Goal: Task Accomplishment & Management: Manage account settings

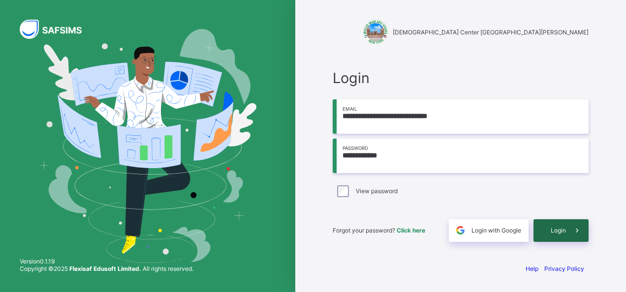
type input "**********"
click at [566, 227] on span at bounding box center [577, 231] width 23 height 23
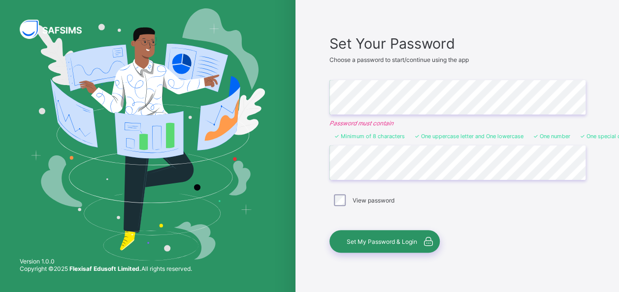
scroll to position [75, 0]
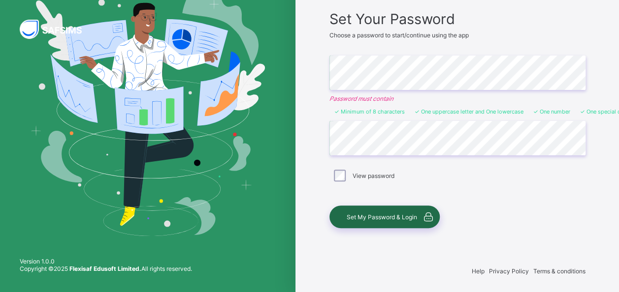
click at [382, 214] on span "Set My Password & Login" at bounding box center [381, 217] width 70 height 7
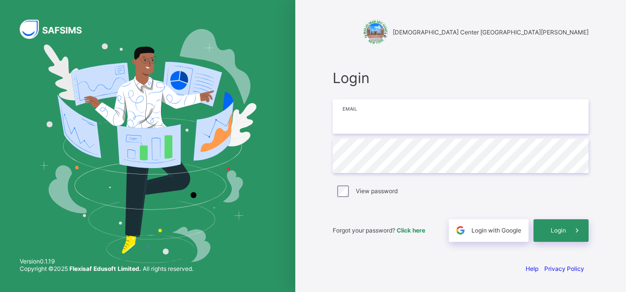
type input "**********"
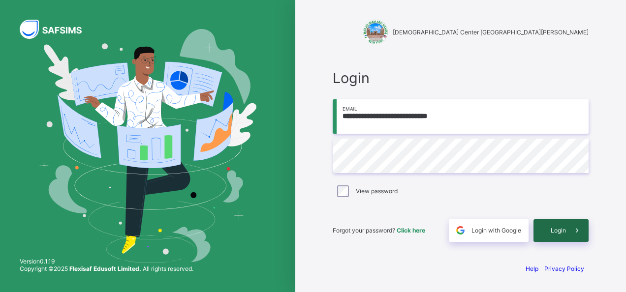
click at [558, 232] on span "Login" at bounding box center [558, 230] width 15 height 7
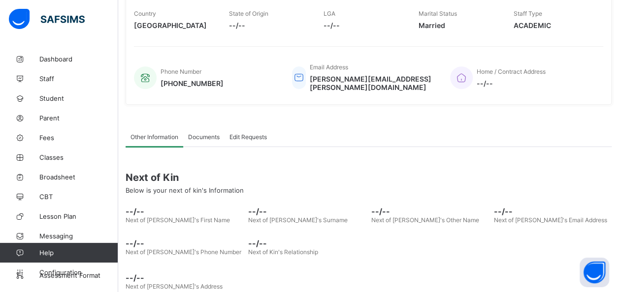
scroll to position [203, 0]
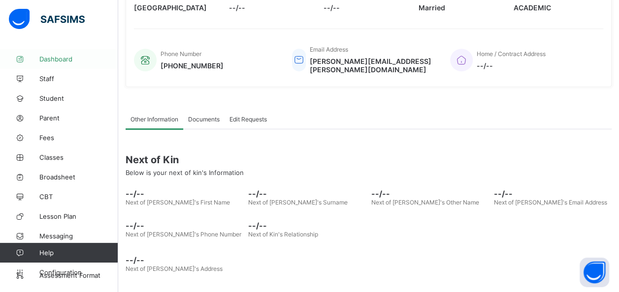
click at [45, 61] on span "Dashboard" at bounding box center [78, 59] width 79 height 8
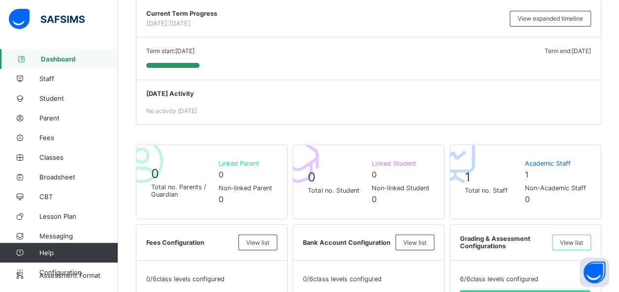
scroll to position [177, 0]
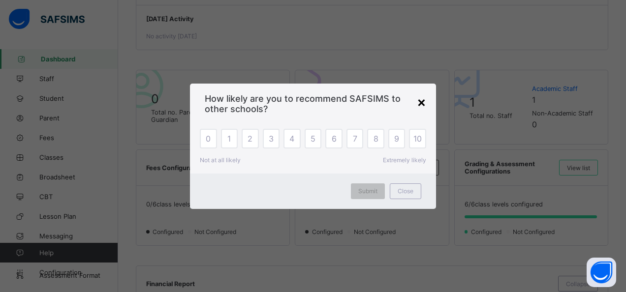
click at [424, 100] on div "×" at bounding box center [421, 102] width 9 height 17
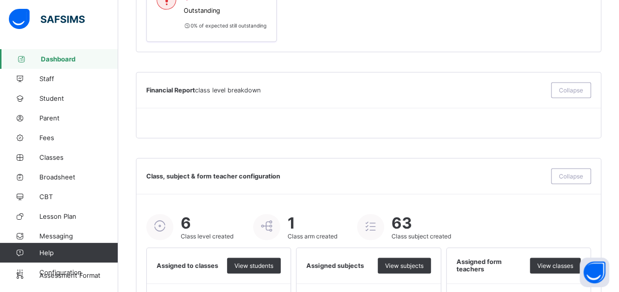
scroll to position [705, 0]
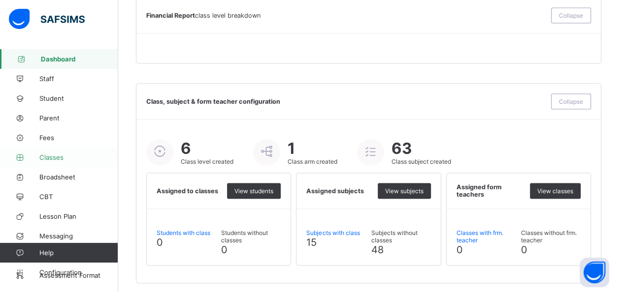
click at [48, 159] on span "Classes" at bounding box center [78, 158] width 79 height 8
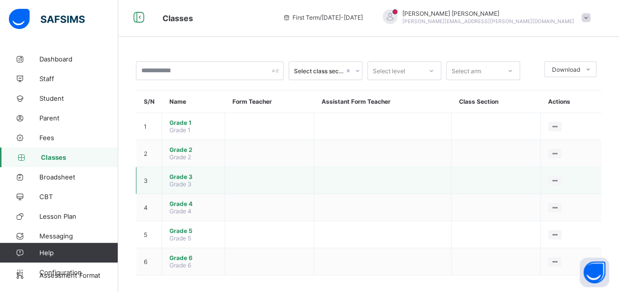
scroll to position [2, 0]
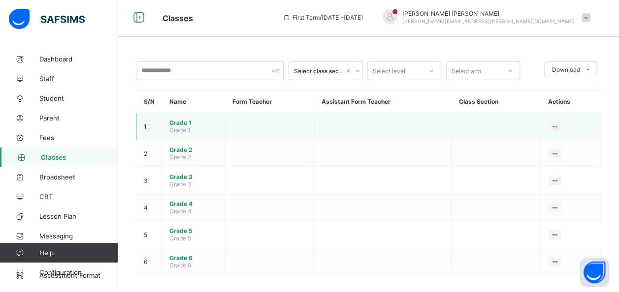
click at [183, 123] on span "Grade 1" at bounding box center [193, 122] width 48 height 7
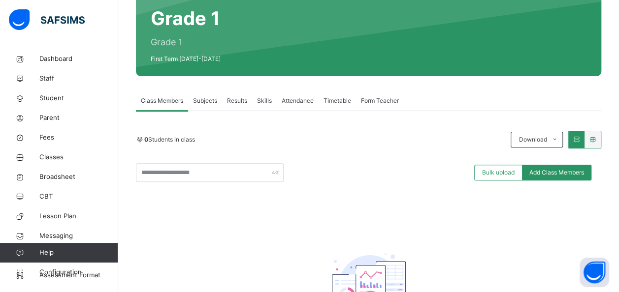
scroll to position [92, 0]
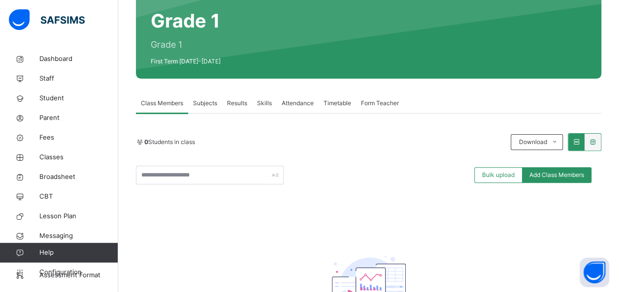
click at [205, 104] on span "Subjects" at bounding box center [205, 103] width 24 height 9
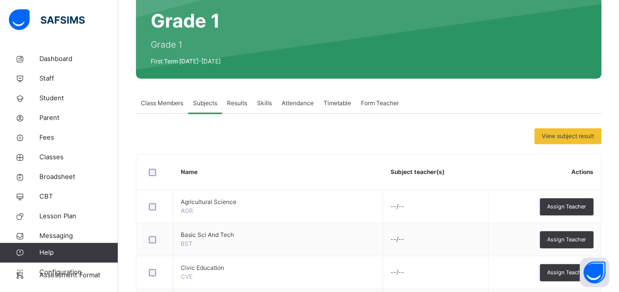
click at [235, 103] on span "Results" at bounding box center [237, 103] width 20 height 9
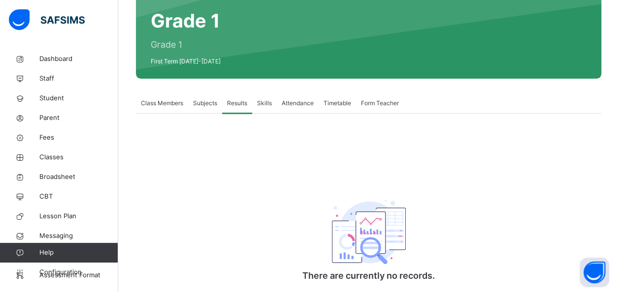
click at [259, 103] on span "Skills" at bounding box center [264, 103] width 15 height 9
click at [302, 104] on span "Attendance" at bounding box center [298, 103] width 32 height 9
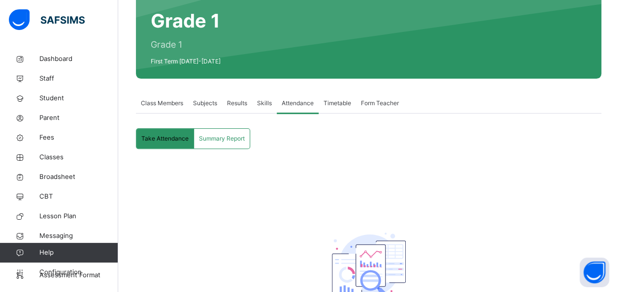
click at [157, 138] on span "Take Attendance" at bounding box center [164, 138] width 47 height 9
click at [381, 102] on span "Form Teacher" at bounding box center [380, 103] width 38 height 9
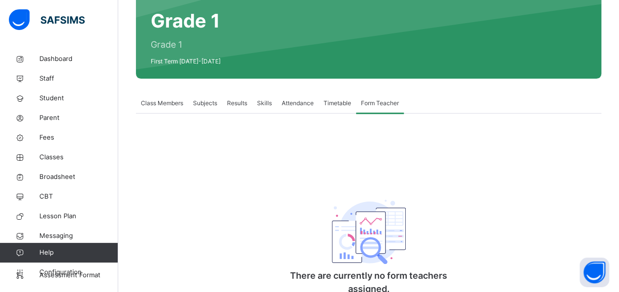
click at [332, 104] on span "Timetable" at bounding box center [337, 103] width 28 height 9
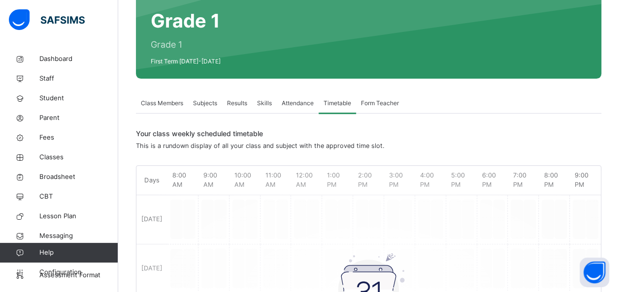
click at [160, 103] on span "Class Members" at bounding box center [162, 103] width 42 height 9
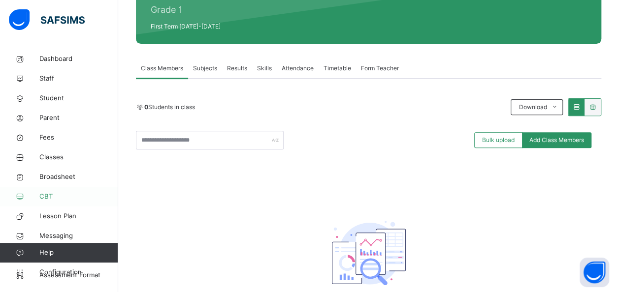
scroll to position [125, 0]
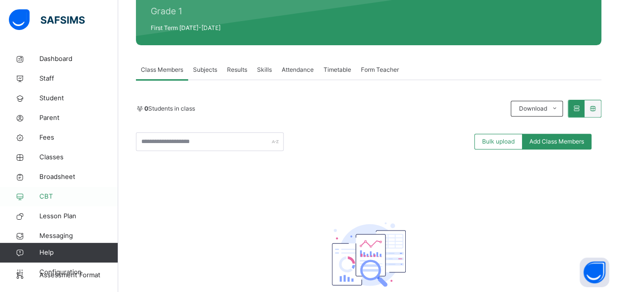
click at [46, 192] on span "CBT" at bounding box center [78, 197] width 79 height 10
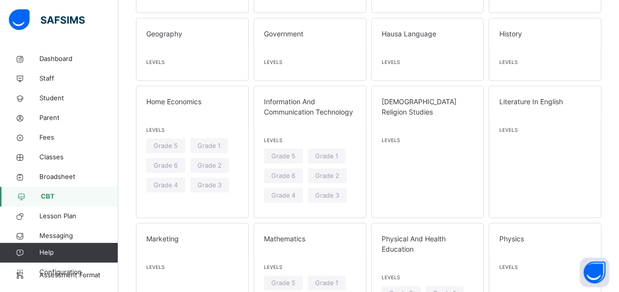
scroll to position [898, 0]
click at [414, 145] on div "[DEMOGRAPHIC_DATA] Religion Studies Levels" at bounding box center [427, 151] width 113 height 132
click at [411, 116] on span at bounding box center [427, 118] width 92 height 5
click at [395, 135] on span "Levels" at bounding box center [427, 138] width 92 height 7
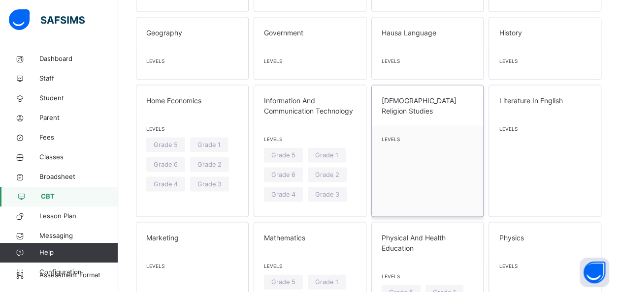
drag, startPoint x: 395, startPoint y: 124, endPoint x: 403, endPoint y: 133, distance: 11.9
click at [403, 143] on span at bounding box center [427, 145] width 92 height 5
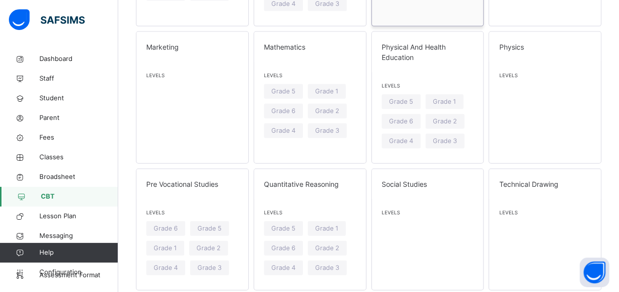
scroll to position [1080, 0]
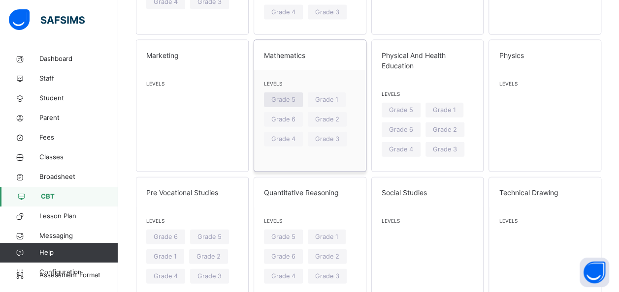
click at [284, 95] on span "Grade 5" at bounding box center [283, 99] width 24 height 9
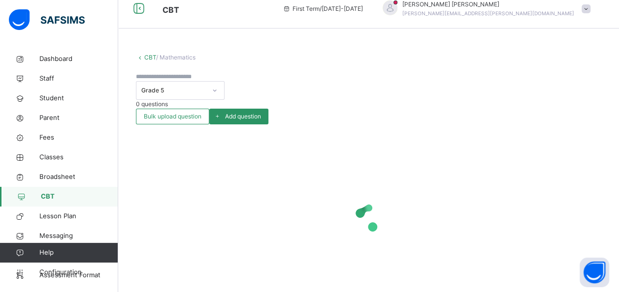
scroll to position [24, 0]
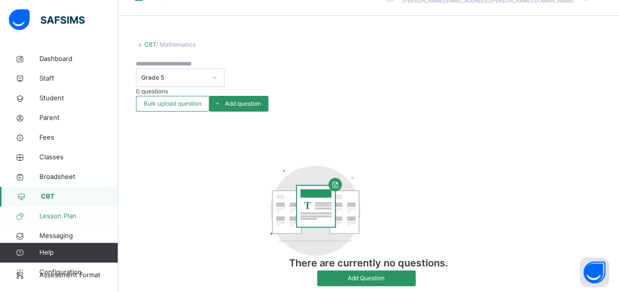
click at [53, 216] on span "Lesson Plan" at bounding box center [78, 217] width 79 height 10
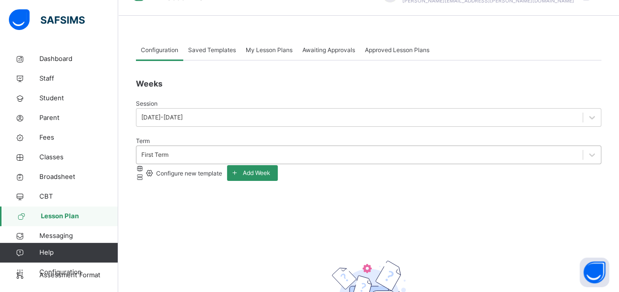
click at [168, 151] on div "First Term" at bounding box center [154, 155] width 27 height 9
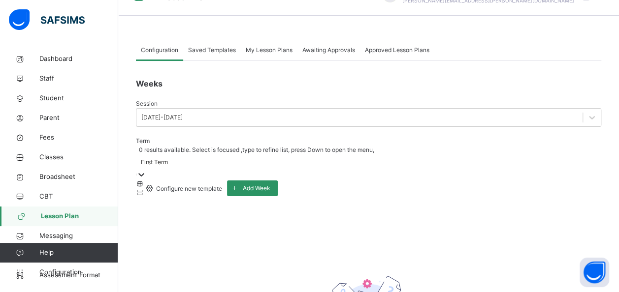
click at [168, 158] on div "First Term" at bounding box center [154, 162] width 27 height 9
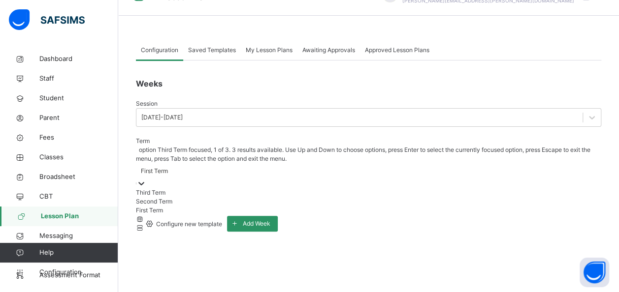
click at [281, 106] on div "Weeks Session [DATE]-[DATE] Term option Third Term focused, 1 of 3. 3 results a…" at bounding box center [368, 260] width 465 height 399
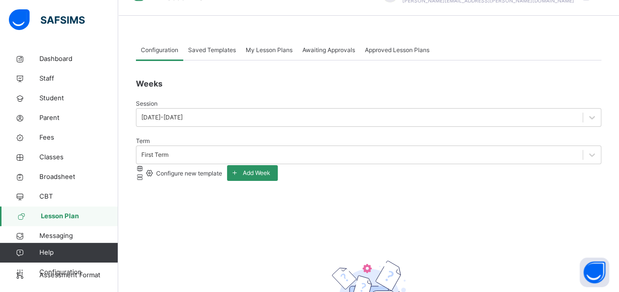
click at [222, 170] on span "Configure new template" at bounding box center [188, 173] width 67 height 7
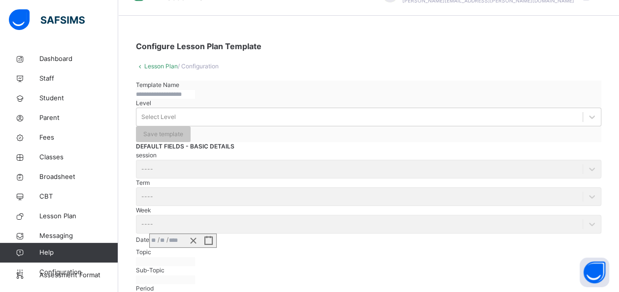
click at [195, 99] on input "text" at bounding box center [165, 94] width 59 height 9
type input "**********"
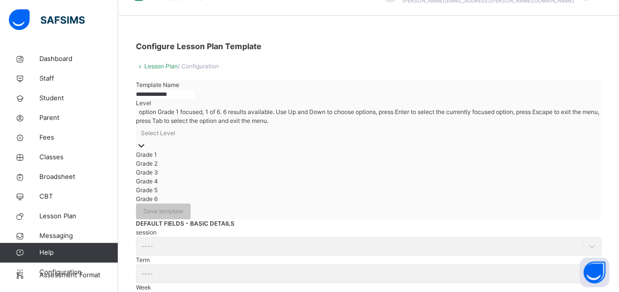
click at [344, 126] on div "Select Level" at bounding box center [368, 133] width 465 height 15
click at [195, 99] on input "**********" at bounding box center [165, 94] width 59 height 9
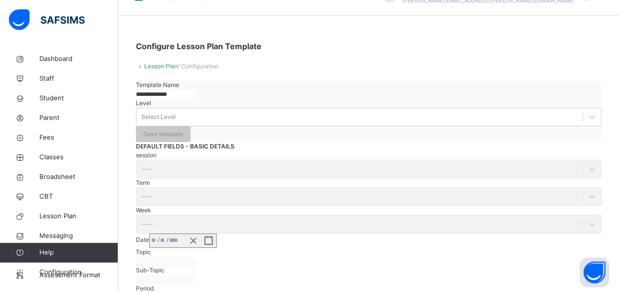
click at [138, 68] on icon at bounding box center [140, 66] width 8 height 7
click at [141, 66] on icon at bounding box center [140, 66] width 8 height 7
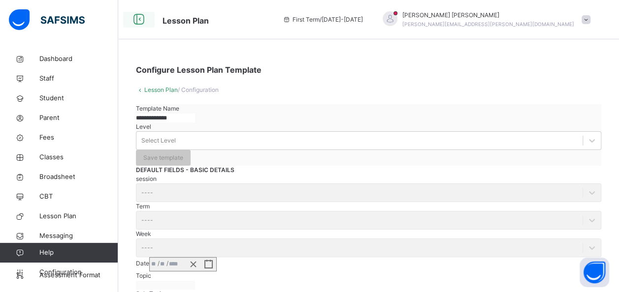
click at [135, 20] on icon at bounding box center [138, 20] width 17 height 18
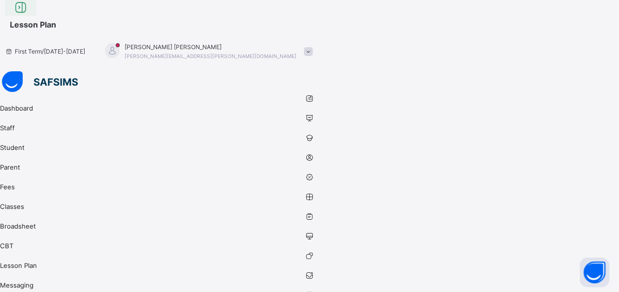
click at [29, 17] on icon at bounding box center [20, 8] width 17 height 18
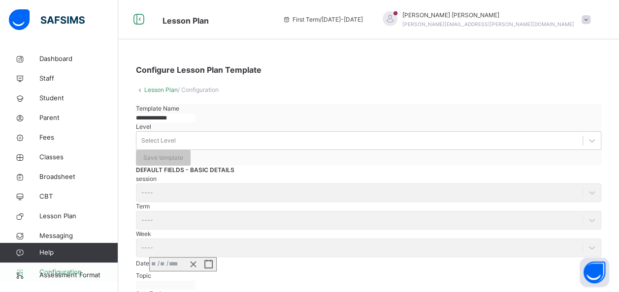
click at [50, 268] on span "Configuration" at bounding box center [78, 273] width 78 height 10
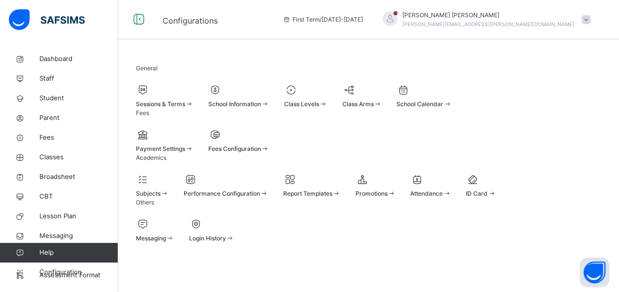
click at [185, 105] on span "Sessions & Terms" at bounding box center [160, 103] width 49 height 7
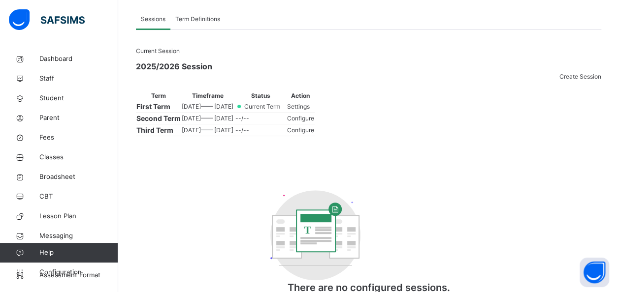
scroll to position [71, 0]
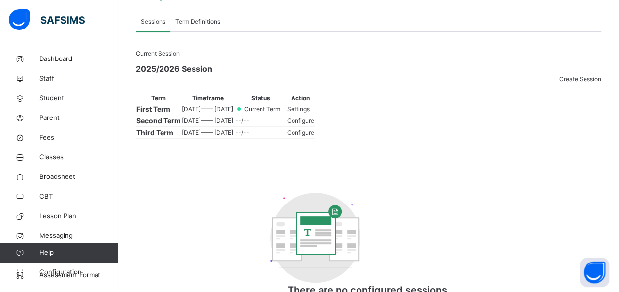
click at [310, 113] on span "Settings" at bounding box center [298, 108] width 23 height 7
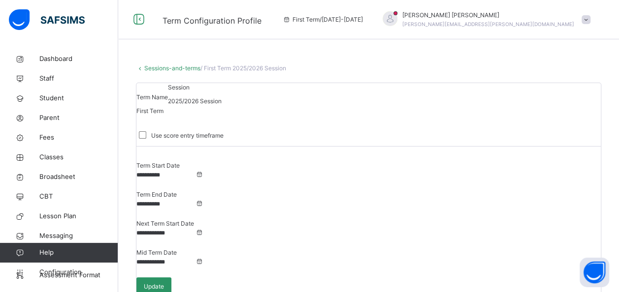
click at [189, 171] on input "**********" at bounding box center [165, 175] width 59 height 9
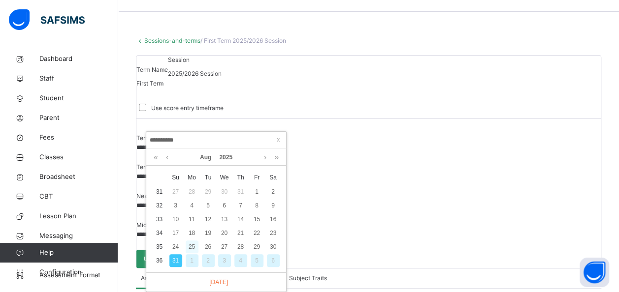
scroll to position [33, 0]
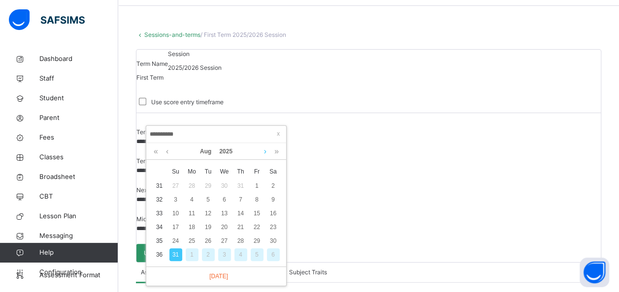
click at [264, 151] on link at bounding box center [264, 151] width 7 height 17
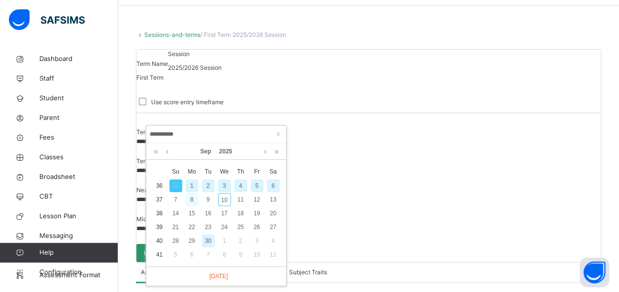
click at [190, 198] on div "8" at bounding box center [192, 199] width 13 height 13
type input "**********"
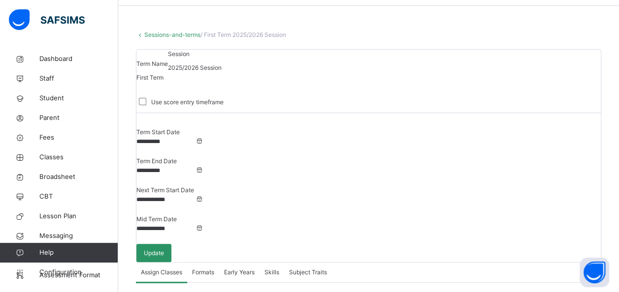
click at [195, 166] on input "**********" at bounding box center [165, 170] width 59 height 9
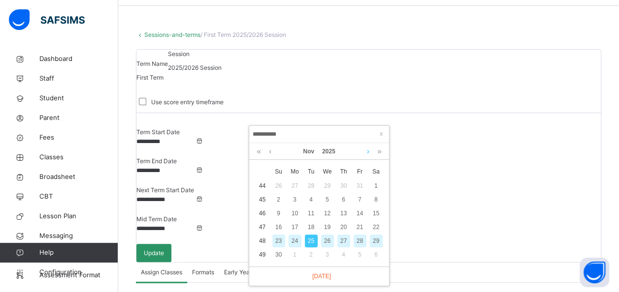
click at [365, 153] on link at bounding box center [367, 151] width 7 height 17
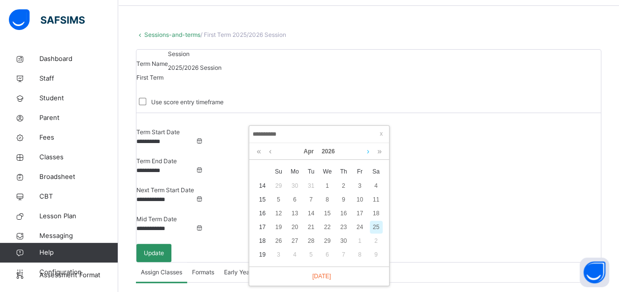
click at [365, 153] on link at bounding box center [367, 151] width 7 height 17
click at [269, 154] on link at bounding box center [269, 151] width 7 height 17
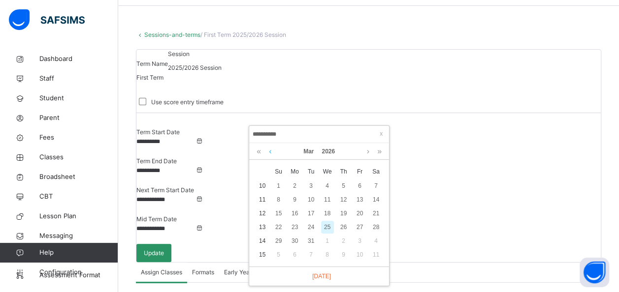
click at [269, 154] on link at bounding box center [269, 151] width 7 height 17
click at [359, 226] on div "23" at bounding box center [359, 227] width 13 height 13
type input "**********"
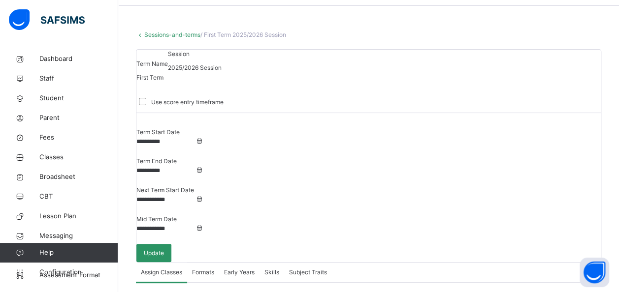
click at [195, 195] on input "**********" at bounding box center [165, 199] width 59 height 9
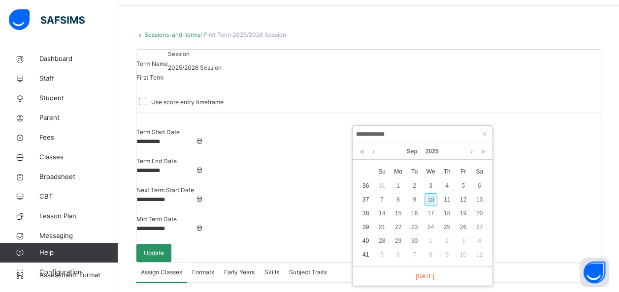
click at [470, 151] on link at bounding box center [471, 151] width 7 height 17
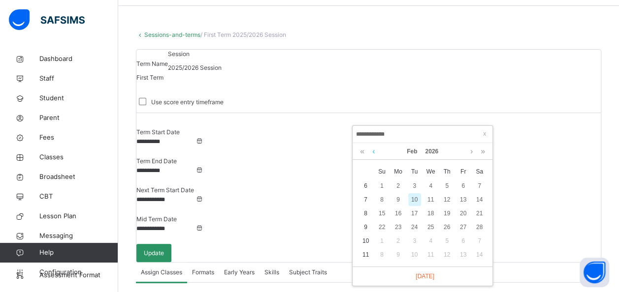
click at [373, 153] on link at bounding box center [373, 151] width 7 height 17
click at [399, 238] on div "26" at bounding box center [398, 241] width 13 height 13
type input "**********"
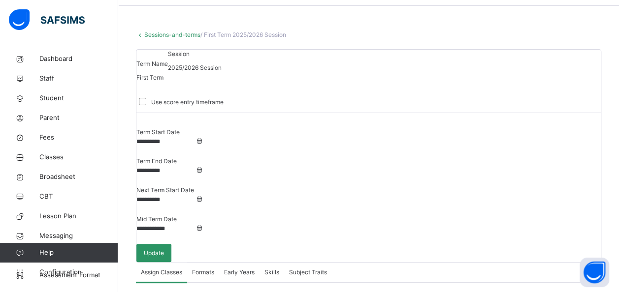
click at [195, 224] on input "**********" at bounding box center [165, 228] width 59 height 9
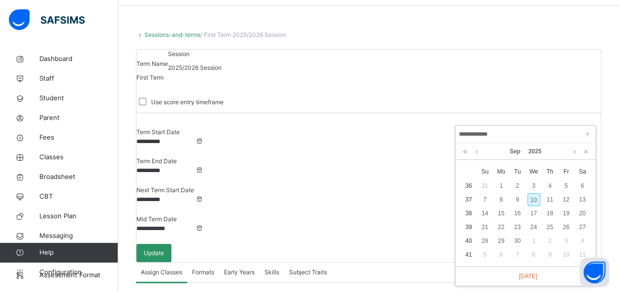
click at [572, 154] on link at bounding box center [573, 151] width 7 height 17
click at [518, 240] on div "25" at bounding box center [517, 241] width 13 height 13
type input "**********"
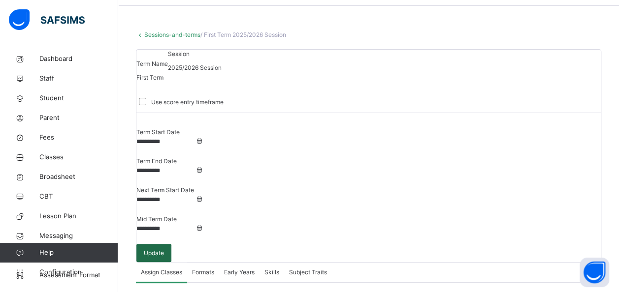
click at [164, 249] on span "Update" at bounding box center [154, 253] width 20 height 9
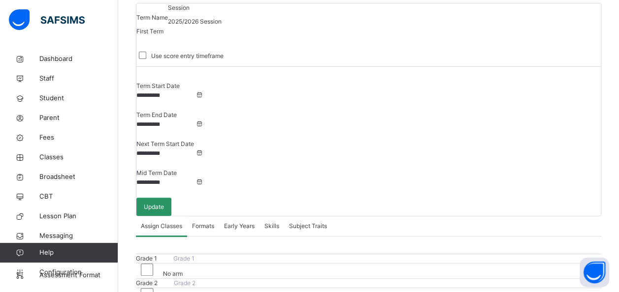
scroll to position [72, 0]
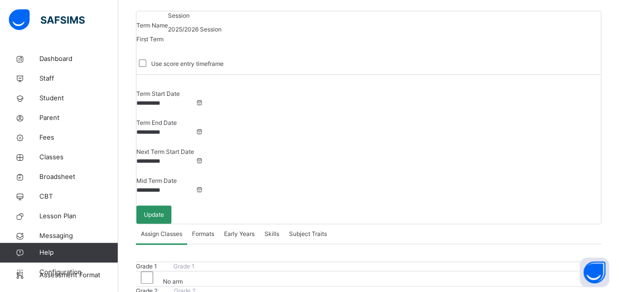
click at [203, 230] on span "Formats" at bounding box center [203, 234] width 22 height 9
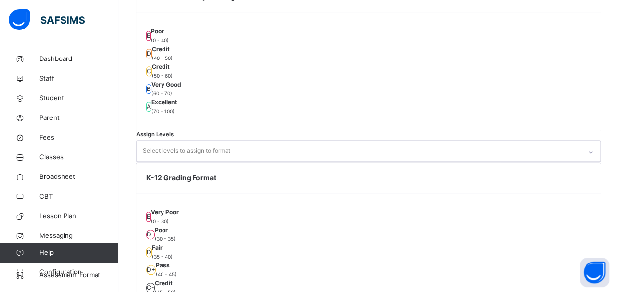
scroll to position [451, 0]
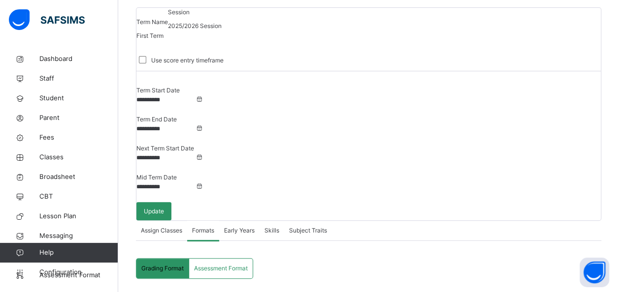
scroll to position [75, 0]
click at [152, 221] on div "Assign Classes" at bounding box center [161, 231] width 51 height 20
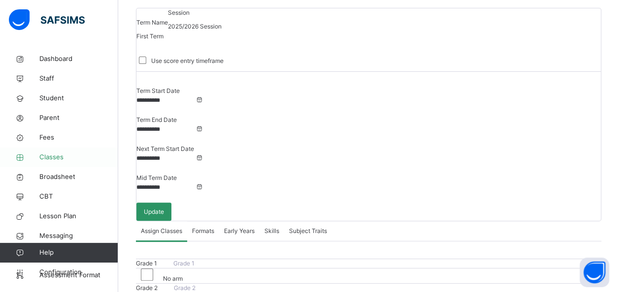
click at [53, 154] on span "Classes" at bounding box center [78, 158] width 79 height 10
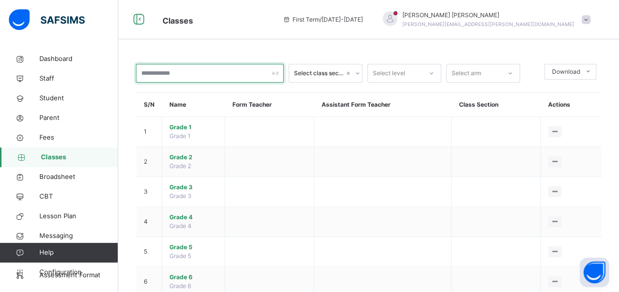
click at [274, 75] on div at bounding box center [210, 73] width 148 height 19
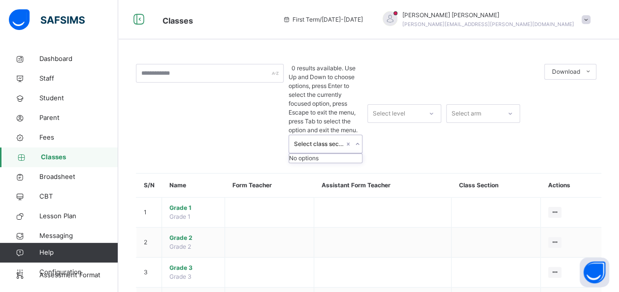
click at [325, 140] on div "Select class section" at bounding box center [319, 144] width 50 height 9
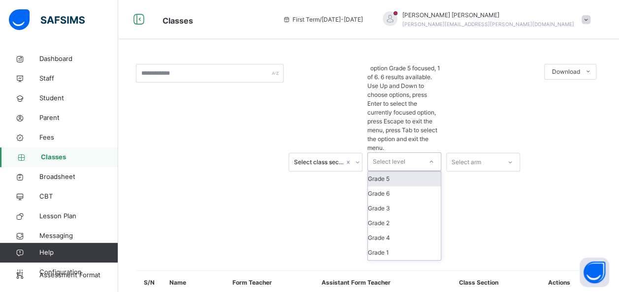
click at [398, 153] on div "Select level" at bounding box center [389, 162] width 32 height 19
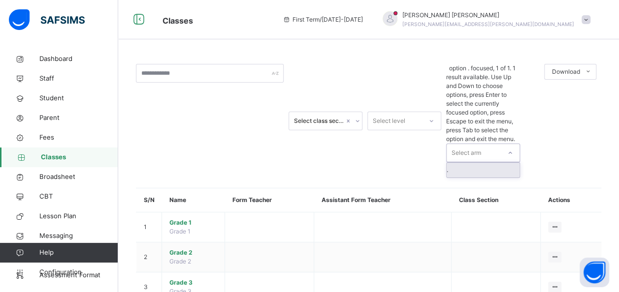
click at [483, 144] on div "Select arm" at bounding box center [473, 153] width 54 height 18
click at [47, 276] on span "Configuration" at bounding box center [78, 273] width 78 height 10
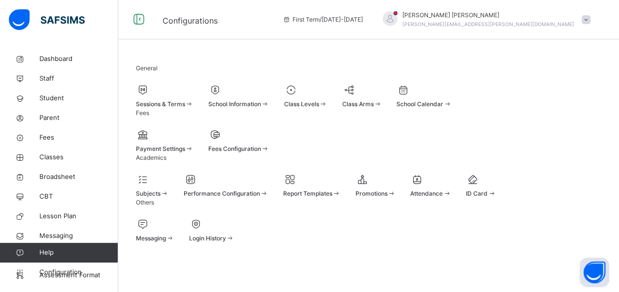
click at [327, 104] on div "Class Levels" at bounding box center [305, 104] width 43 height 9
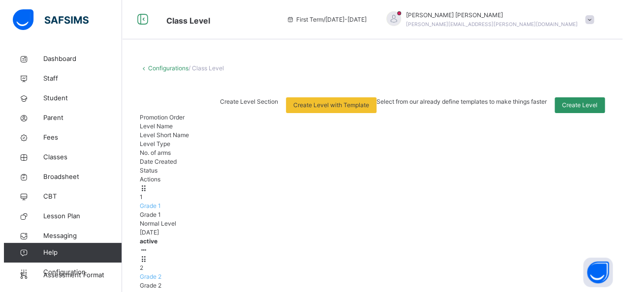
scroll to position [32, 0]
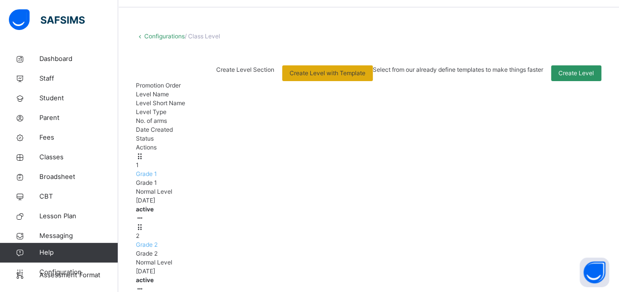
click at [365, 73] on span "Create Level with Template" at bounding box center [327, 73] width 76 height 9
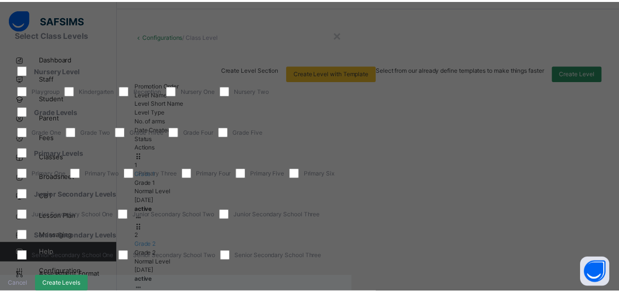
scroll to position [0, 0]
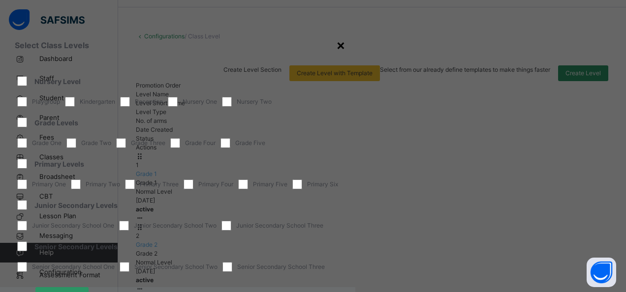
click at [345, 46] on div "×" at bounding box center [340, 44] width 9 height 21
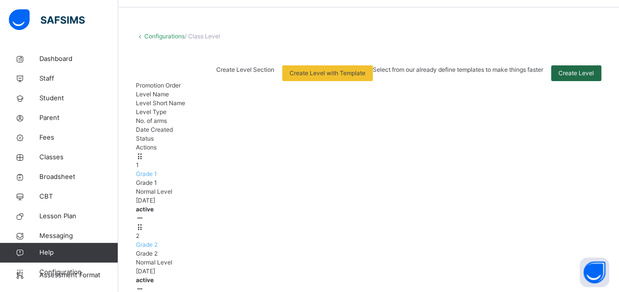
click at [570, 75] on span "Create Level" at bounding box center [575, 73] width 35 height 9
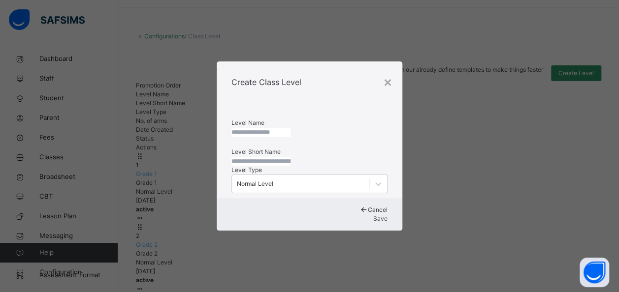
click at [257, 128] on input "text" at bounding box center [260, 132] width 59 height 9
type input "*******"
click at [273, 163] on input "text" at bounding box center [263, 161] width 59 height 9
type input "*****"
click at [278, 192] on div "Normal Level" at bounding box center [303, 184] width 139 height 15
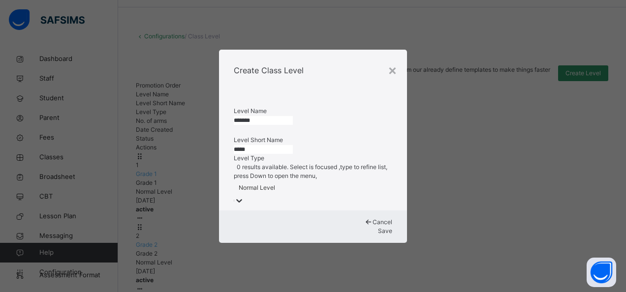
click at [278, 196] on div "Normal Level" at bounding box center [313, 188] width 158 height 15
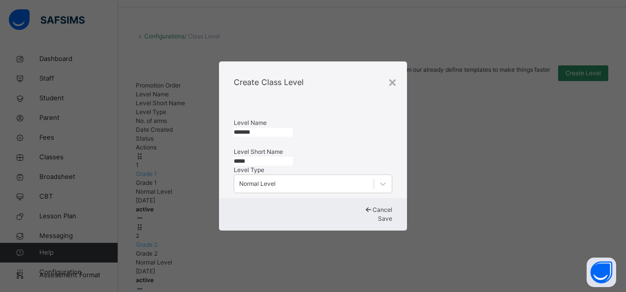
click at [378, 222] on span "Save" at bounding box center [385, 218] width 14 height 7
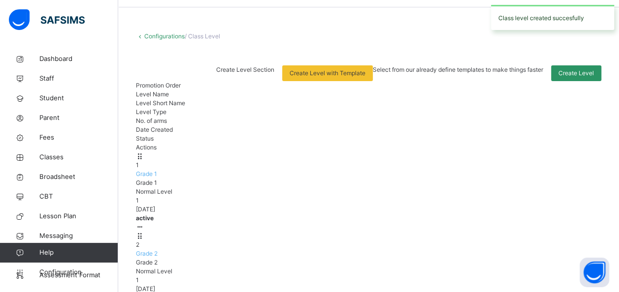
scroll to position [58, 0]
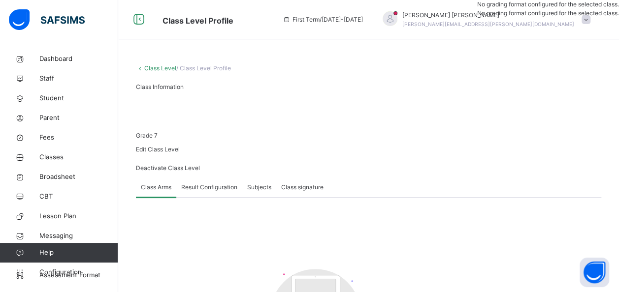
click at [180, 146] on span "Edit Class Level" at bounding box center [158, 149] width 44 height 7
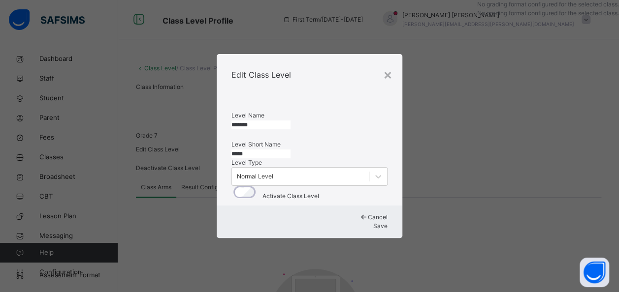
click at [246, 150] on input "*****" at bounding box center [260, 154] width 59 height 9
type input "*******"
click at [378, 230] on span "Save" at bounding box center [385, 225] width 14 height 7
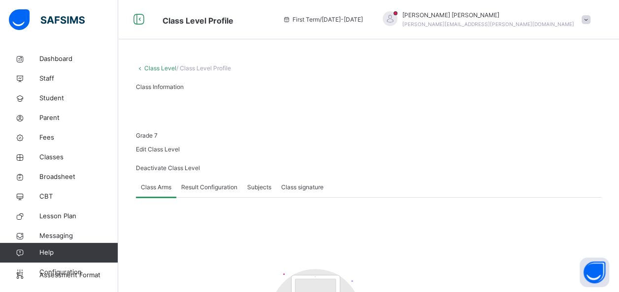
click at [162, 68] on link "Class Level" at bounding box center [160, 67] width 32 height 7
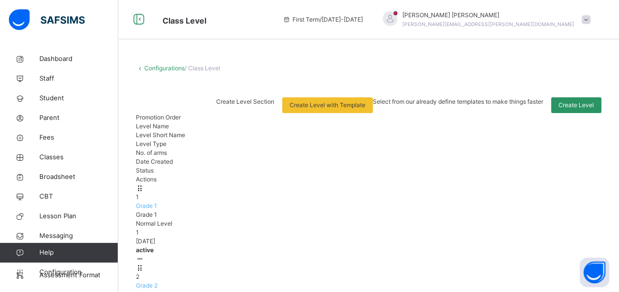
scroll to position [58, 0]
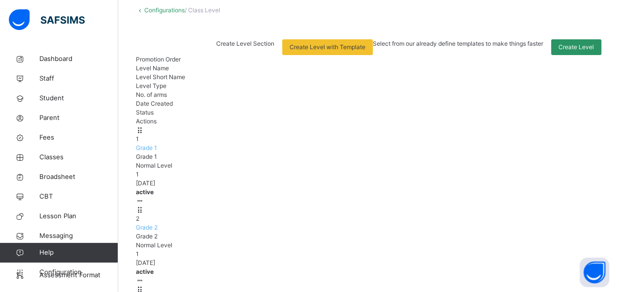
click at [446, 46] on span "Select from our already define templates to make things faster" at bounding box center [458, 43] width 170 height 7
click at [274, 47] on span "Create Level Section" at bounding box center [245, 43] width 58 height 7
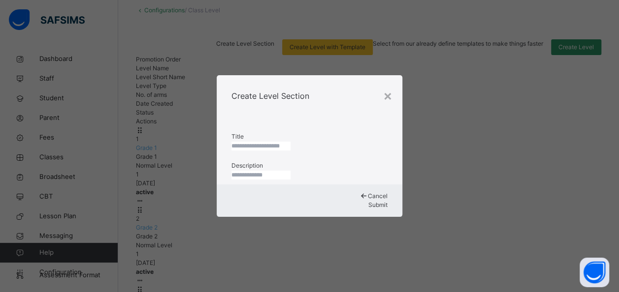
click at [286, 142] on input "text" at bounding box center [260, 146] width 59 height 9
type input "**********"
click at [291, 175] on input "text" at bounding box center [263, 175] width 59 height 9
type input "**********"
click at [382, 210] on div "Submit" at bounding box center [313, 205] width 158 height 9
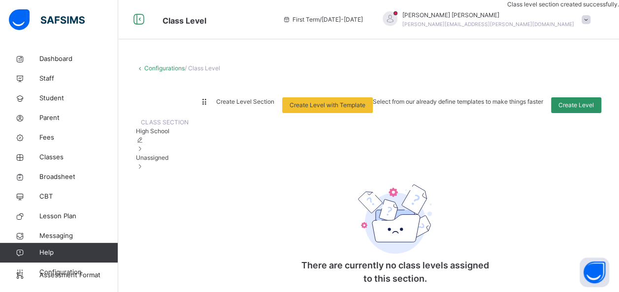
scroll to position [33, 0]
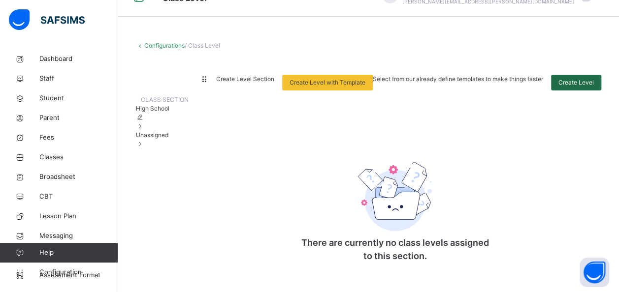
click at [589, 78] on span "Create Level" at bounding box center [575, 82] width 35 height 9
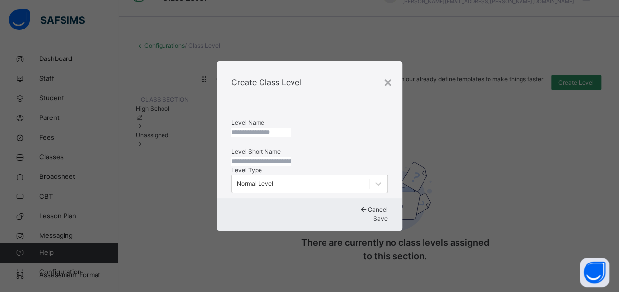
click at [272, 128] on input "text" at bounding box center [260, 132] width 59 height 9
type input "*******"
click at [259, 157] on input "text" at bounding box center [263, 161] width 59 height 9
type input "*******"
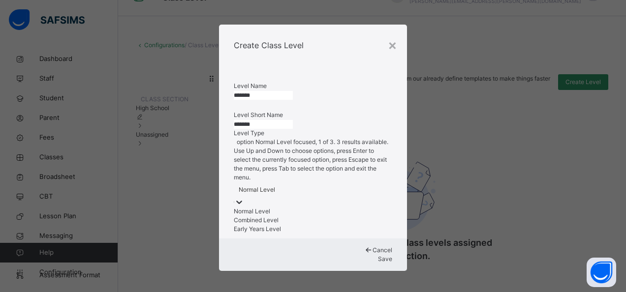
click at [275, 194] on div "Normal Level" at bounding box center [257, 190] width 36 height 9
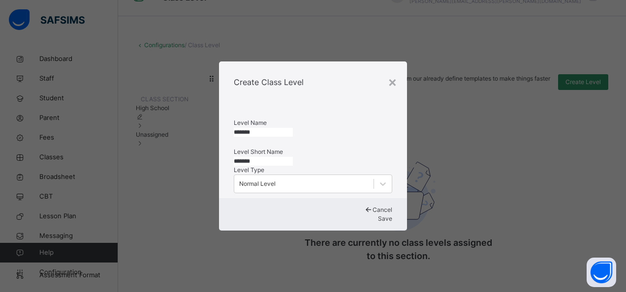
click at [378, 222] on span "Save" at bounding box center [385, 218] width 14 height 7
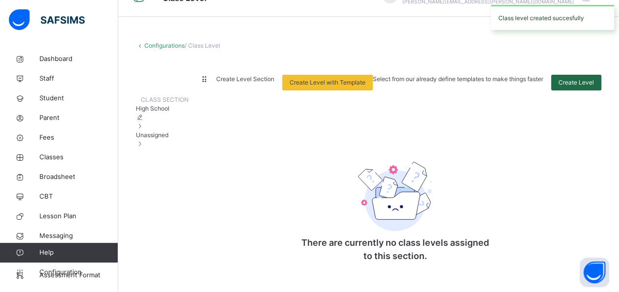
click at [581, 78] on span "Create Level" at bounding box center [575, 82] width 35 height 9
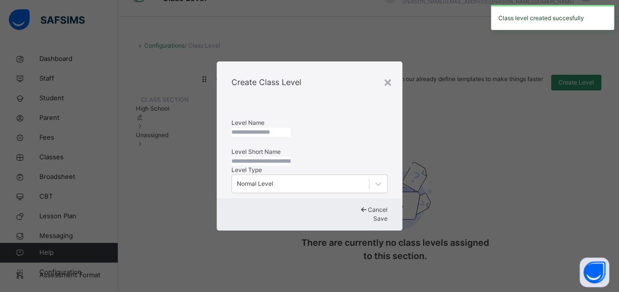
click at [278, 128] on input "text" at bounding box center [260, 132] width 59 height 9
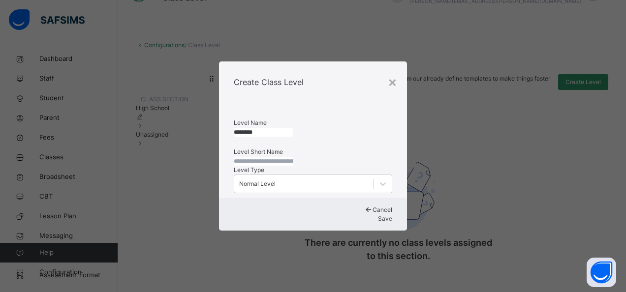
type input "********"
click at [378, 222] on span "Save" at bounding box center [385, 218] width 14 height 7
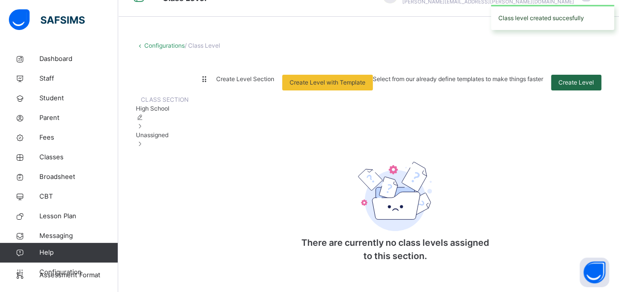
click at [585, 78] on span "Create Level" at bounding box center [575, 82] width 35 height 9
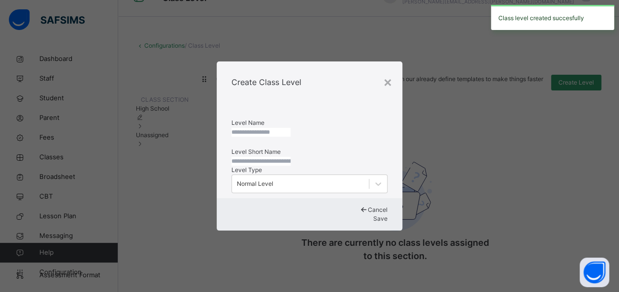
click at [281, 128] on input "text" at bounding box center [260, 132] width 59 height 9
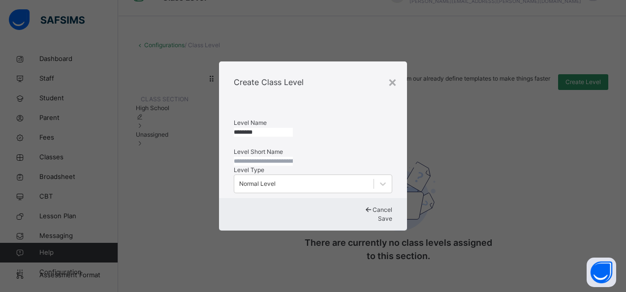
type input "********"
click at [272, 157] on input "text" at bounding box center [263, 161] width 59 height 9
type input "********"
click at [378, 222] on span "Save" at bounding box center [385, 218] width 14 height 7
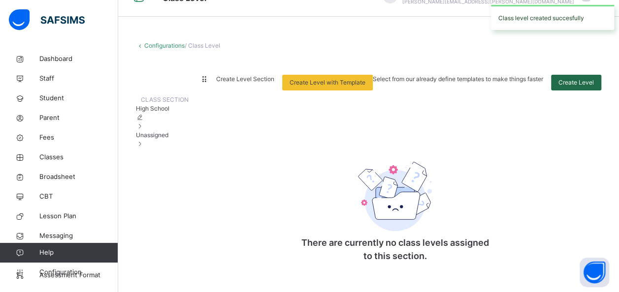
click at [580, 78] on span "Create Level" at bounding box center [575, 82] width 35 height 9
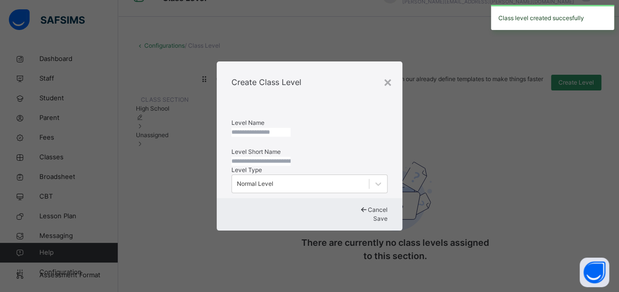
click at [282, 128] on input "text" at bounding box center [260, 132] width 59 height 9
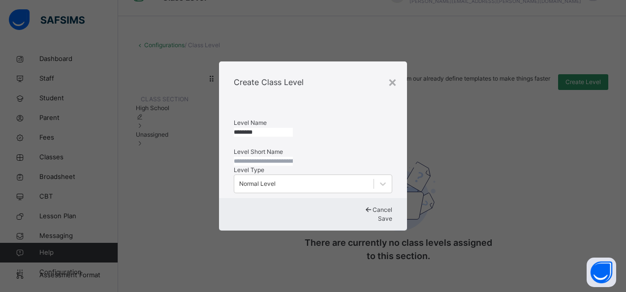
type input "********"
click at [271, 157] on input "text" at bounding box center [263, 161] width 59 height 9
type input "********"
click at [378, 222] on span "Save" at bounding box center [385, 218] width 14 height 7
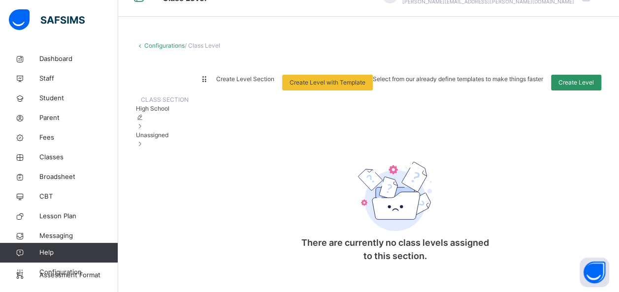
click at [169, 41] on div "Configurations / Class Level" at bounding box center [368, 45] width 465 height 9
click at [162, 42] on link "Configurations" at bounding box center [164, 45] width 40 height 7
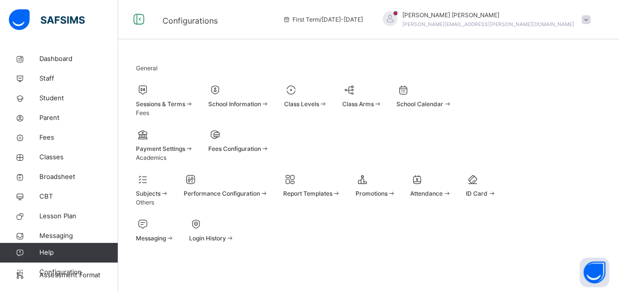
click at [327, 97] on span at bounding box center [305, 98] width 43 height 2
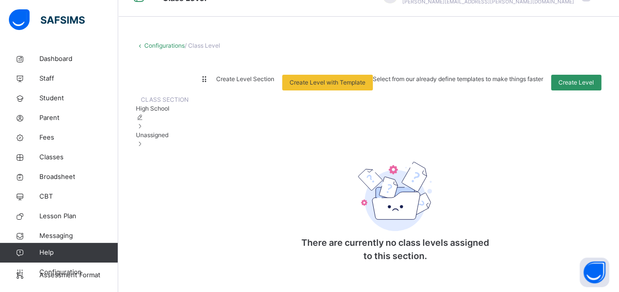
scroll to position [33, 0]
click at [168, 139] on span "Unassigned" at bounding box center [152, 134] width 32 height 7
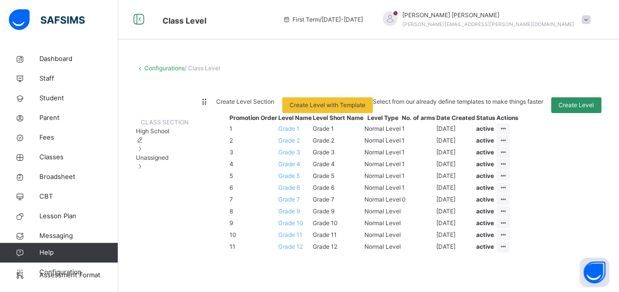
click at [178, 137] on div "High School" at bounding box center [162, 140] width 53 height 27
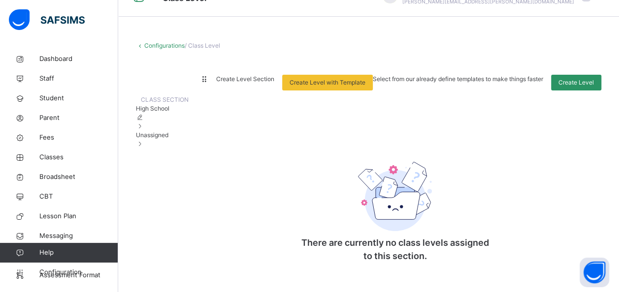
click at [180, 149] on div "Unassigned" at bounding box center [162, 140] width 53 height 18
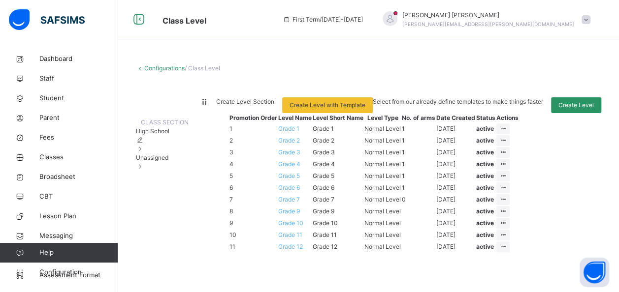
scroll to position [226, 0]
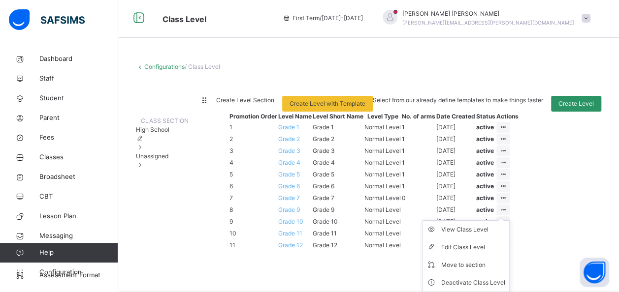
click at [507, 206] on icon at bounding box center [503, 209] width 8 height 7
click at [505, 260] on div "Move to section" at bounding box center [473, 265] width 64 height 10
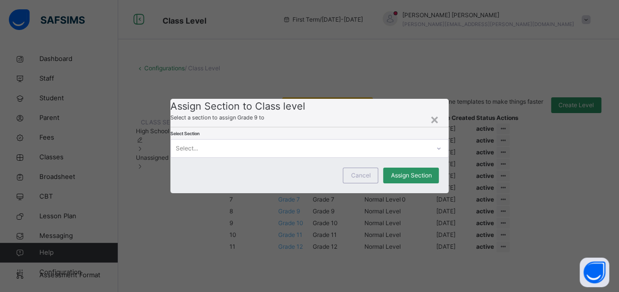
click at [293, 157] on div "Select..." at bounding box center [300, 148] width 259 height 15
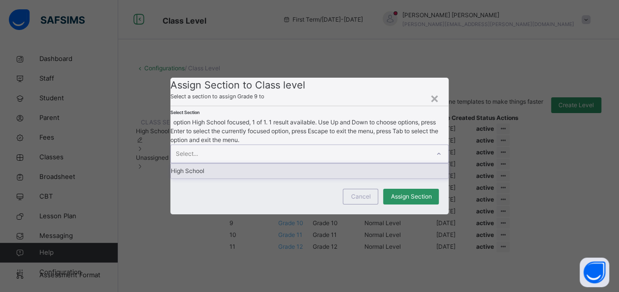
click at [243, 179] on div "High School" at bounding box center [310, 171] width 278 height 15
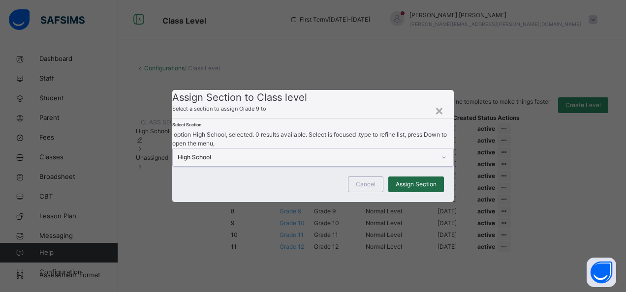
click at [418, 192] on div "Assign Section" at bounding box center [416, 185] width 56 height 16
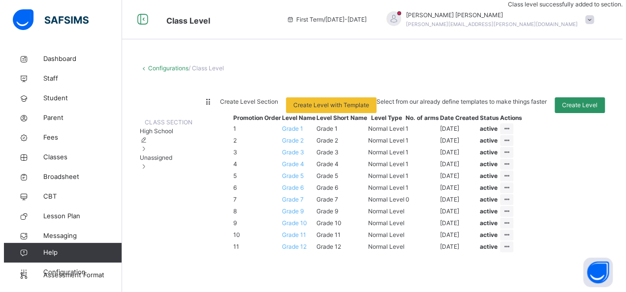
scroll to position [197, 0]
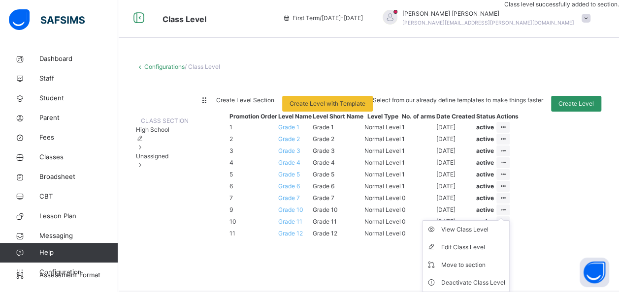
click at [509, 220] on ul "View Class Level Edit Class Level Move to section Deactivate Class Level" at bounding box center [466, 256] width 88 height 72
click at [505, 260] on div "Move to section" at bounding box center [473, 265] width 64 height 10
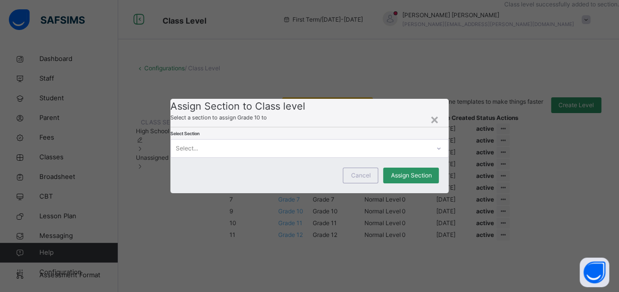
click at [302, 156] on div "Select..." at bounding box center [300, 148] width 259 height 15
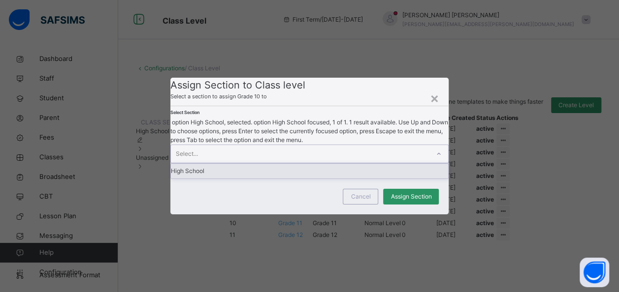
click at [234, 179] on div "High School" at bounding box center [310, 171] width 278 height 15
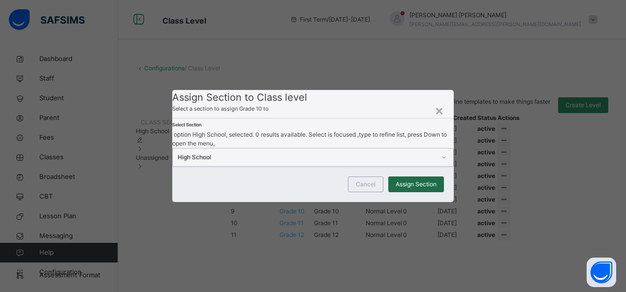
click at [403, 189] on span "Assign Section" at bounding box center [416, 184] width 41 height 9
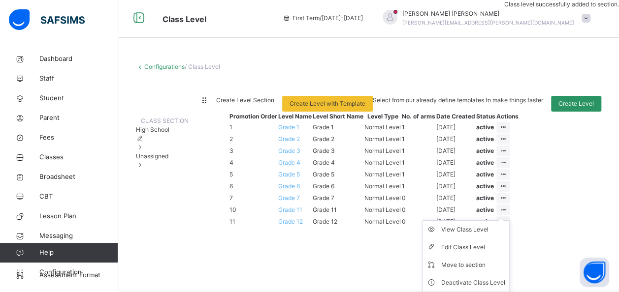
scroll to position [179, 0]
click at [509, 223] on ul "View Class Level Edit Class Level Move to section Deactivate Class Level" at bounding box center [466, 256] width 88 height 72
click at [505, 261] on div "Move to section" at bounding box center [473, 265] width 64 height 10
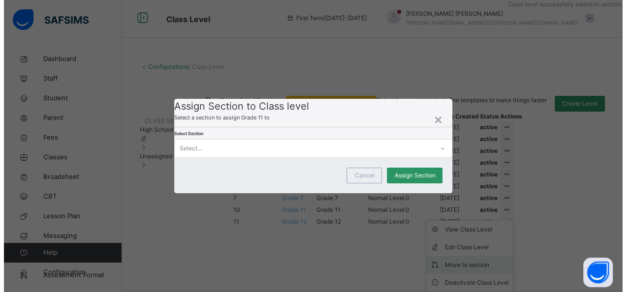
scroll to position [167, 0]
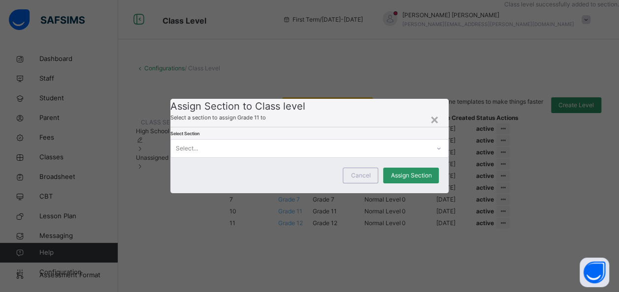
click at [282, 157] on div "Select..." at bounding box center [300, 148] width 259 height 15
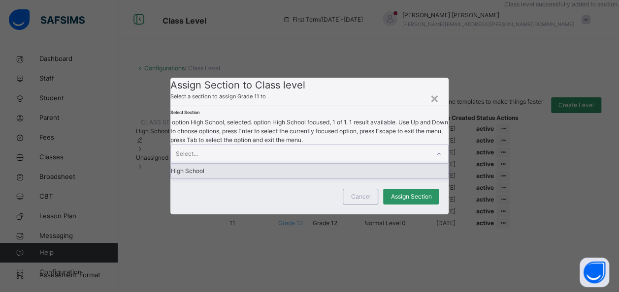
click at [241, 179] on div "High School" at bounding box center [310, 171] width 278 height 15
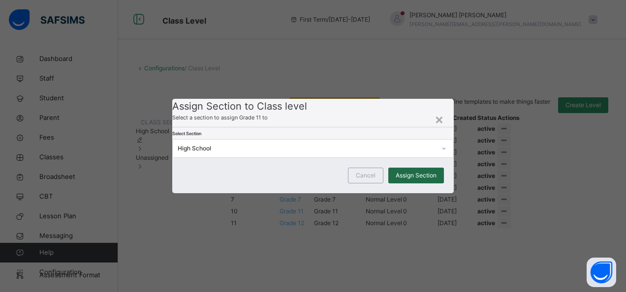
click at [425, 180] on span "Assign Section" at bounding box center [416, 175] width 41 height 9
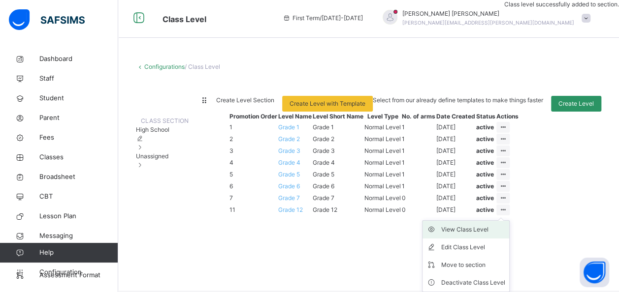
click at [509, 239] on li "View Class Level" at bounding box center [465, 230] width 87 height 18
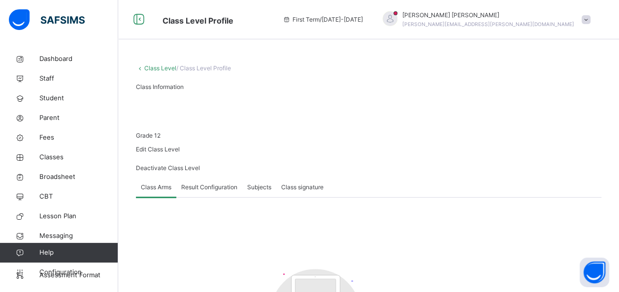
click at [155, 67] on link "Class Level" at bounding box center [160, 67] width 32 height 7
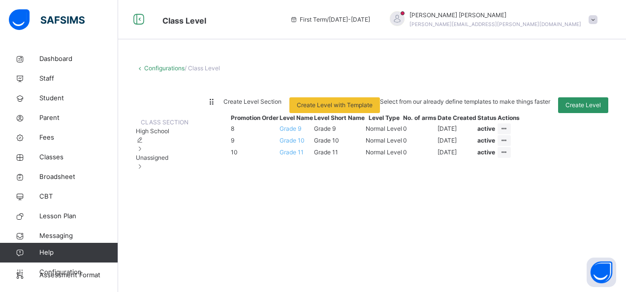
click at [168, 161] on span "Unassigned" at bounding box center [152, 157] width 32 height 7
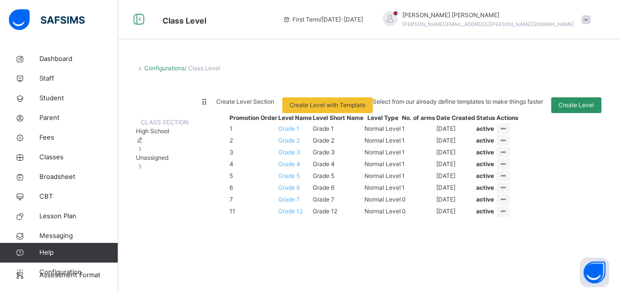
scroll to position [137, 0]
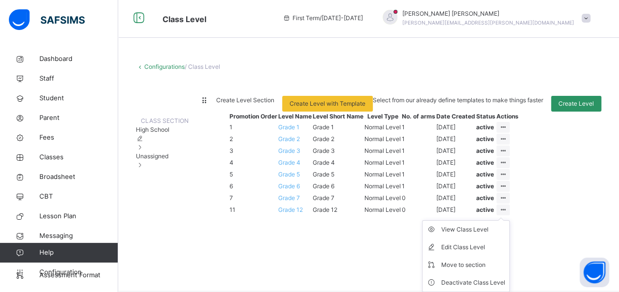
click at [507, 214] on icon at bounding box center [503, 209] width 8 height 7
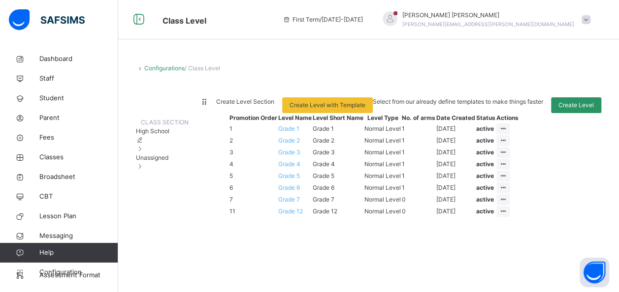
click at [265, 218] on td "11" at bounding box center [253, 212] width 49 height 12
click at [357, 218] on td "Grade 12" at bounding box center [338, 212] width 52 height 12
click at [303, 215] on span "Grade 12" at bounding box center [290, 211] width 25 height 7
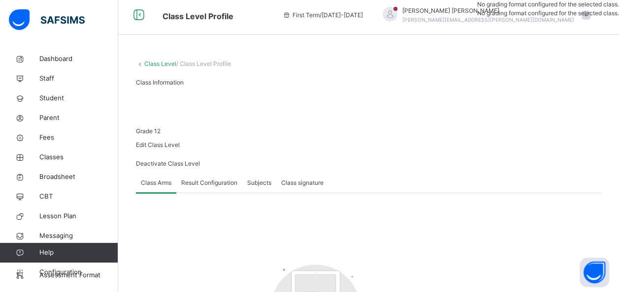
scroll to position [3, 0]
click at [180, 142] on span "Edit Class Level" at bounding box center [158, 145] width 44 height 7
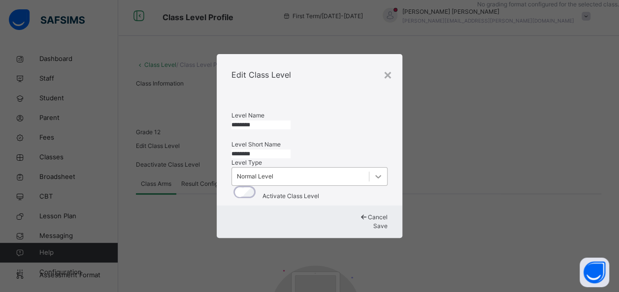
click at [373, 181] on icon at bounding box center [378, 177] width 10 height 10
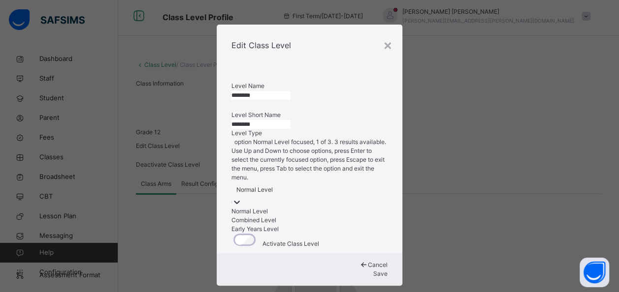
click at [242, 197] on icon at bounding box center [237, 202] width 10 height 10
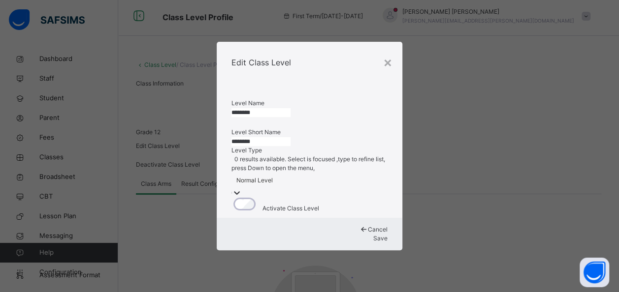
click at [368, 233] on span "Cancel" at bounding box center [378, 229] width 20 height 7
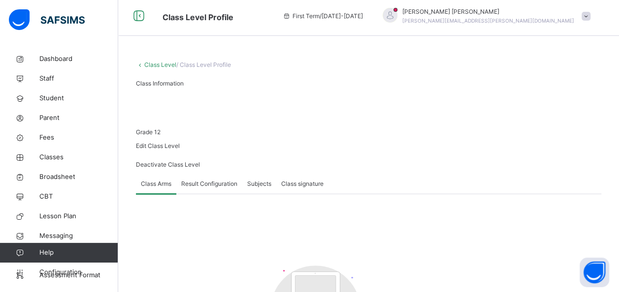
scroll to position [139, 0]
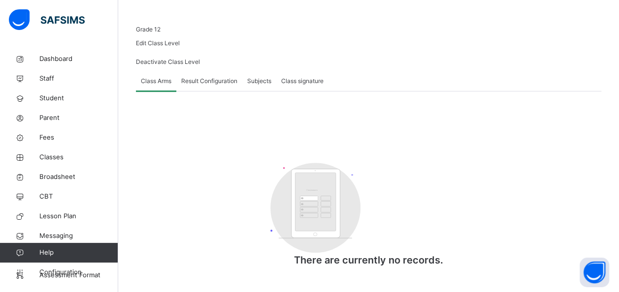
click at [294, 80] on span "Class signature" at bounding box center [302, 81] width 42 height 9
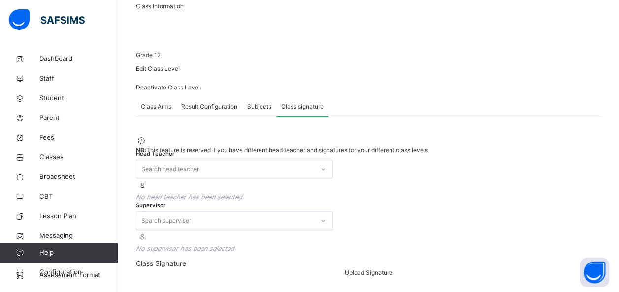
scroll to position [157, 0]
click at [263, 102] on span "Subjects" at bounding box center [259, 106] width 24 height 9
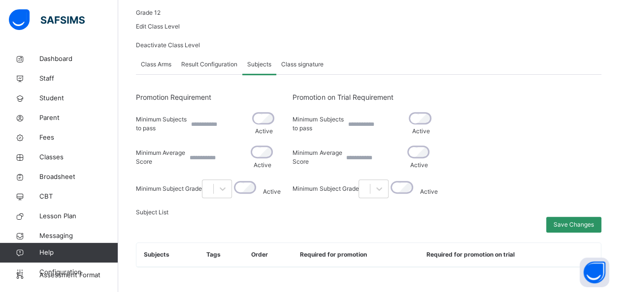
scroll to position [186, 0]
click at [407, 120] on input "number" at bounding box center [376, 124] width 59 height 9
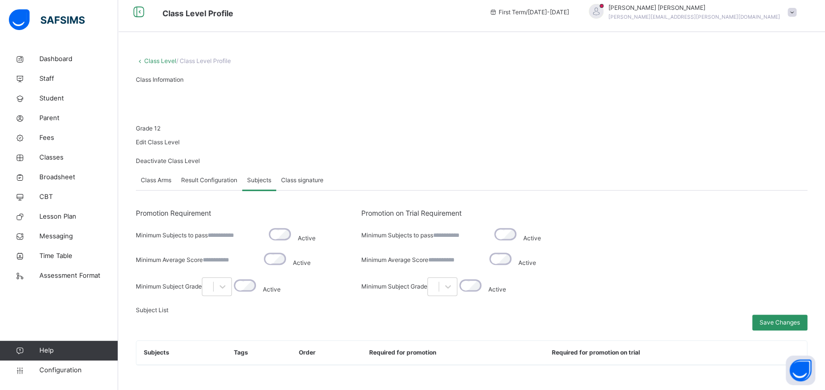
scroll to position [99, 0]
click at [215, 176] on span "Result Configuration" at bounding box center [209, 180] width 56 height 9
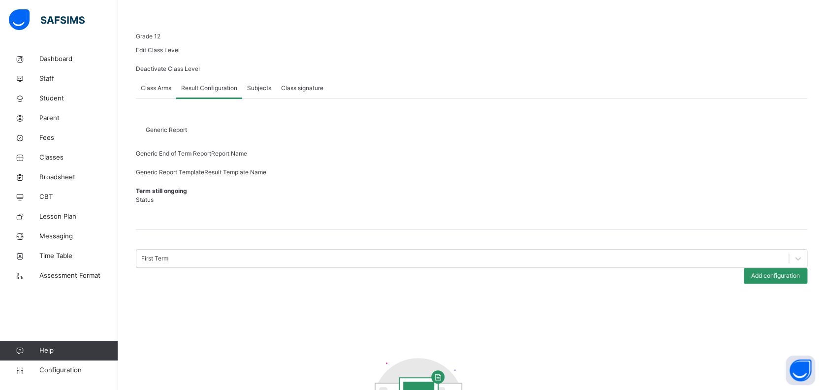
click at [163, 93] on span "Class Arms" at bounding box center [156, 88] width 31 height 9
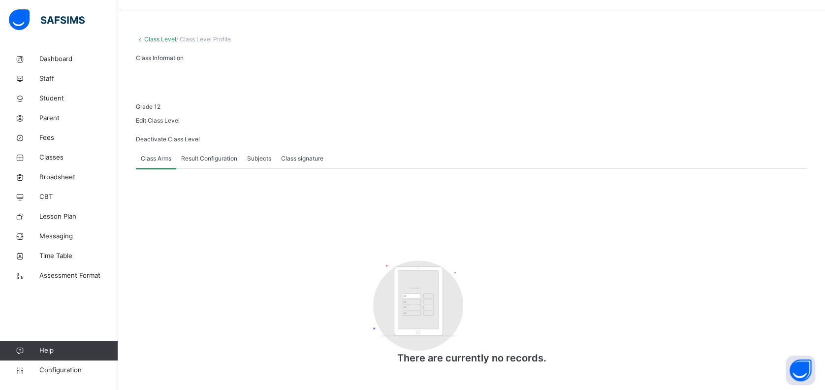
click at [160, 35] on link "Class Level" at bounding box center [160, 38] width 32 height 7
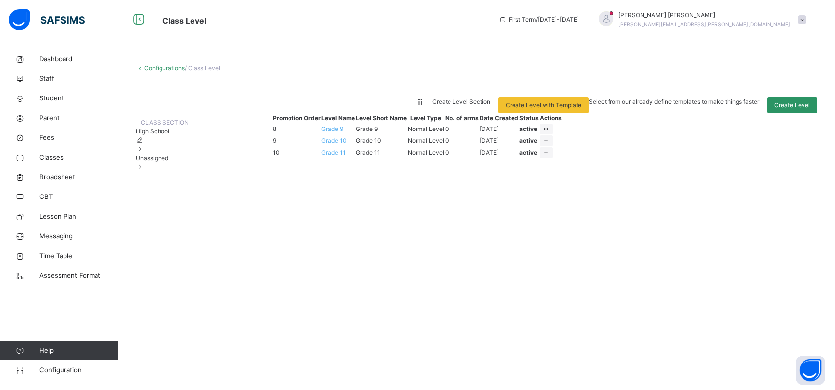
click at [185, 171] on div "Unassigned" at bounding box center [162, 163] width 53 height 18
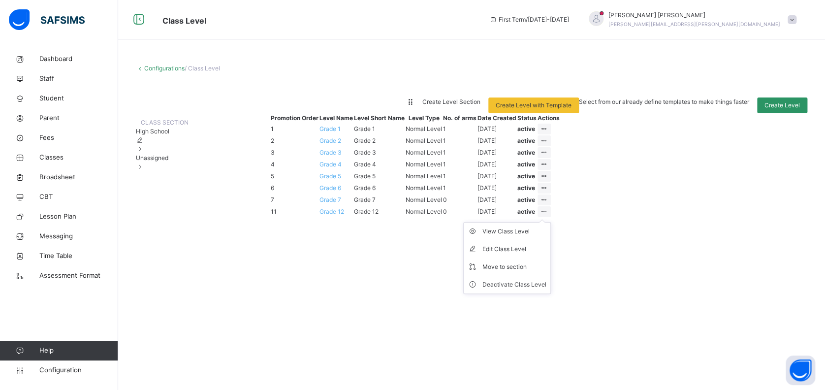
click at [548, 215] on icon at bounding box center [544, 211] width 8 height 7
click at [550, 276] on li "Move to section" at bounding box center [507, 267] width 87 height 18
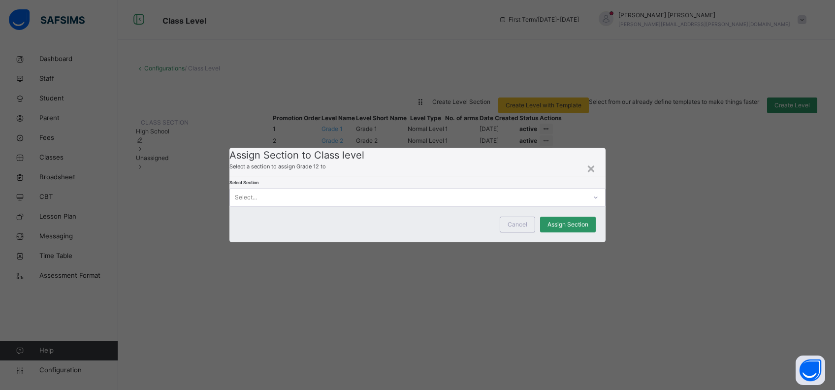
click at [390, 205] on div "Select..." at bounding box center [408, 197] width 356 height 15
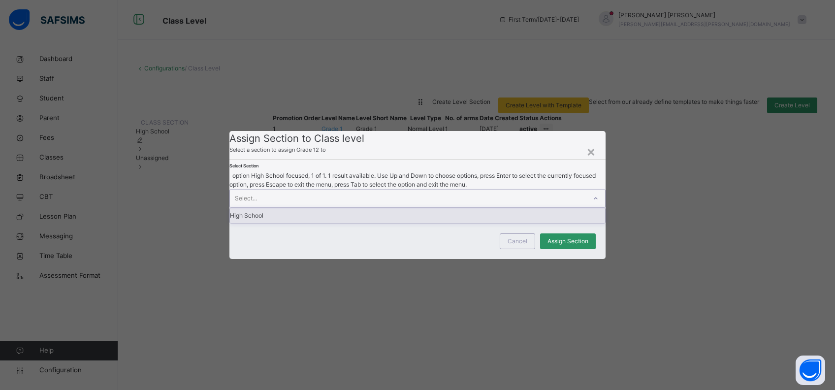
click at [332, 223] on div "High School" at bounding box center [417, 215] width 375 height 15
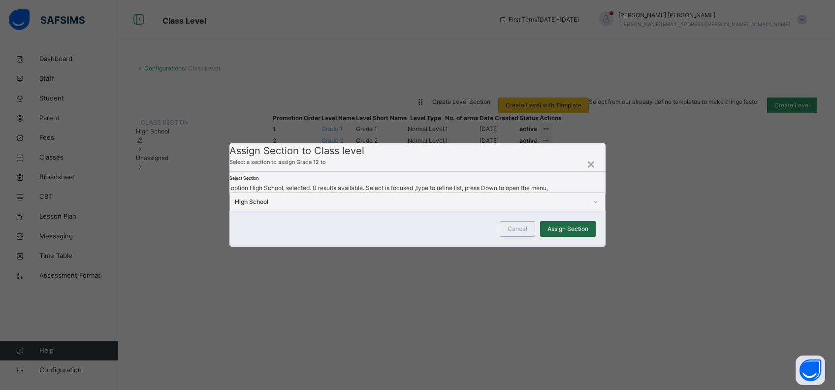
click at [557, 233] on span "Assign Section" at bounding box center [567, 228] width 41 height 9
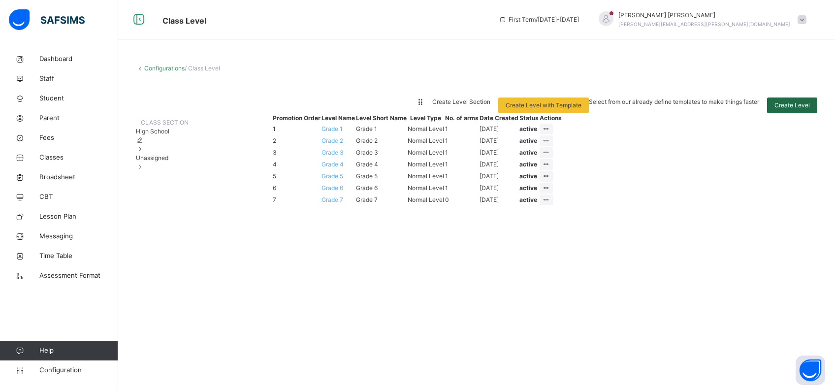
click at [618, 104] on span "Create Level" at bounding box center [791, 105] width 35 height 9
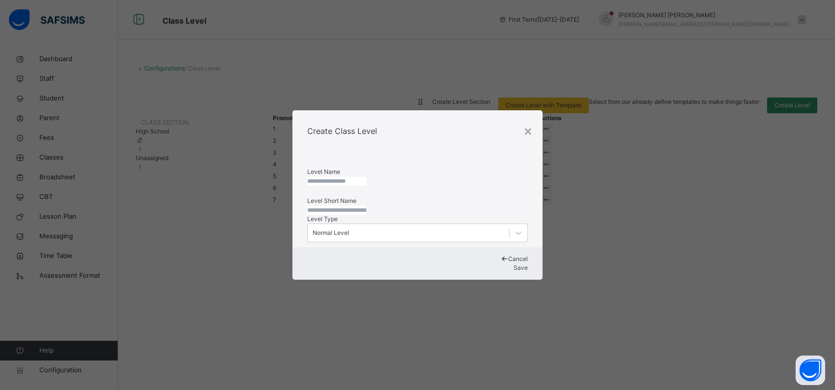
click at [366, 177] on input "text" at bounding box center [336, 181] width 59 height 9
type input "*******"
click at [361, 209] on input "text" at bounding box center [336, 210] width 59 height 9
type input "*******"
click at [513, 271] on span "Save" at bounding box center [520, 267] width 14 height 7
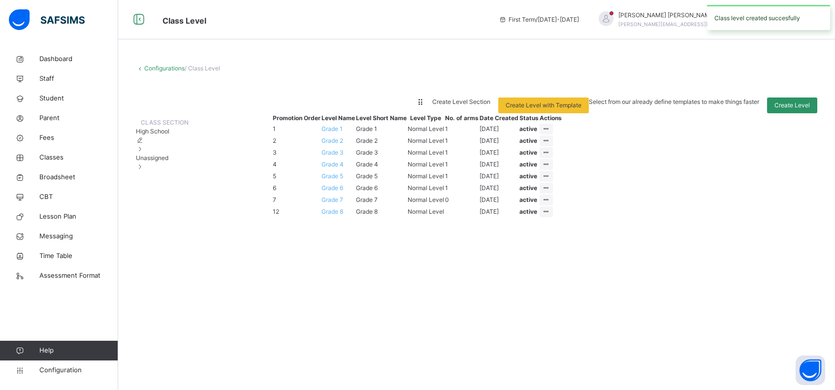
click at [490, 98] on div "Create Level Section" at bounding box center [461, 105] width 58 height 16
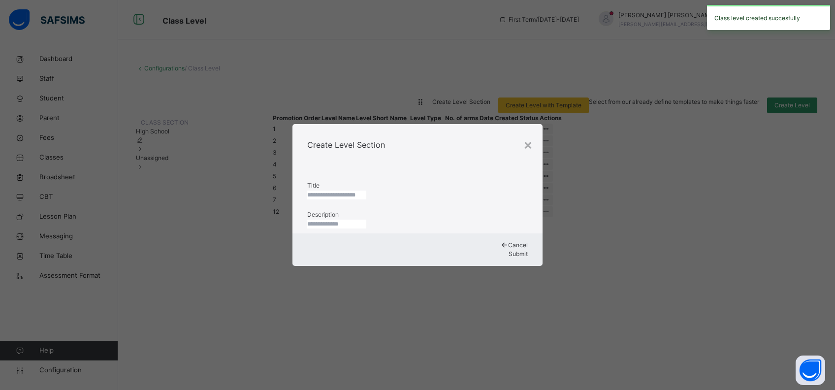
click at [366, 190] on input "text" at bounding box center [336, 194] width 59 height 9
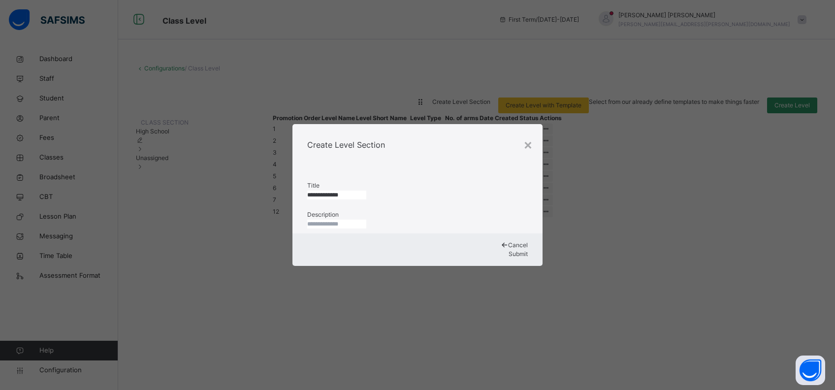
type input "**********"
click at [366, 225] on input "text" at bounding box center [336, 224] width 59 height 9
type input "**********"
click at [508, 257] on span "Submit" at bounding box center [517, 253] width 19 height 7
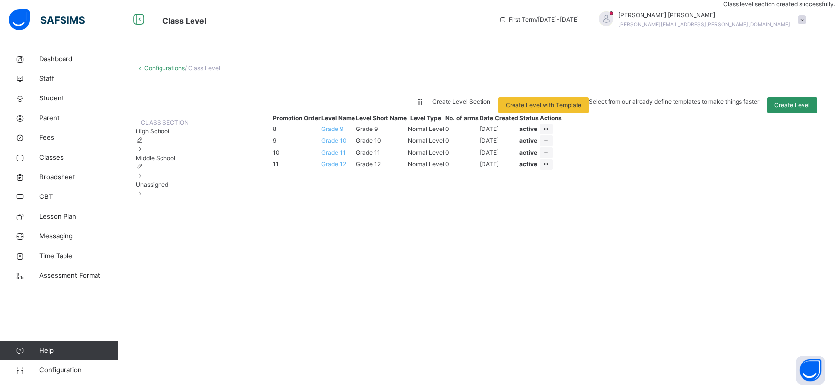
click at [172, 161] on span "Middle School" at bounding box center [155, 157] width 39 height 7
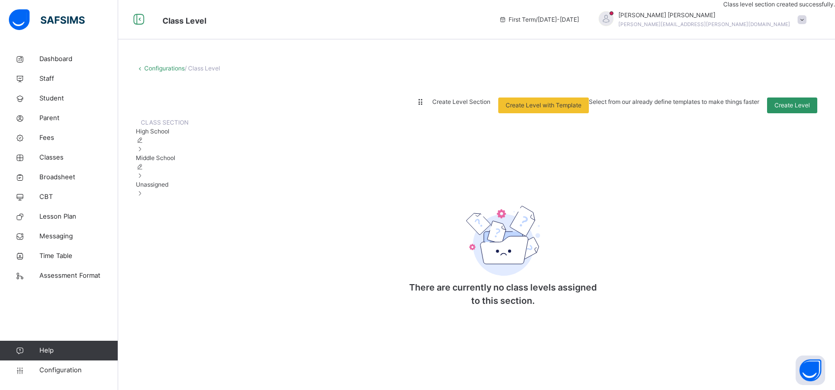
click at [176, 198] on div "Unassigned" at bounding box center [162, 189] width 53 height 18
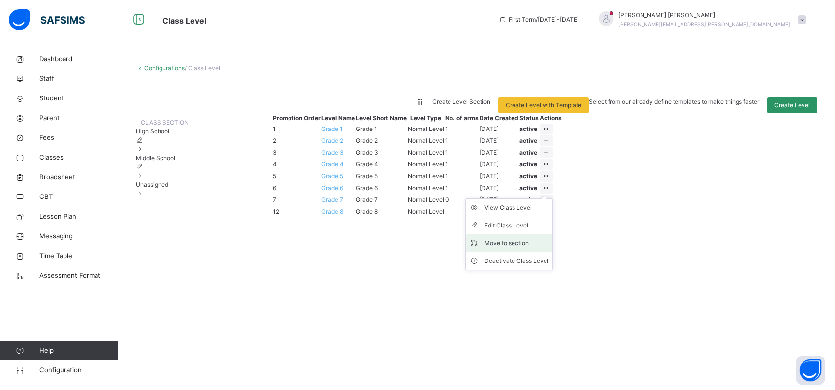
click at [552, 252] on li "Move to section" at bounding box center [509, 243] width 87 height 18
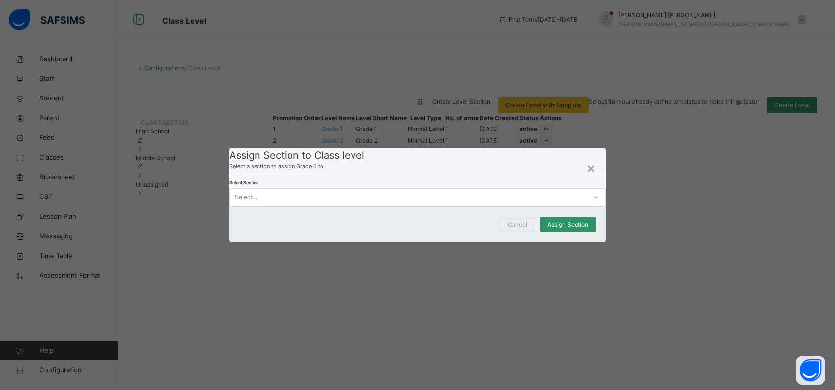
click at [339, 205] on div "Select..." at bounding box center [408, 197] width 356 height 15
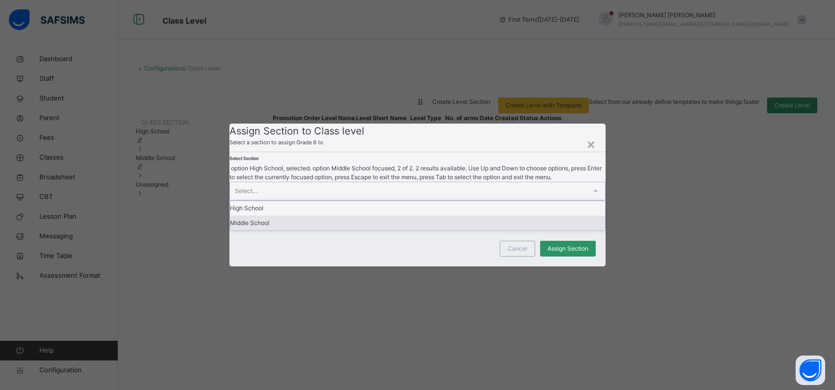
click at [299, 230] on div "Middle School" at bounding box center [417, 223] width 375 height 15
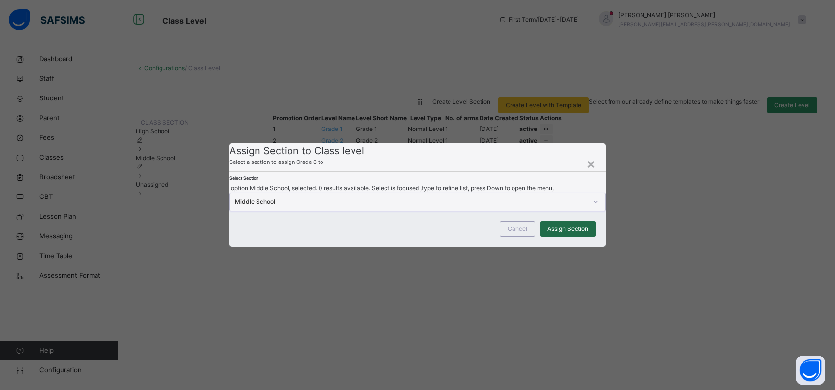
click at [566, 233] on span "Assign Section" at bounding box center [567, 228] width 41 height 9
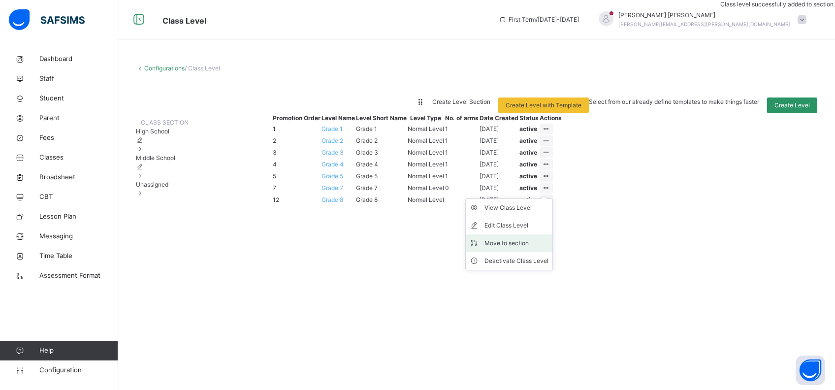
click at [548, 248] on div "Move to section" at bounding box center [516, 243] width 64 height 10
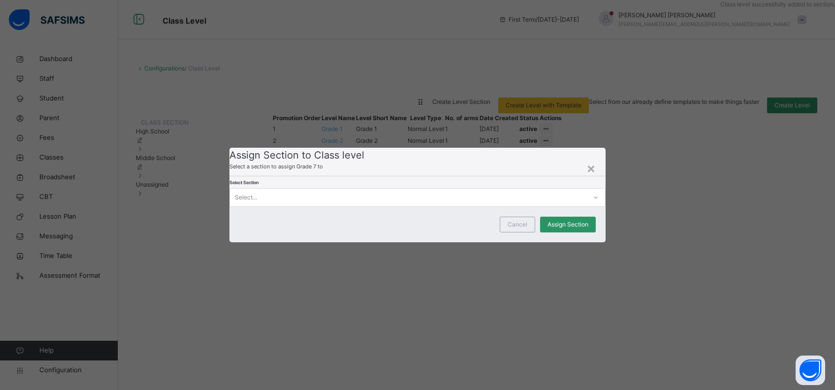
click at [422, 207] on div "Select..." at bounding box center [417, 197] width 376 height 19
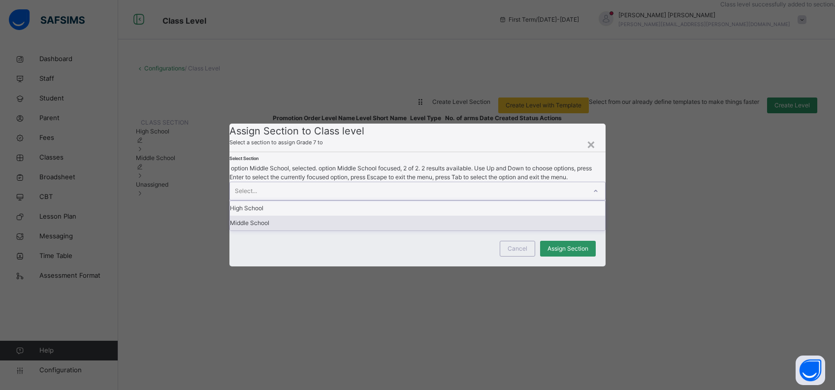
click at [369, 230] on div "Middle School" at bounding box center [417, 223] width 375 height 15
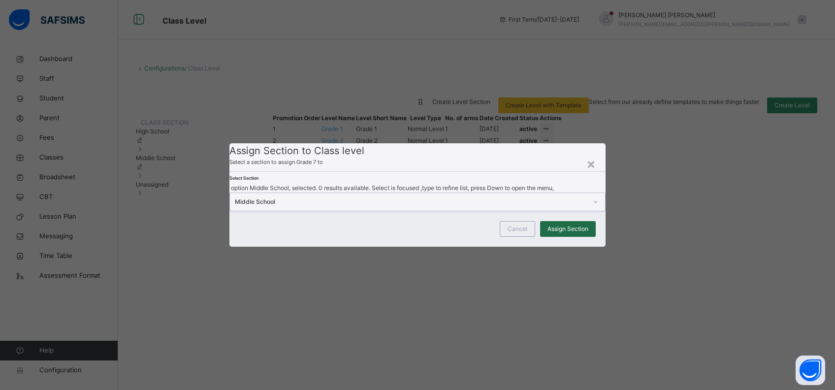
click at [590, 237] on div "Assign Section" at bounding box center [568, 229] width 56 height 16
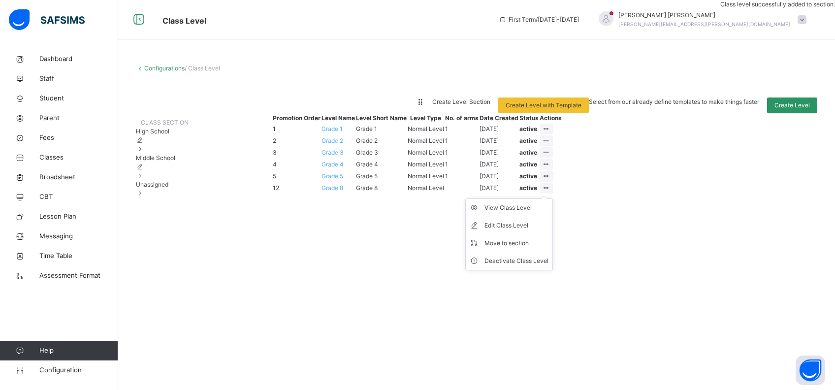
click at [550, 191] on icon at bounding box center [546, 187] width 8 height 7
click at [548, 248] on div "Move to section" at bounding box center [516, 243] width 64 height 10
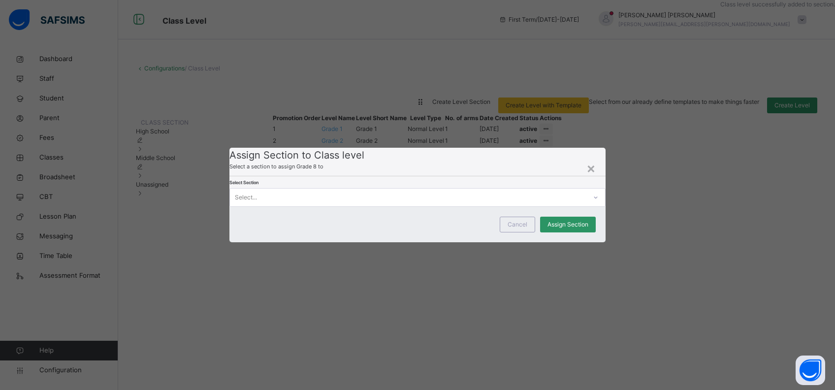
click at [373, 205] on div "Select..." at bounding box center [408, 197] width 356 height 15
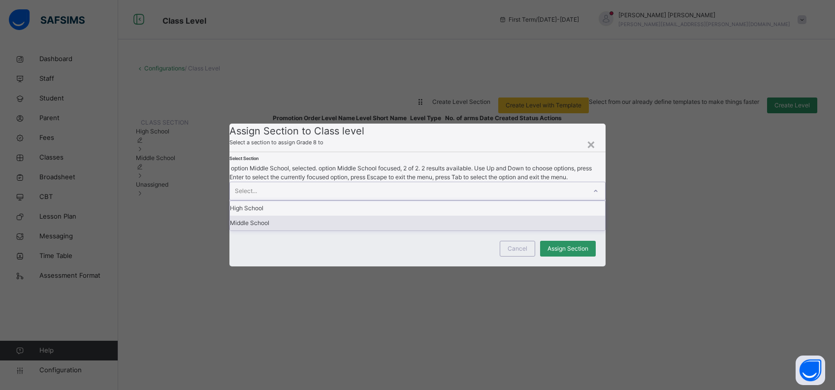
click at [312, 230] on div "Middle School" at bounding box center [417, 223] width 375 height 15
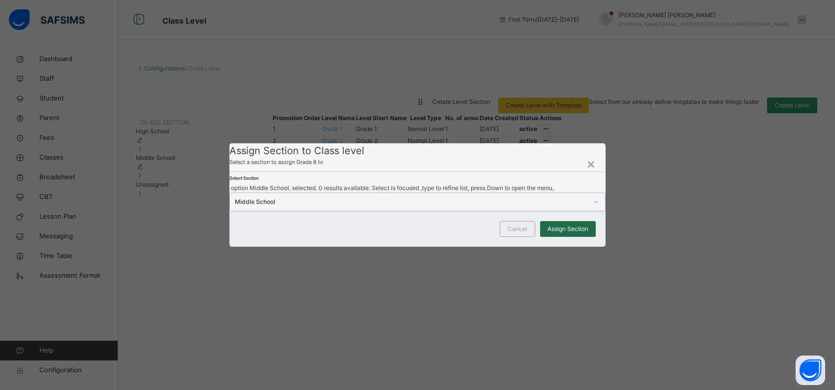
click at [560, 233] on span "Assign Section" at bounding box center [567, 228] width 41 height 9
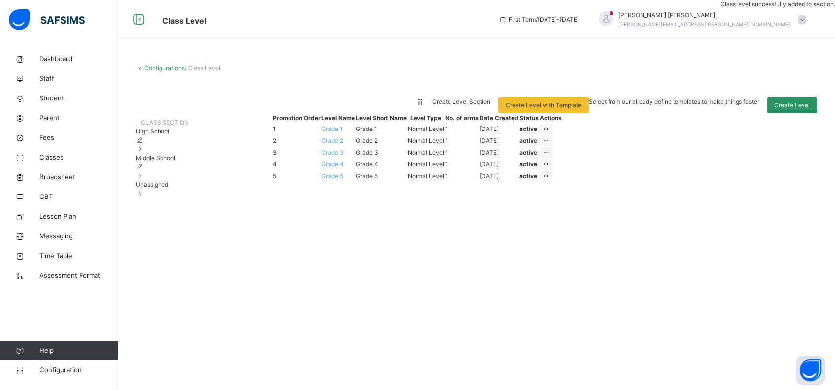
click at [490, 105] on span "Create Level Section" at bounding box center [461, 101] width 58 height 7
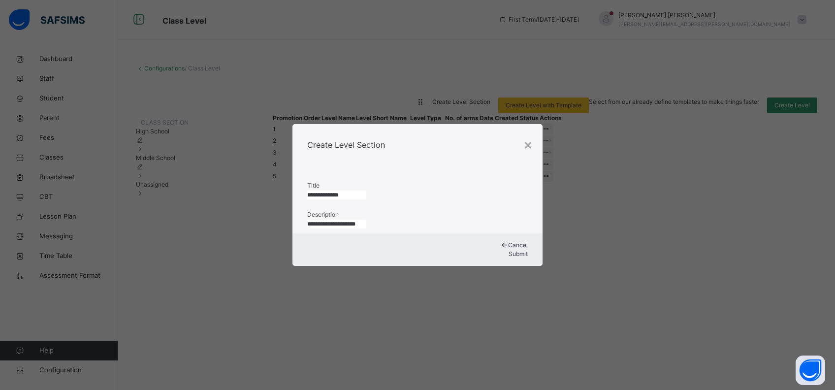
click at [355, 190] on input "**********" at bounding box center [336, 194] width 59 height 9
click at [508, 249] on span "Cancel" at bounding box center [518, 244] width 20 height 7
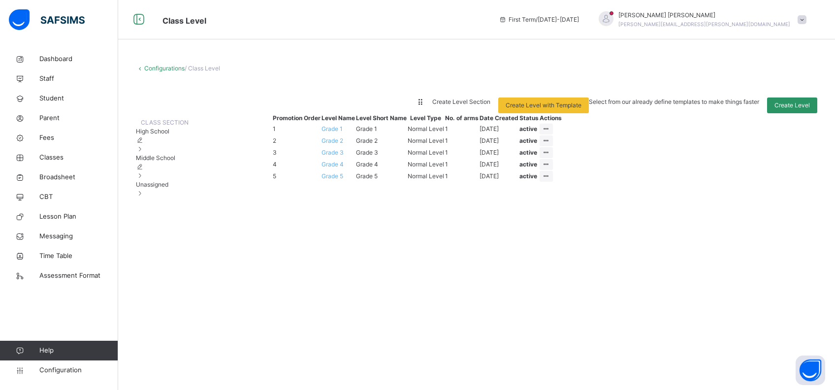
click at [490, 105] on span "Create Level Section" at bounding box center [461, 101] width 58 height 7
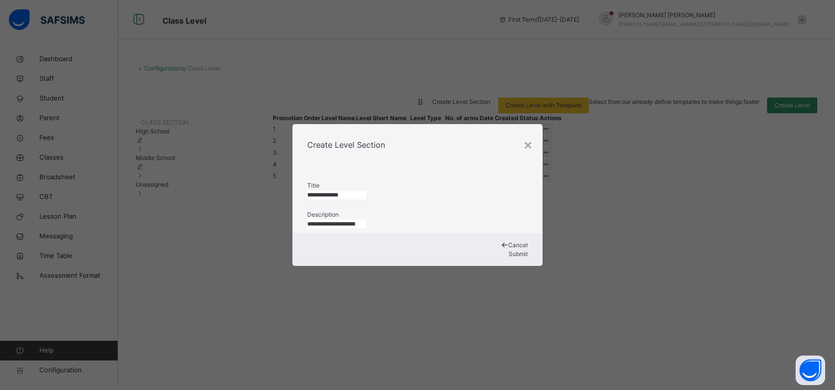
drag, startPoint x: 356, startPoint y: 178, endPoint x: 296, endPoint y: 181, distance: 60.1
click at [296, 181] on div "**********" at bounding box center [417, 199] width 251 height 68
type input "**********"
click at [366, 224] on input "**********" at bounding box center [336, 224] width 59 height 9
type input "**********"
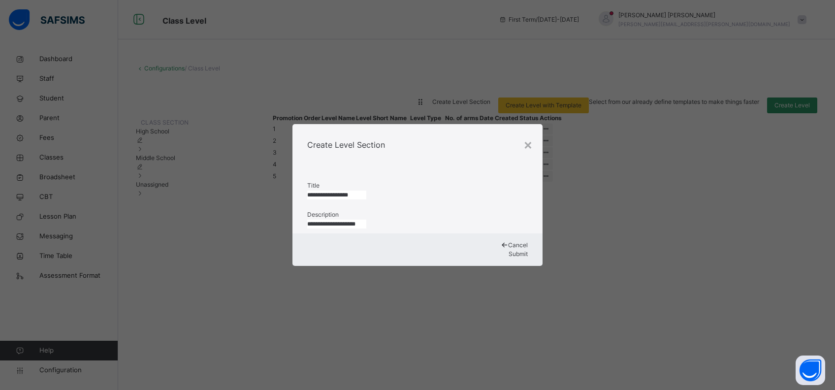
click at [508, 257] on span "Submit" at bounding box center [517, 253] width 19 height 7
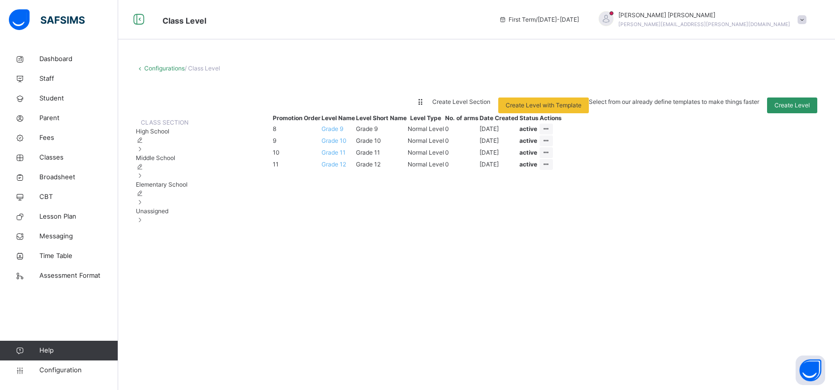
click at [177, 224] on div "Unassigned" at bounding box center [162, 216] width 53 height 18
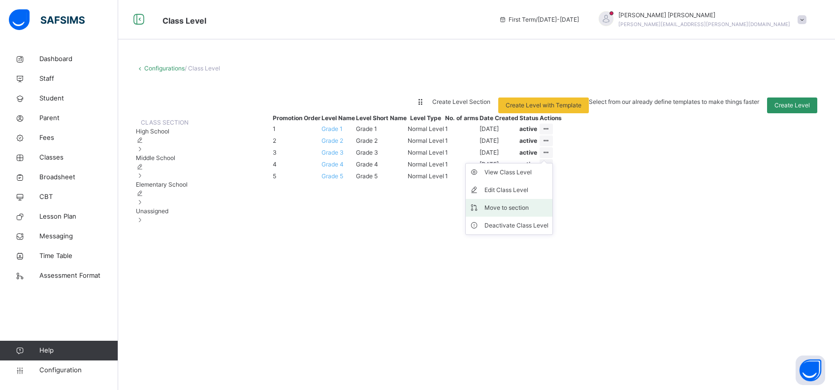
click at [548, 213] on div "Move to section" at bounding box center [516, 208] width 64 height 10
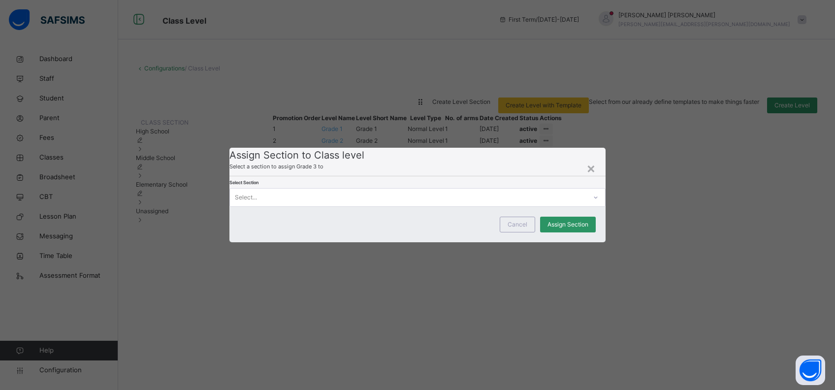
click at [354, 205] on div "Select..." at bounding box center [408, 197] width 356 height 15
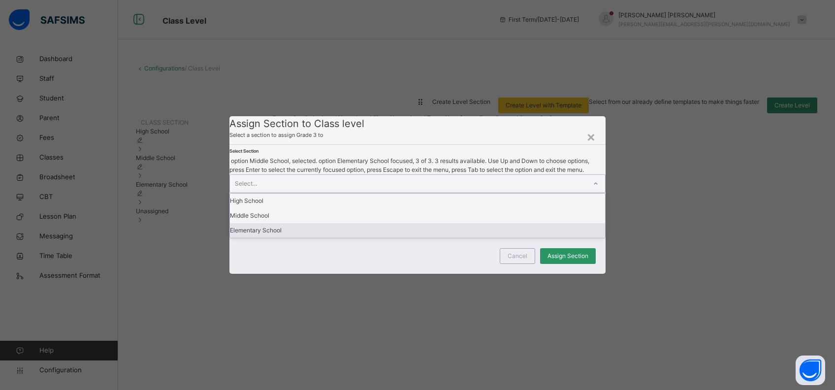
click at [276, 238] on div "Elementary School" at bounding box center [417, 230] width 375 height 15
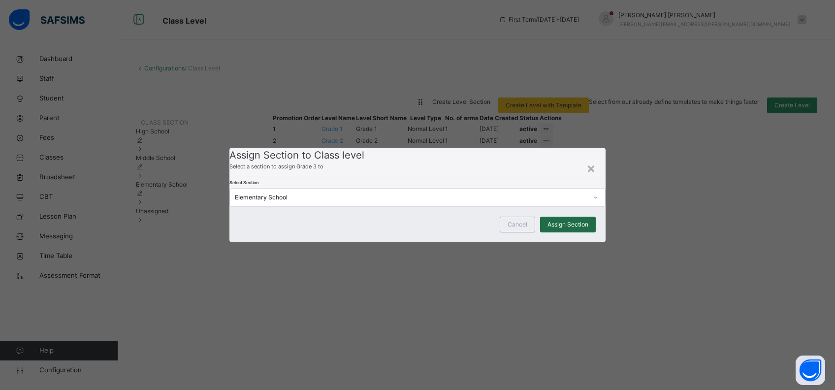
click at [552, 232] on div "Assign Section" at bounding box center [568, 225] width 56 height 16
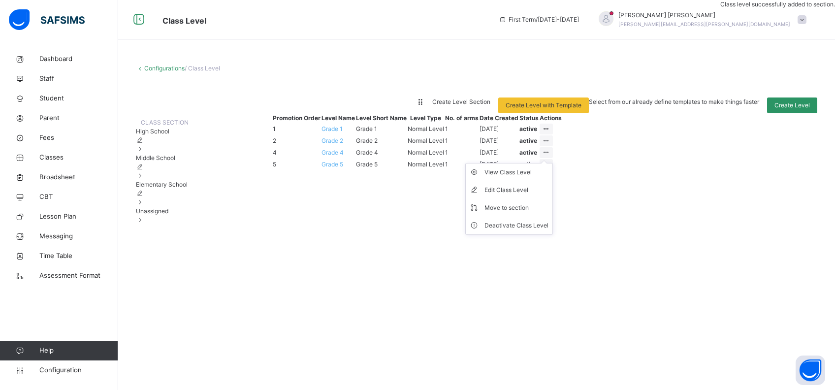
click at [553, 216] on ul "View Class Level Edit Class Level Move to section Deactivate Class Level" at bounding box center [509, 199] width 88 height 72
click at [552, 217] on li "Move to section" at bounding box center [509, 208] width 87 height 18
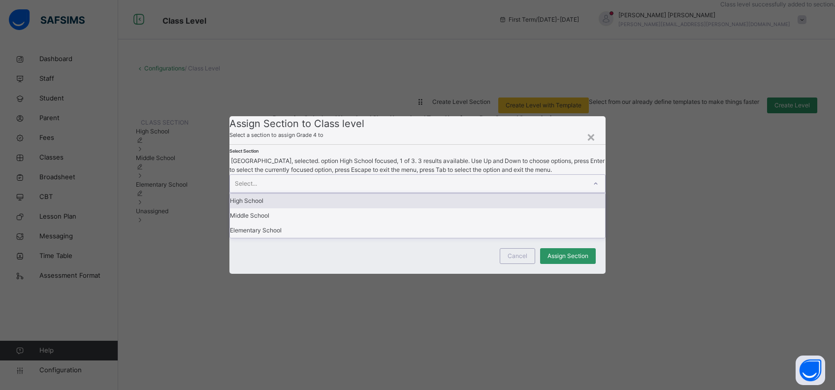
click at [371, 192] on div "Select..." at bounding box center [408, 184] width 356 height 18
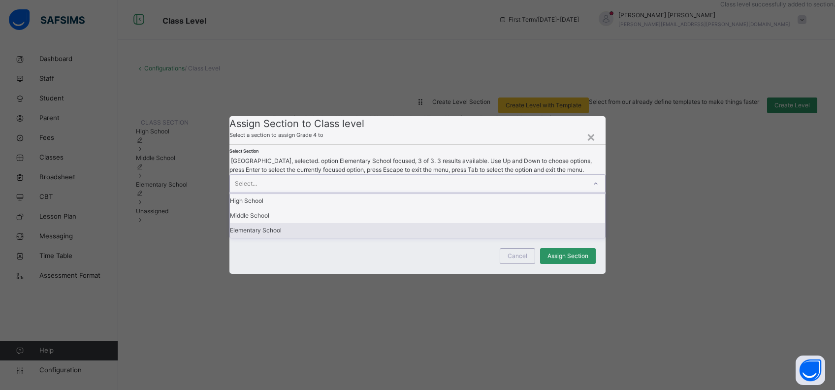
click at [290, 238] on div "Elementary School" at bounding box center [417, 230] width 375 height 15
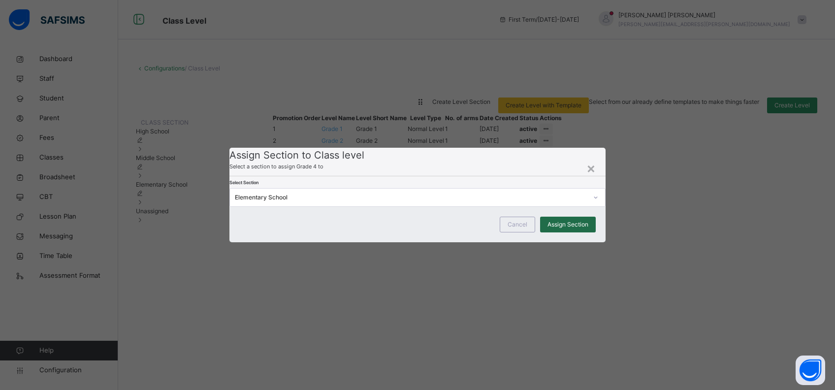
click at [577, 229] on span "Assign Section" at bounding box center [567, 224] width 41 height 9
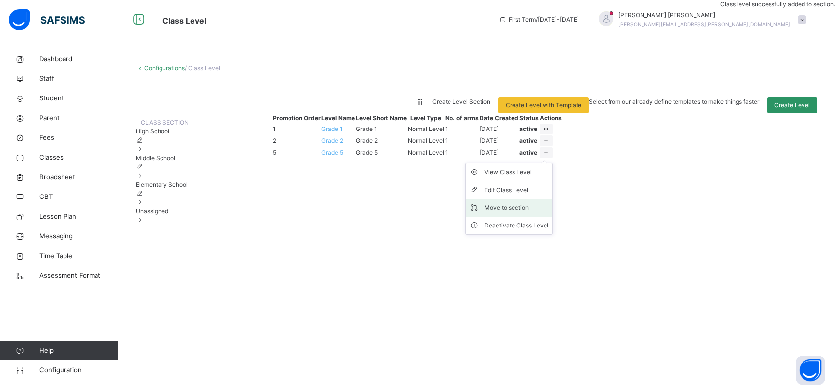
click at [548, 213] on div "Move to section" at bounding box center [516, 208] width 64 height 10
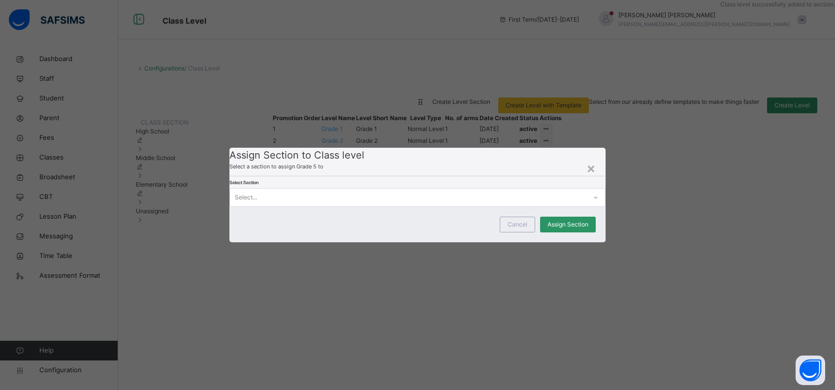
click at [338, 205] on div "Select..." at bounding box center [408, 197] width 356 height 15
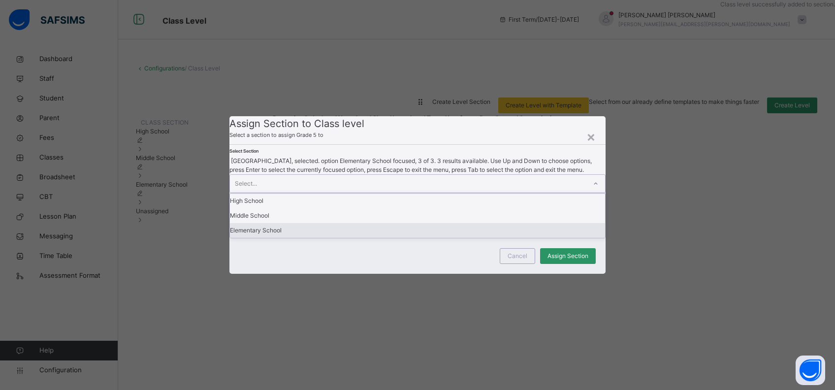
click at [291, 238] on div "Elementary School" at bounding box center [417, 230] width 375 height 15
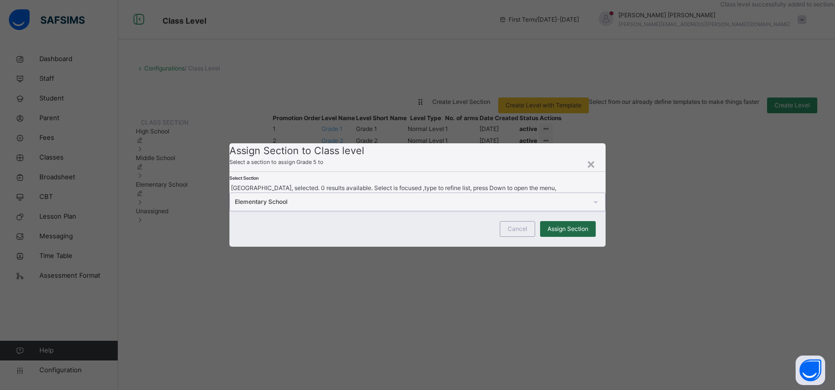
click at [564, 233] on span "Assign Section" at bounding box center [567, 228] width 41 height 9
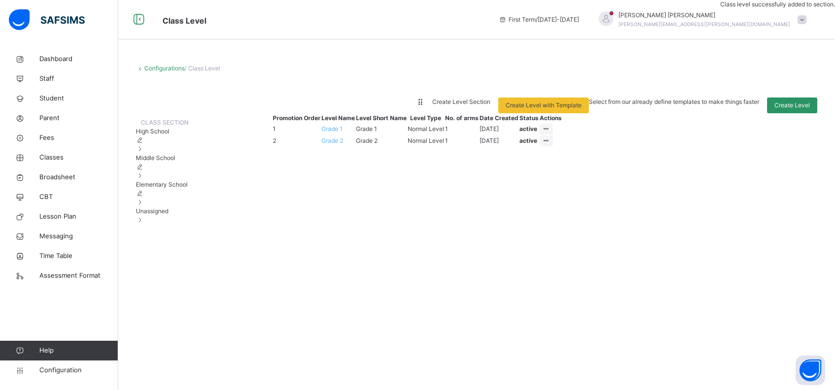
click at [175, 188] on span "Elementary School" at bounding box center [162, 184] width 52 height 7
click at [169, 161] on span "Middle School" at bounding box center [155, 157] width 39 height 7
click at [169, 135] on span "High School" at bounding box center [152, 130] width 33 height 7
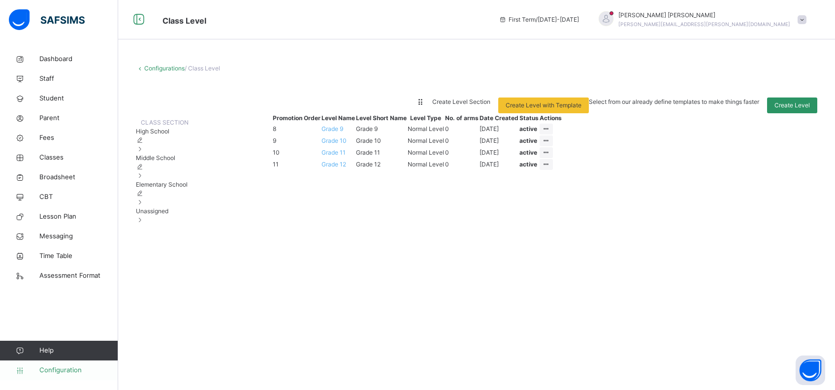
click at [45, 292] on span "Configuration" at bounding box center [78, 370] width 78 height 10
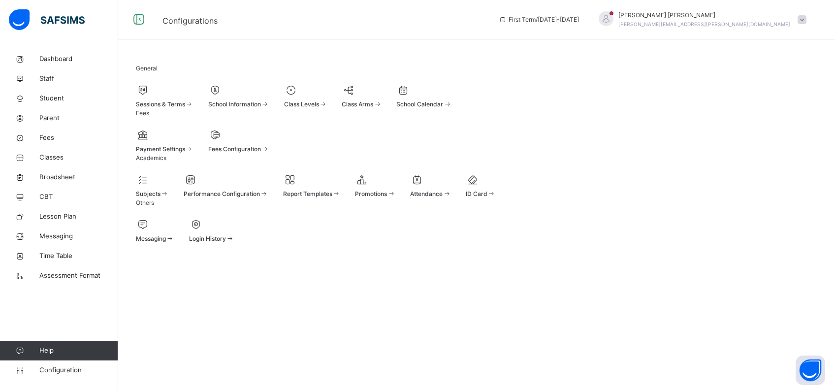
click at [192, 109] on div "Sessions & Terms" at bounding box center [165, 96] width 58 height 26
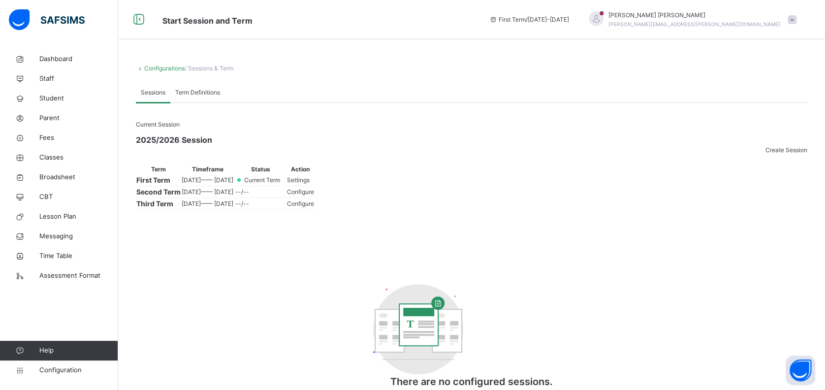
click at [310, 184] on span "Settings" at bounding box center [298, 179] width 23 height 7
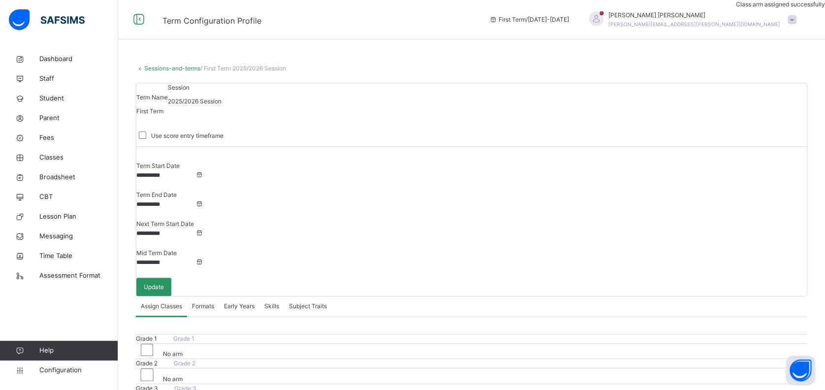
click at [204, 292] on span "Formats" at bounding box center [203, 306] width 22 height 9
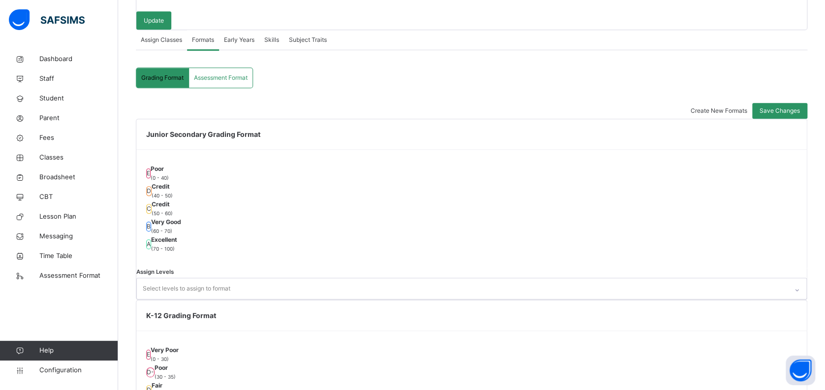
scroll to position [297, 0]
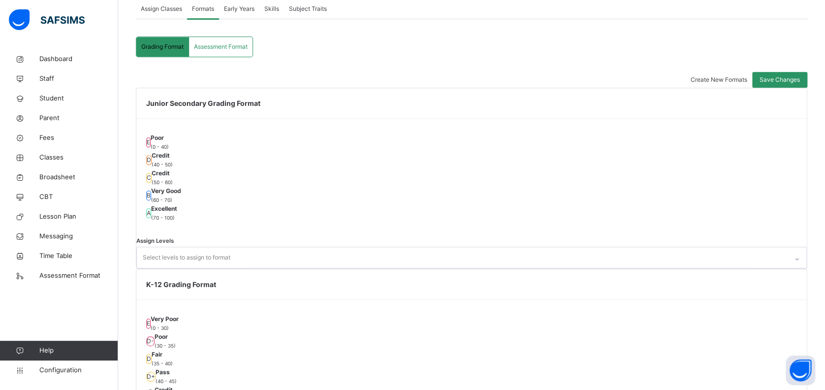
click at [618, 251] on div at bounding box center [796, 259] width 17 height 16
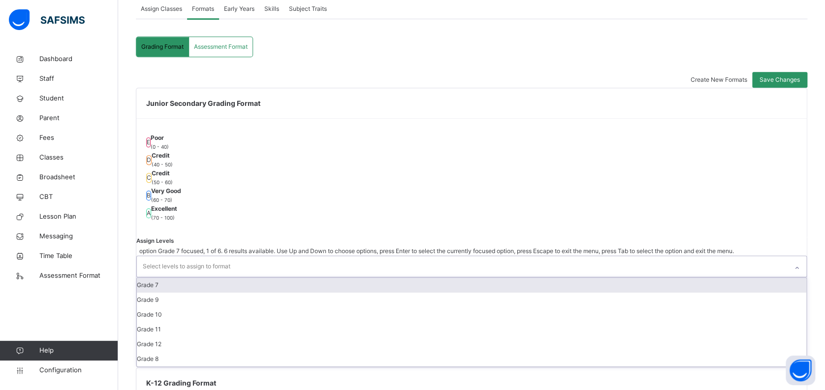
click at [618, 260] on div at bounding box center [796, 268] width 17 height 16
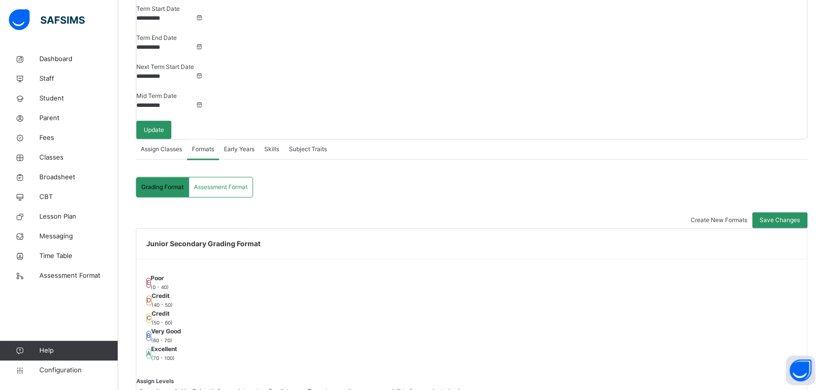
scroll to position [156, 0]
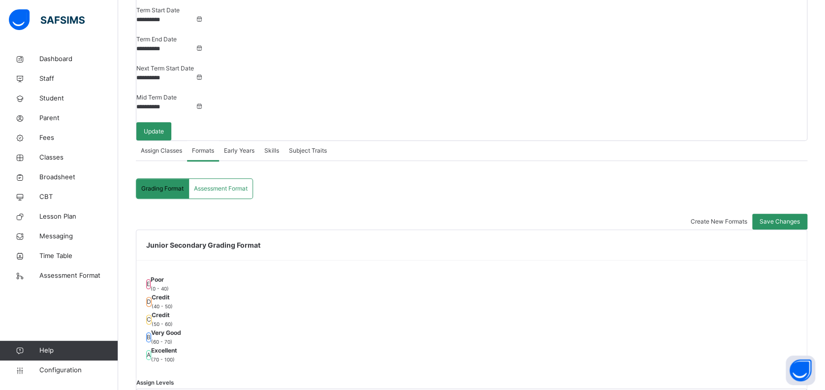
click at [618, 218] on span "Create New Formats" at bounding box center [718, 221] width 57 height 7
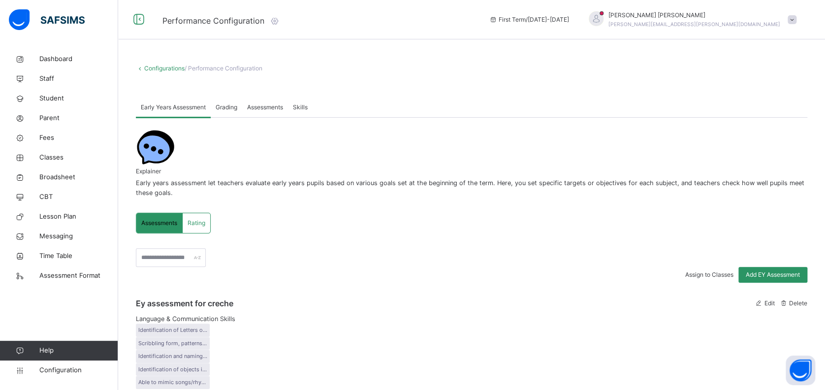
click at [235, 109] on span "Grading" at bounding box center [227, 107] width 22 height 9
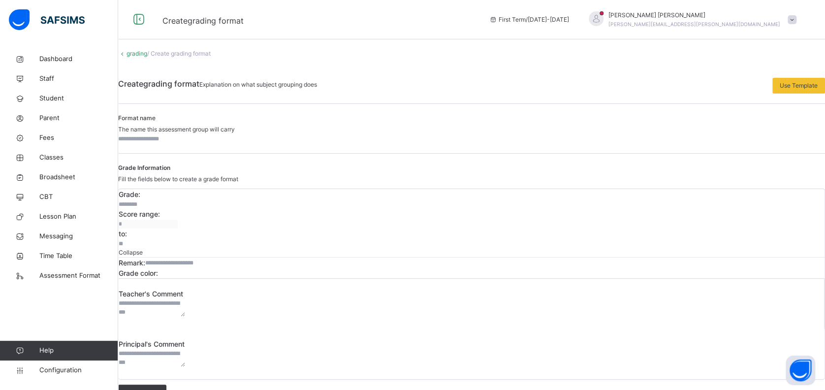
scroll to position [20, 0]
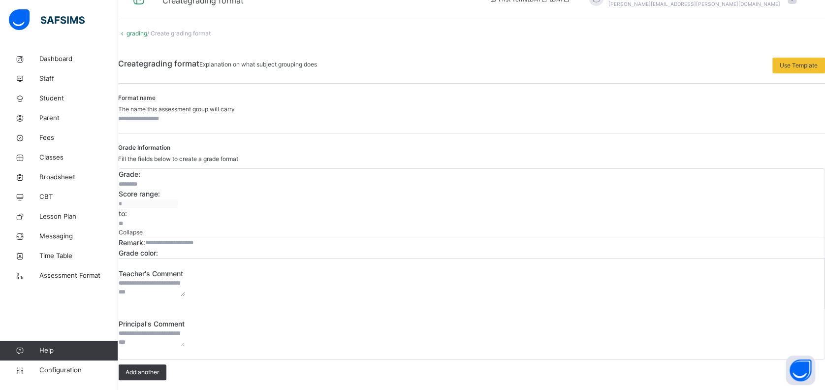
click at [177, 123] on input "text" at bounding box center [147, 118] width 59 height 9
type input "*"
type input "******"
click at [178, 219] on input "*" at bounding box center [148, 223] width 59 height 9
click at [477, 232] on div "Grade: Score range: * to: *** Collapse Remark: Grade color: Teacher's Comment P…" at bounding box center [471, 263] width 707 height 191
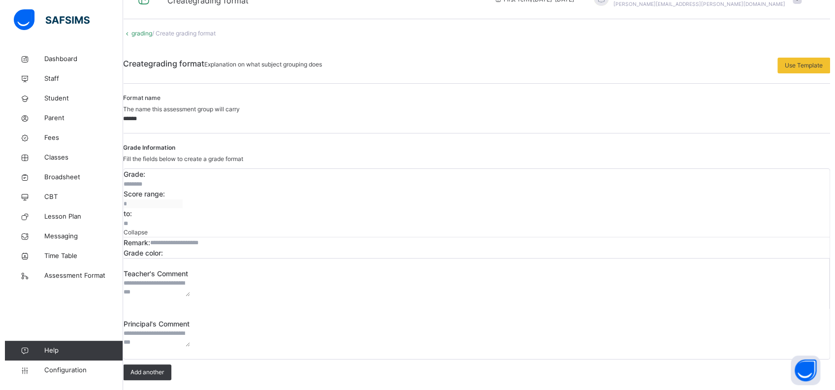
scroll to position [5, 0]
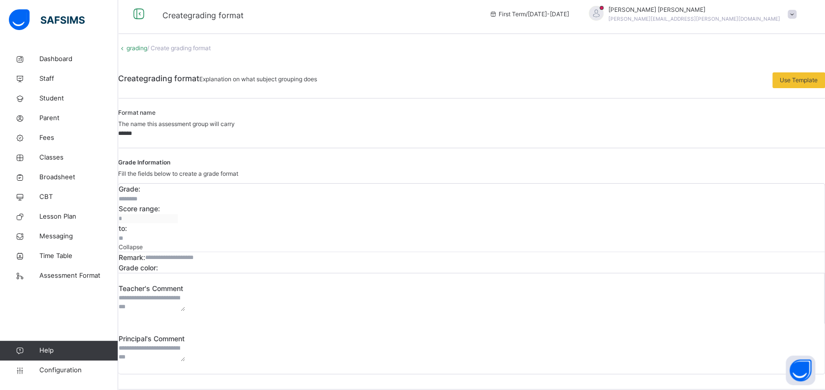
click at [158, 268] on div at bounding box center [158, 268] width 0 height 0
click at [618, 85] on span "Use Template" at bounding box center [799, 80] width 38 height 9
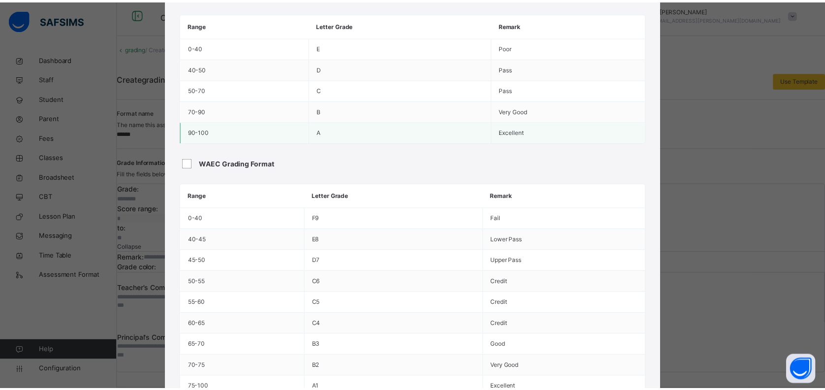
scroll to position [0, 0]
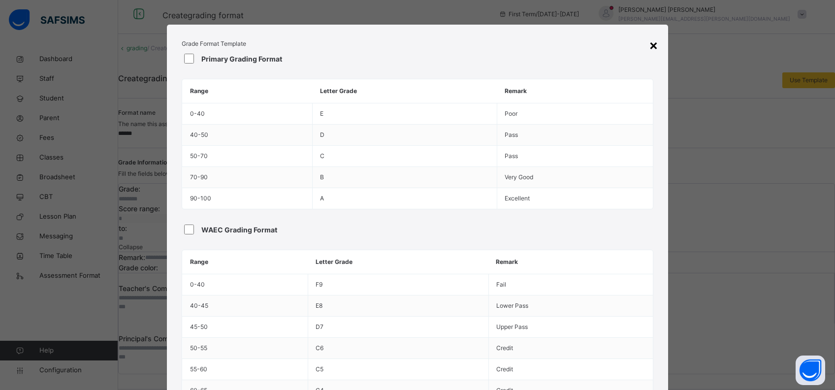
click at [618, 50] on div "×" at bounding box center [653, 44] width 9 height 21
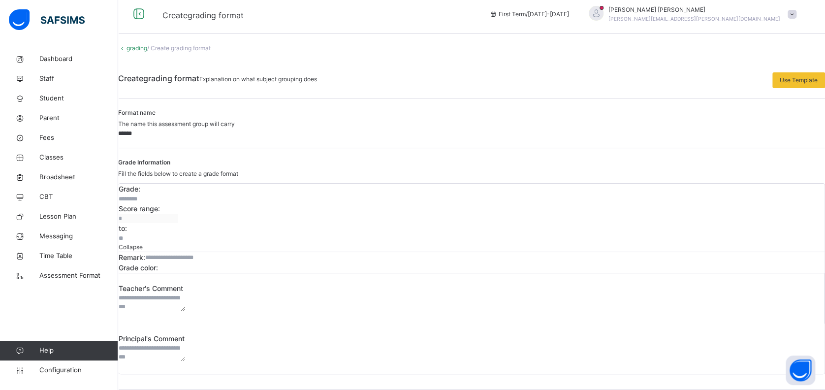
click at [178, 203] on input "text" at bounding box center [148, 198] width 59 height 9
click at [178, 234] on input "***" at bounding box center [148, 238] width 59 height 9
type input "*"
type input "**"
click at [178, 203] on input "text" at bounding box center [148, 198] width 59 height 9
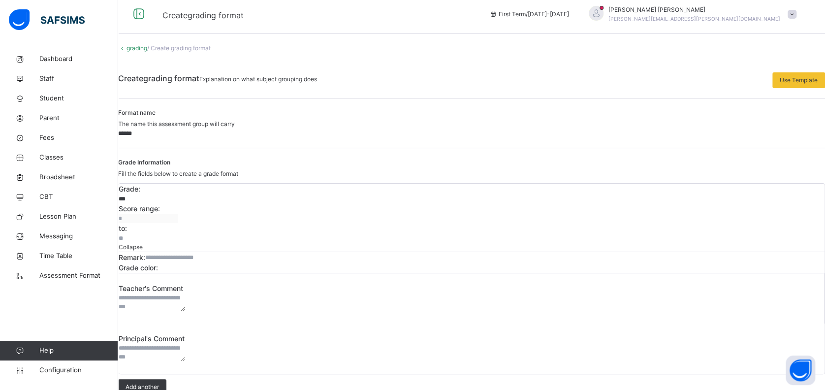
type input "****"
click at [143, 243] on span "Collapse" at bounding box center [131, 246] width 24 height 7
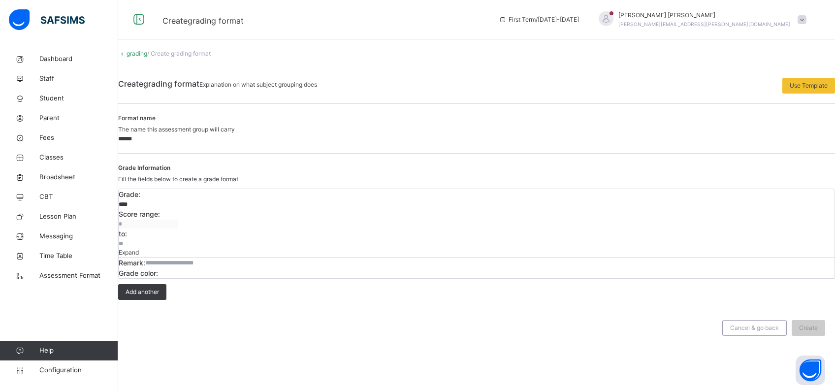
click at [618, 248] on div "Expand" at bounding box center [477, 252] width 716 height 9
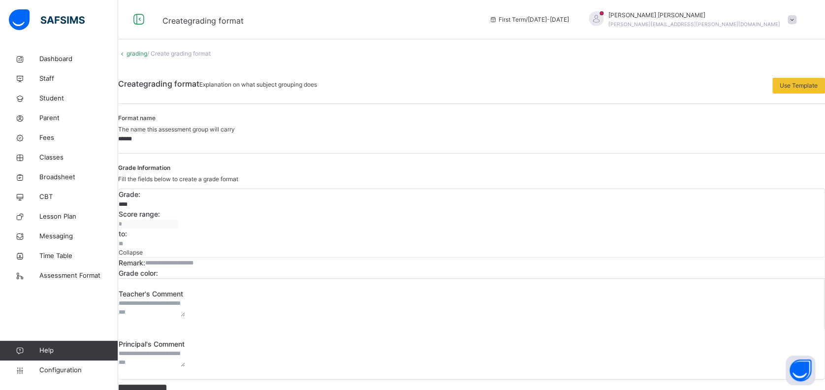
scroll to position [21, 0]
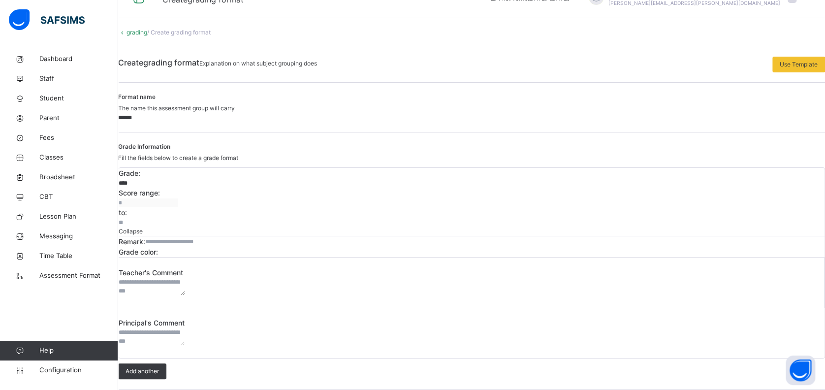
click at [143, 227] on span "Collapse" at bounding box center [131, 230] width 24 height 7
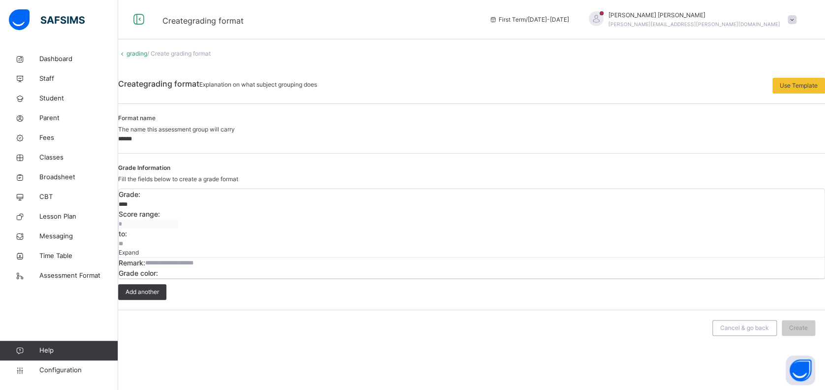
scroll to position [0, 0]
click at [139, 249] on span "Expand" at bounding box center [129, 252] width 20 height 7
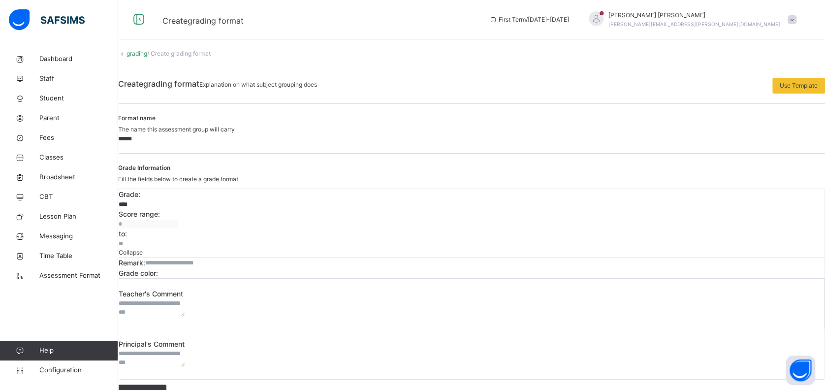
click at [143, 249] on span "Collapse" at bounding box center [131, 252] width 24 height 7
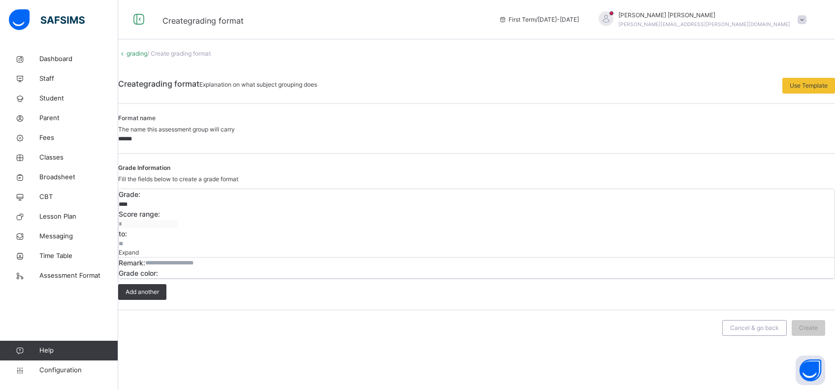
click at [191, 259] on input "text" at bounding box center [174, 262] width 59 height 9
type input "*"
type input "****"
click at [178, 209] on input "****" at bounding box center [148, 204] width 59 height 9
click at [618, 292] on span "Create" at bounding box center [808, 327] width 19 height 9
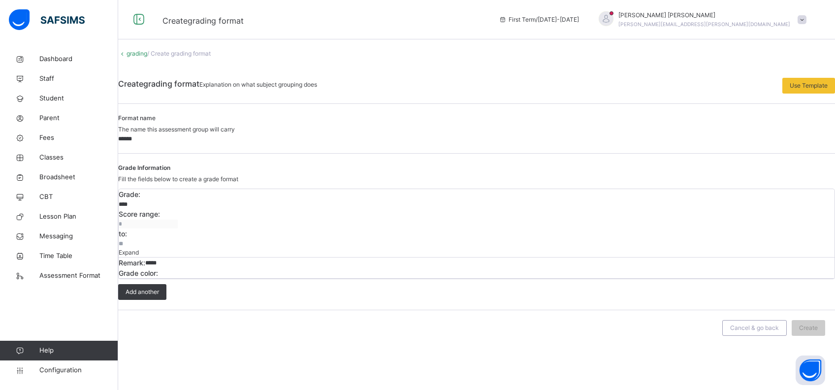
click at [178, 209] on input "****" at bounding box center [148, 204] width 59 height 9
type input "*"
type input "****"
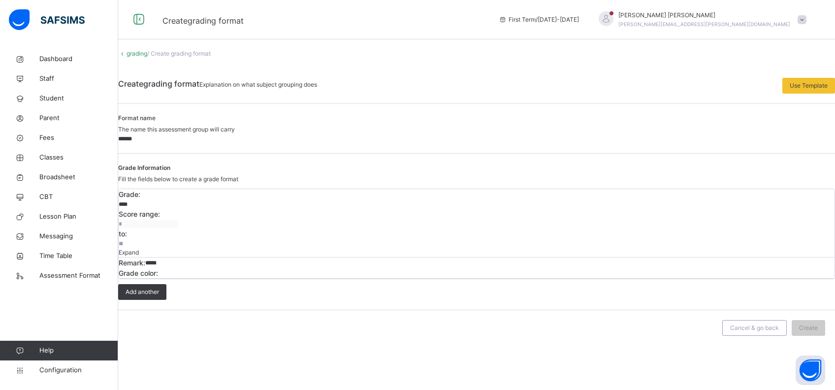
click at [173, 143] on input "******" at bounding box center [147, 138] width 59 height 9
type input "*"
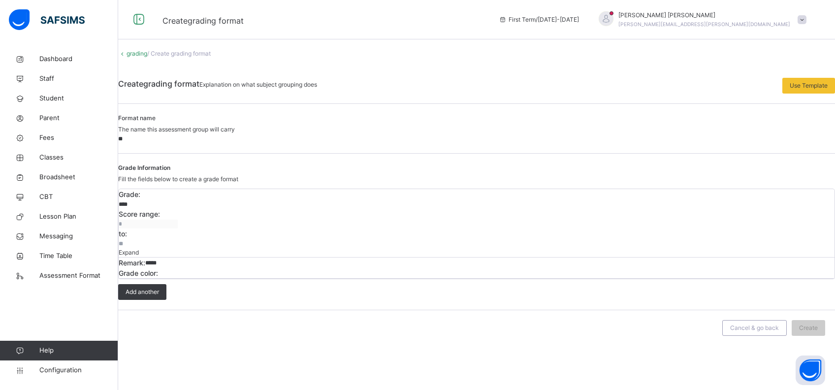
type input "*"
type input "**********"
click at [139, 249] on span "Expand" at bounding box center [129, 252] width 20 height 7
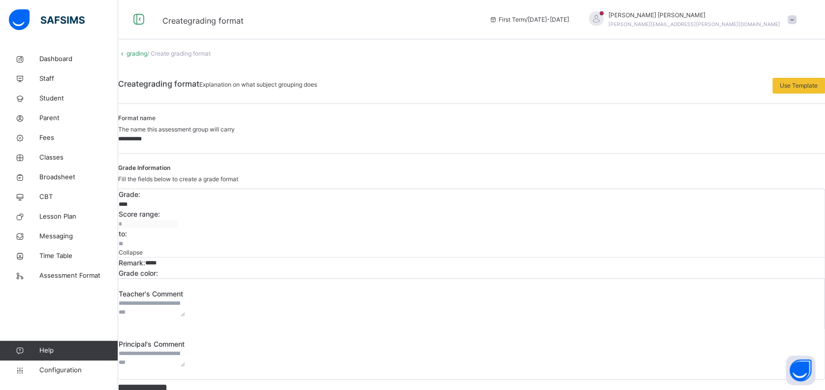
click at [143, 249] on span "Collapse" at bounding box center [131, 252] width 24 height 7
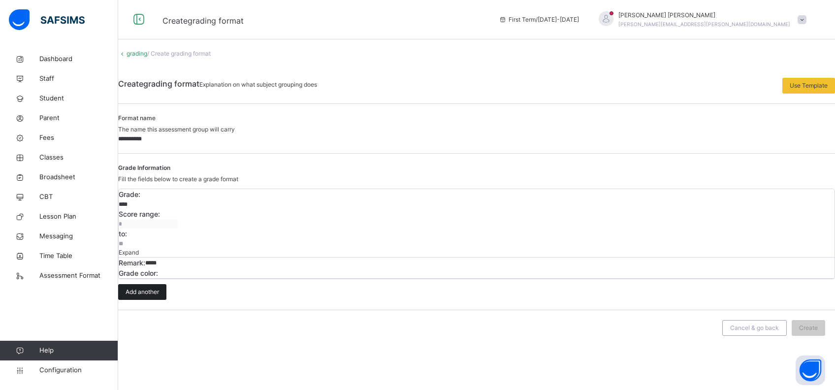
click at [159, 292] on span "Add another" at bounding box center [142, 291] width 33 height 9
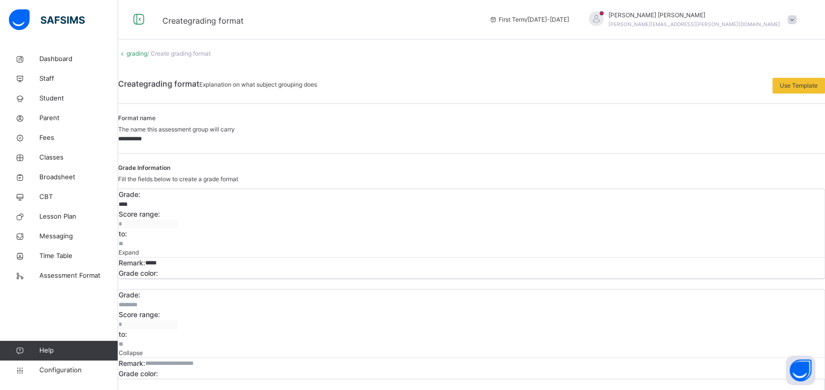
click at [178, 292] on input "text" at bounding box center [148, 304] width 59 height 9
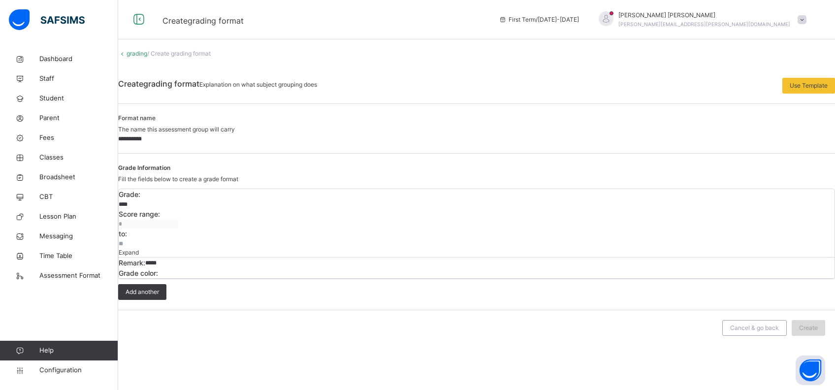
click at [618, 292] on div "Create" at bounding box center [807, 328] width 33 height 16
click at [610, 292] on div "Grade Information Fill the fields below to create a grade format Grade: **** Sc…" at bounding box center [476, 232] width 717 height 157
click at [139, 249] on span "Expand" at bounding box center [129, 252] width 20 height 7
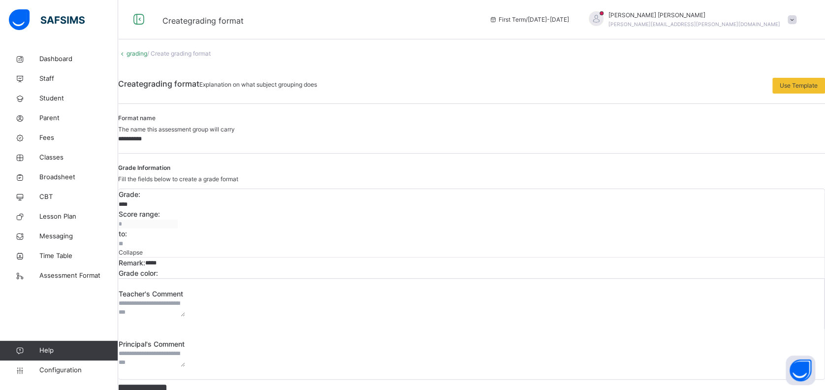
click at [185, 292] on textarea at bounding box center [152, 358] width 66 height 18
type textarea "******"
click at [185, 292] on textarea at bounding box center [152, 308] width 66 height 18
type textarea "******"
click at [204, 258] on input "****" at bounding box center [174, 262] width 59 height 9
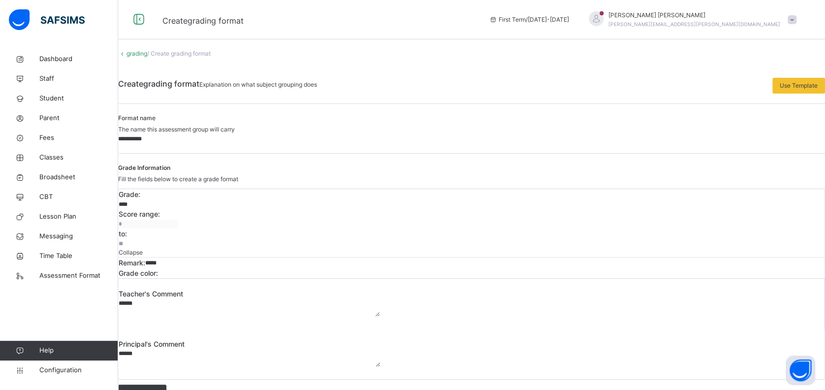
scroll to position [21, 0]
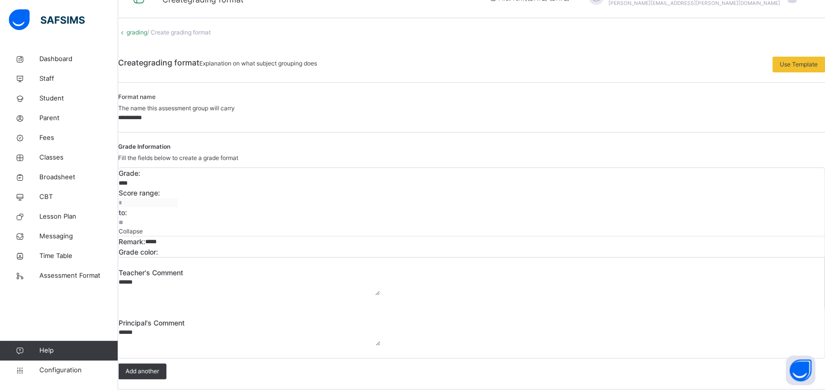
click at [178, 218] on input "**" at bounding box center [148, 222] width 59 height 9
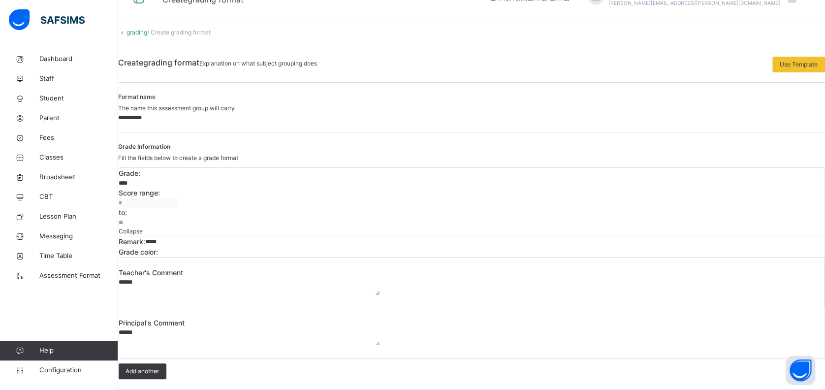
click at [178, 218] on input "**" at bounding box center [148, 222] width 59 height 9
type input "**"
click at [178, 218] on input "**" at bounding box center [148, 222] width 59 height 9
click at [143, 227] on span "Collapse" at bounding box center [131, 230] width 24 height 7
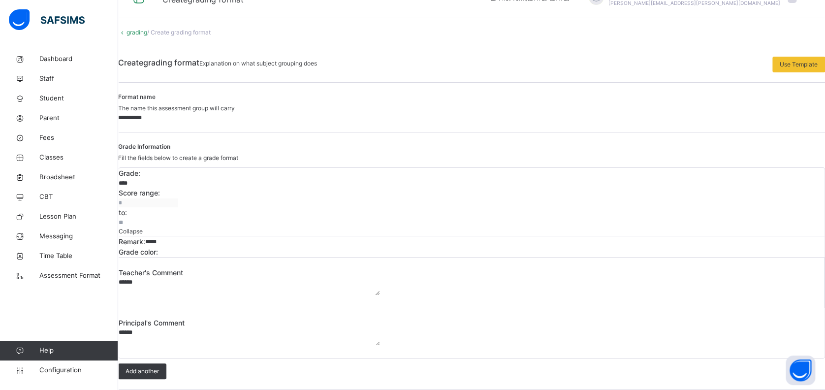
scroll to position [0, 0]
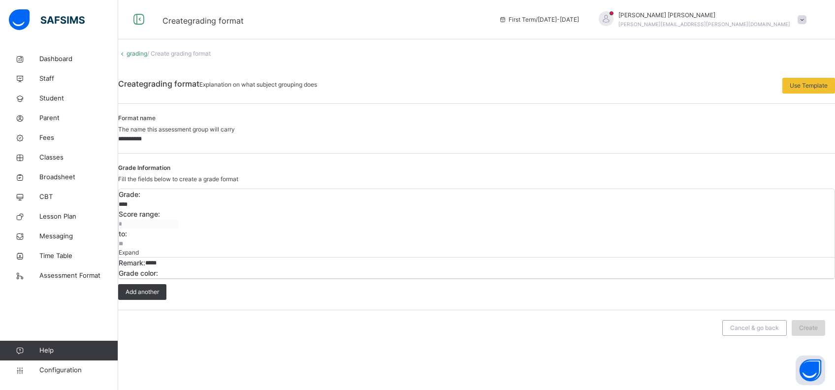
click at [618, 292] on span "Create" at bounding box center [808, 327] width 19 height 9
click at [177, 143] on input "**********" at bounding box center [147, 138] width 59 height 9
type input "*"
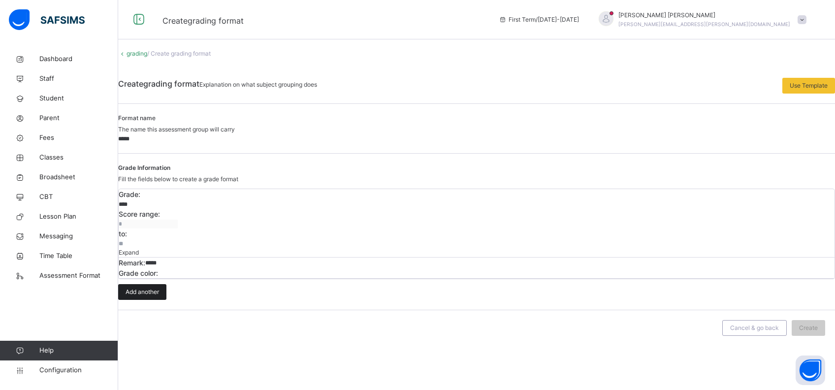
type input "*****"
click at [159, 292] on span "Add another" at bounding box center [142, 291] width 33 height 9
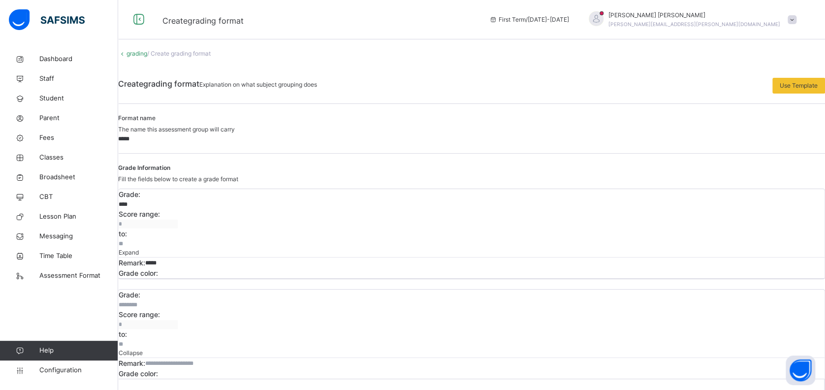
click at [178, 292] on input "*" at bounding box center [148, 344] width 59 height 9
type input "*"
type input "***"
click at [178, 292] on input "text" at bounding box center [148, 304] width 59 height 9
type input "******"
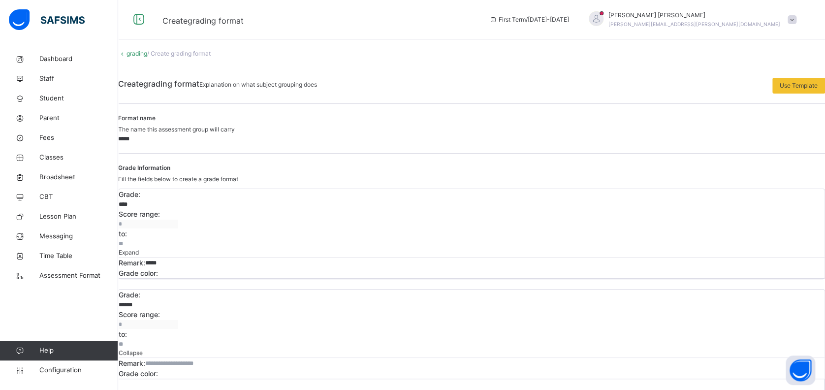
scroll to position [68, 0]
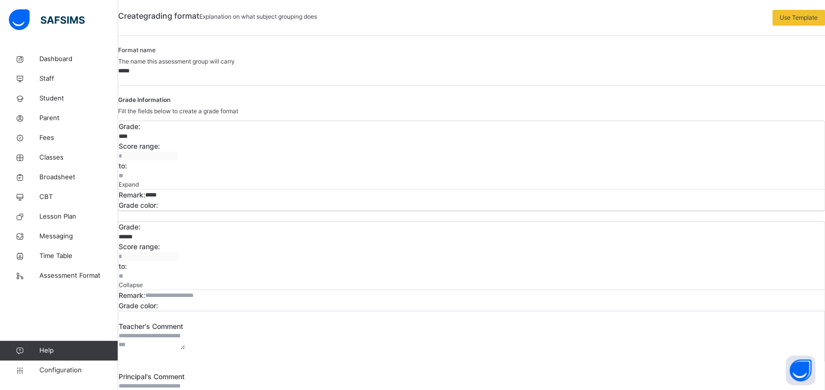
click at [158, 205] on div at bounding box center [158, 205] width 0 height 0
click at [158, 292] on div at bounding box center [158, 306] width 0 height 0
drag, startPoint x: 799, startPoint y: 374, endPoint x: 748, endPoint y: 286, distance: 101.9
click at [618, 286] on body "Create grading format First Term / [DATE]-[DATE] [PERSON_NAME] [PERSON_NAME][EM…" at bounding box center [412, 201] width 825 height 539
click at [161, 75] on input "*****" at bounding box center [147, 70] width 59 height 9
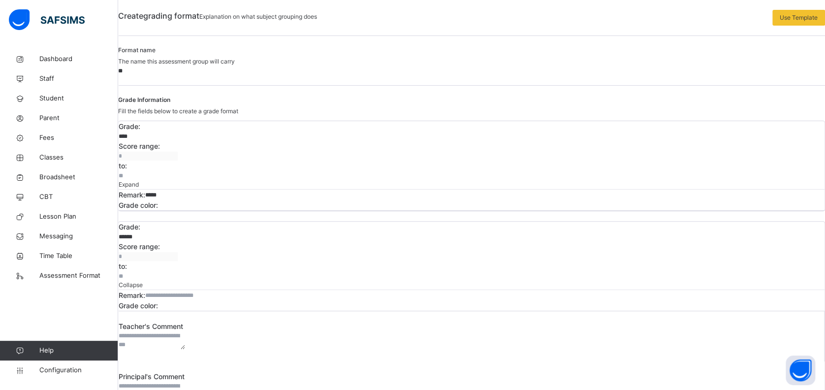
type input "*"
type input "*******"
click at [204, 291] on input "text" at bounding box center [174, 295] width 59 height 9
type input "******"
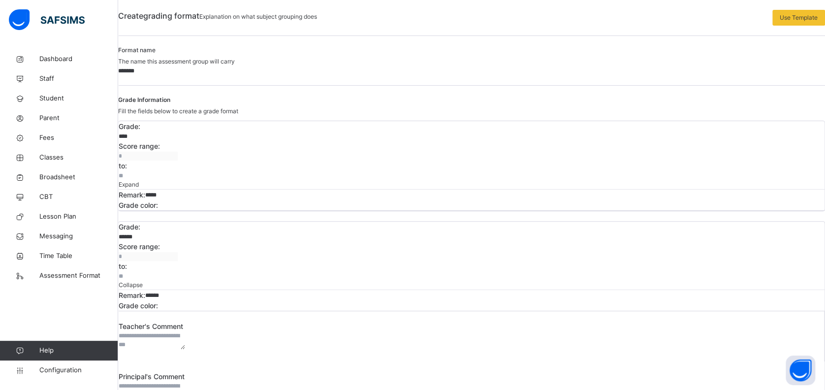
click at [185, 292] on textarea at bounding box center [152, 340] width 66 height 18
type textarea "******"
click at [185, 292] on textarea at bounding box center [152, 390] width 66 height 18
type textarea "******"
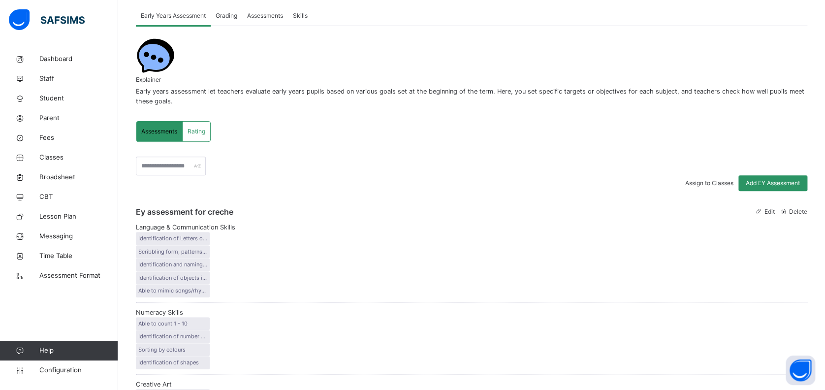
scroll to position [91, 0]
click at [195, 128] on span "Rating" at bounding box center [197, 132] width 18 height 9
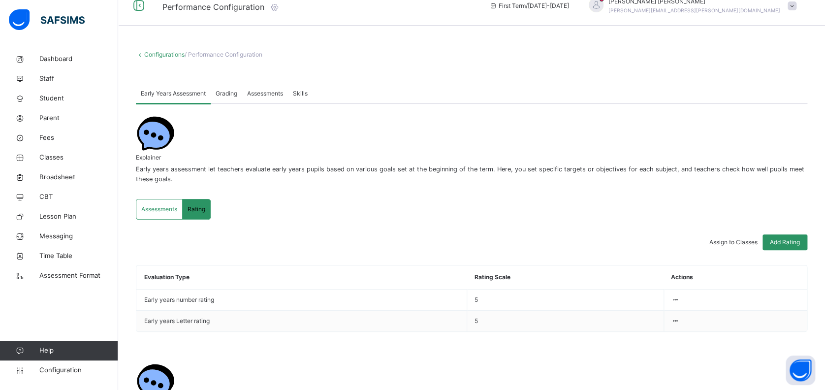
click at [157, 199] on div "Assessments" at bounding box center [159, 209] width 46 height 20
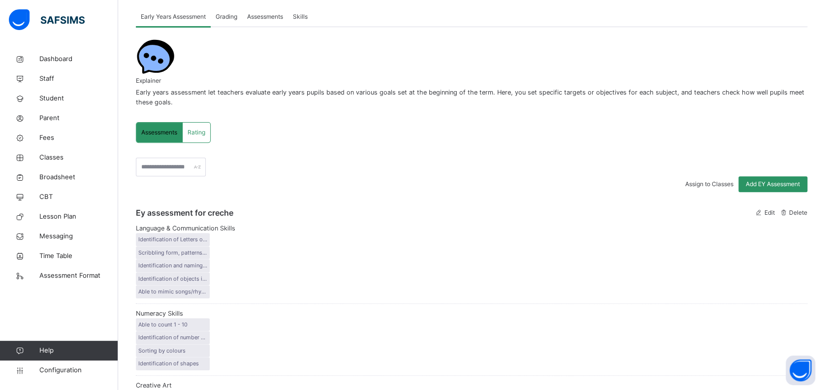
scroll to position [0, 0]
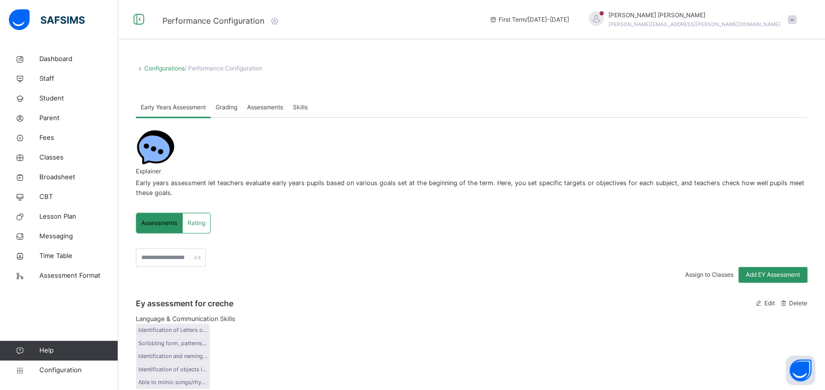
click at [307, 104] on span "Skills" at bounding box center [300, 107] width 15 height 9
click at [259, 106] on span "Assessments" at bounding box center [265, 107] width 36 height 9
click at [234, 113] on div "Grading" at bounding box center [226, 107] width 31 height 20
click at [58, 255] on span "Time Table" at bounding box center [78, 256] width 79 height 10
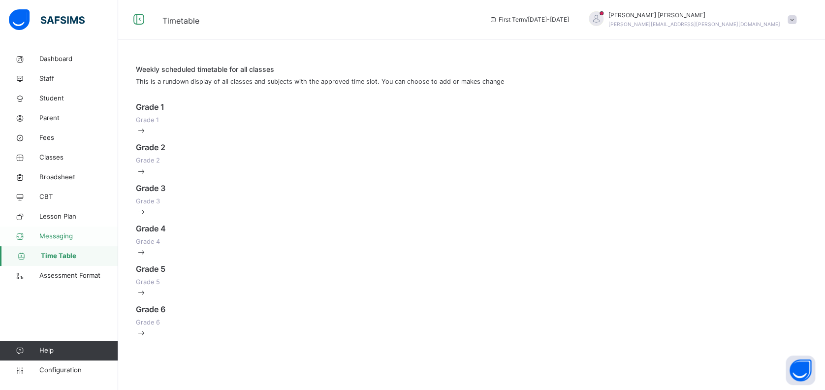
click at [53, 227] on link "Messaging" at bounding box center [59, 236] width 118 height 20
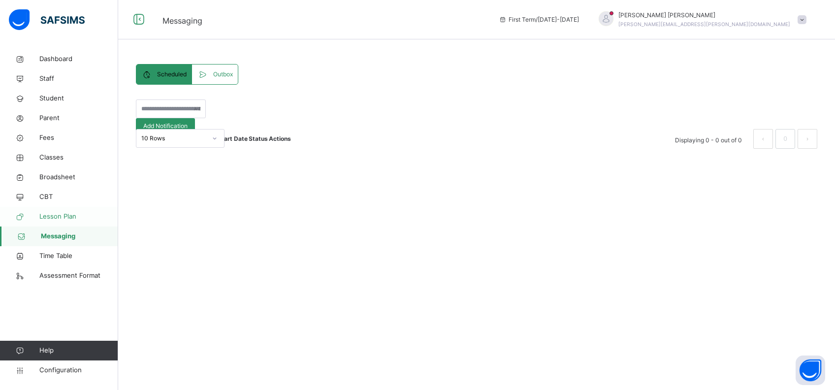
click at [54, 218] on span "Lesson Plan" at bounding box center [78, 217] width 79 height 10
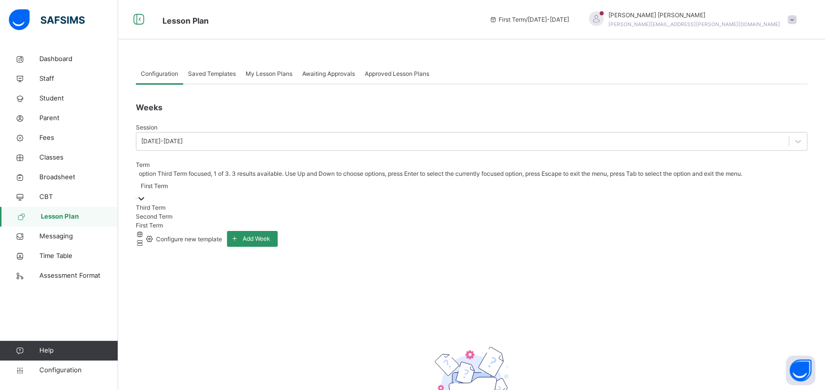
click at [168, 182] on div "First Term" at bounding box center [154, 186] width 27 height 9
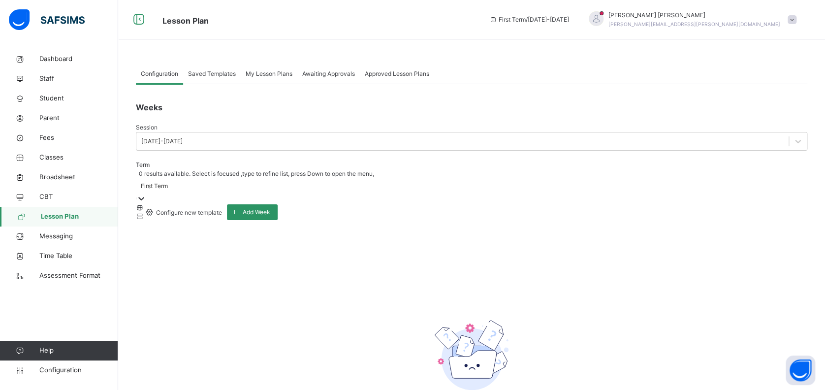
click at [168, 182] on div "First Term" at bounding box center [154, 186] width 27 height 9
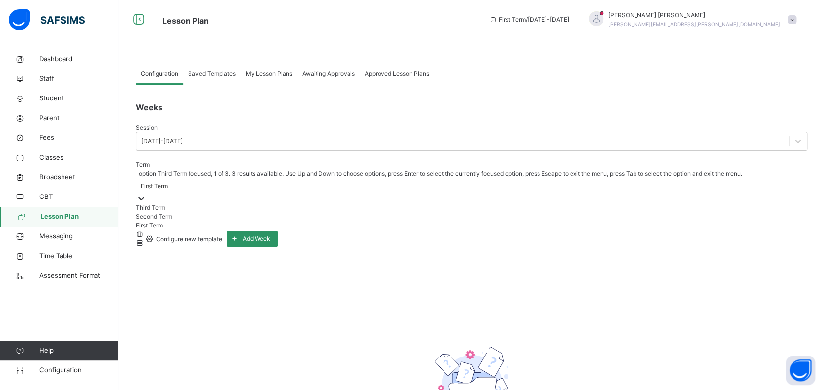
click at [168, 182] on div "First Term" at bounding box center [154, 186] width 27 height 9
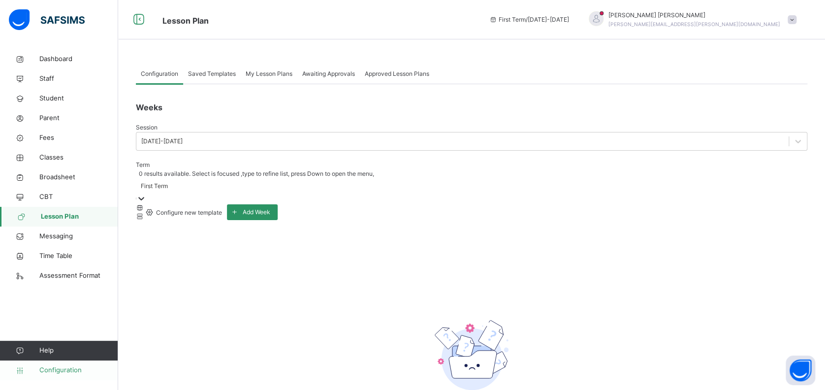
click at [39, 292] on span "Configuration" at bounding box center [78, 370] width 78 height 10
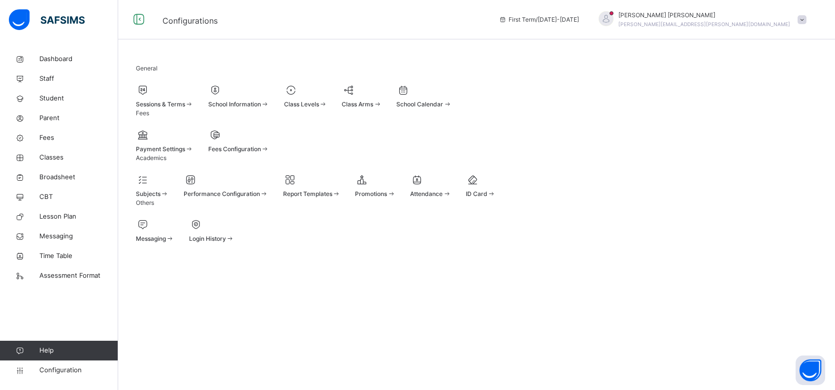
click at [193, 104] on div "Sessions & Terms" at bounding box center [165, 104] width 58 height 9
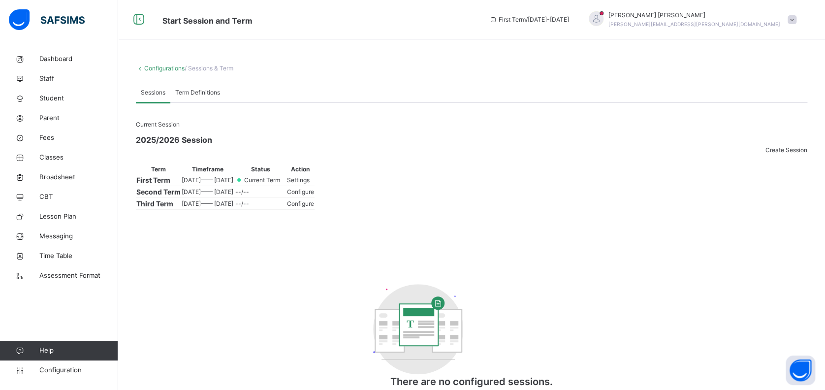
click at [314, 195] on span "Configure" at bounding box center [300, 191] width 27 height 7
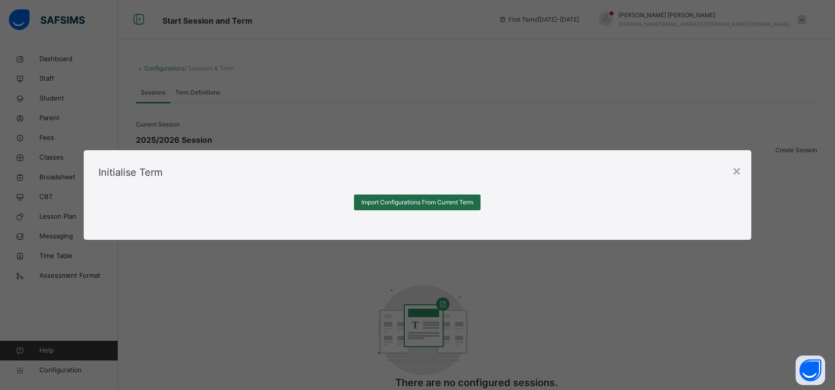
click at [414, 207] on span "Import Configurations From Current Term" at bounding box center [417, 202] width 112 height 9
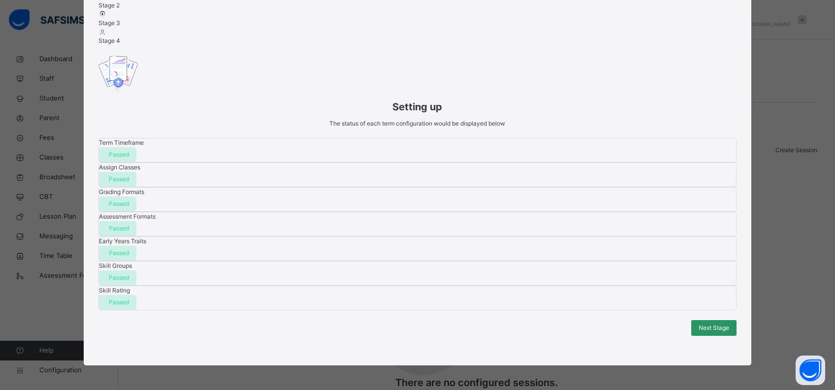
scroll to position [181, 0]
click at [618, 292] on span "Next Stage" at bounding box center [713, 327] width 31 height 9
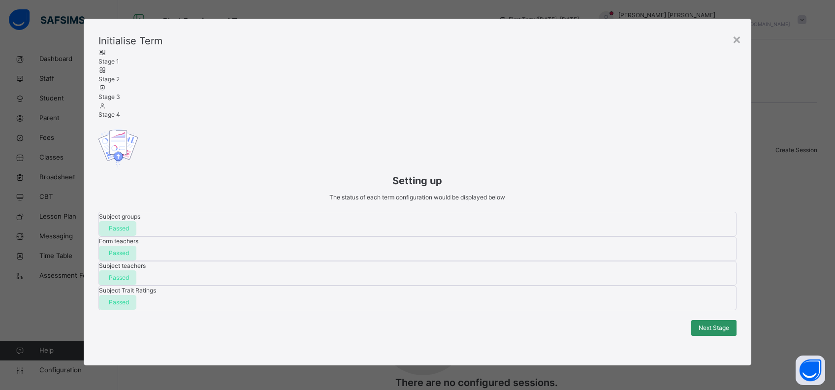
scroll to position [65, 0]
click at [618, 292] on span "Next Stage" at bounding box center [713, 327] width 31 height 9
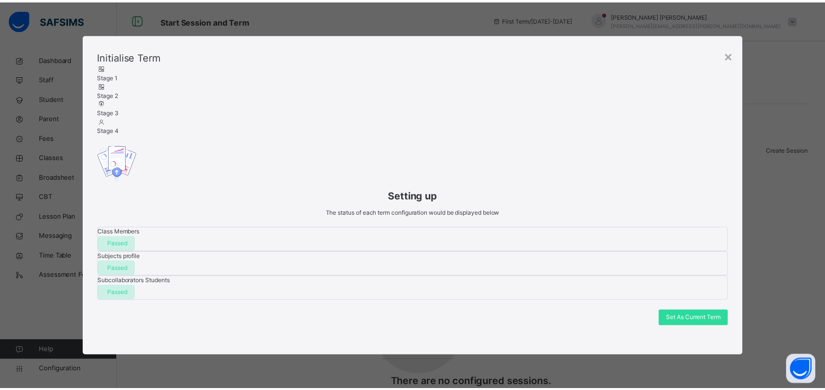
scroll to position [23, 0]
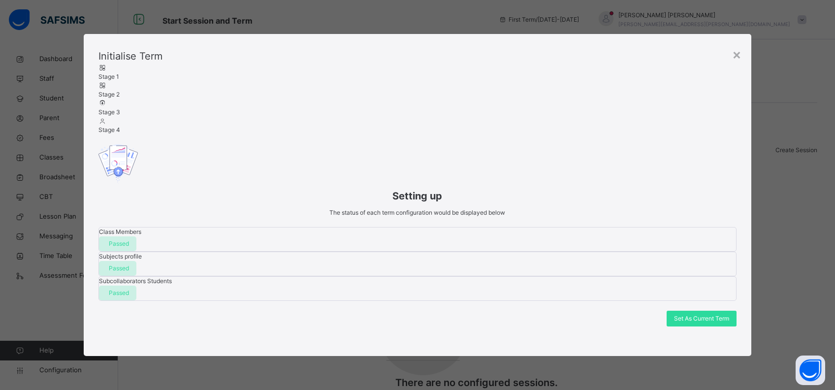
click at [618, 292] on span "Set As Current Term" at bounding box center [701, 318] width 55 height 9
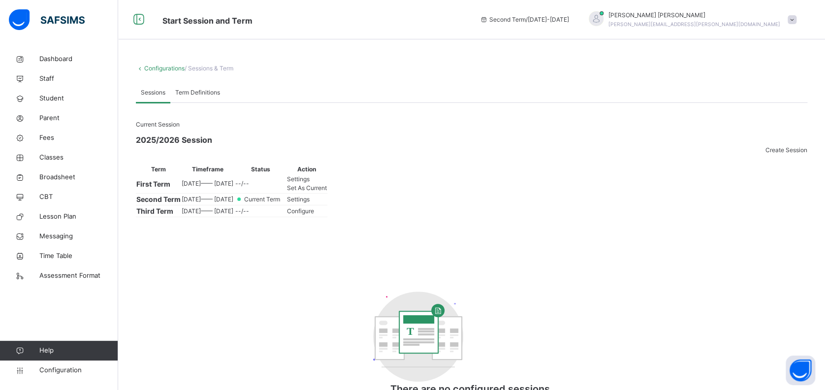
click at [310, 203] on span "Settings" at bounding box center [298, 198] width 23 height 7
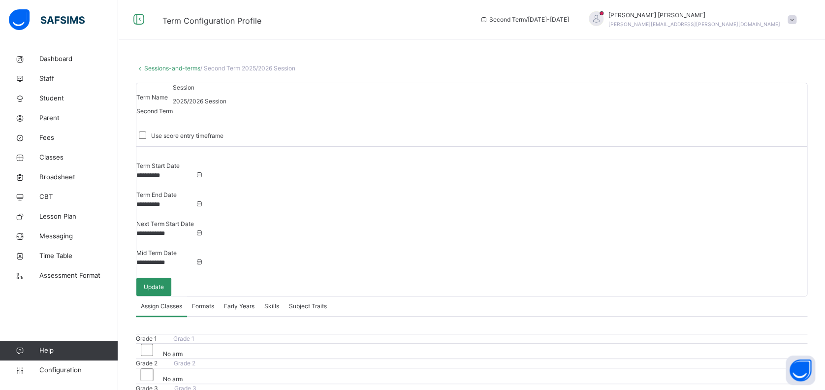
click at [195, 171] on input "**********" at bounding box center [165, 175] width 59 height 9
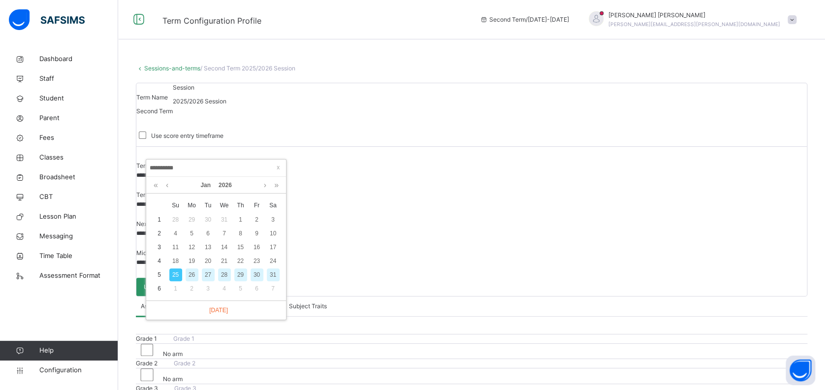
click at [191, 274] on div "26" at bounding box center [192, 274] width 13 height 13
type input "**********"
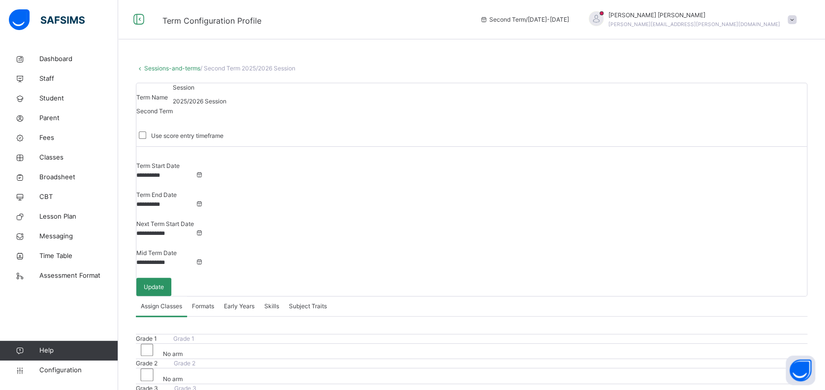
click at [195, 200] on input "**********" at bounding box center [165, 204] width 59 height 9
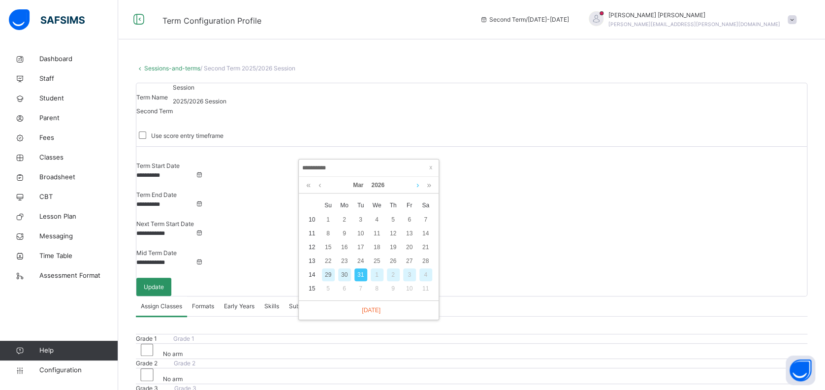
click at [417, 186] on link at bounding box center [417, 185] width 7 height 17
click at [330, 258] on div "19" at bounding box center [328, 260] width 13 height 13
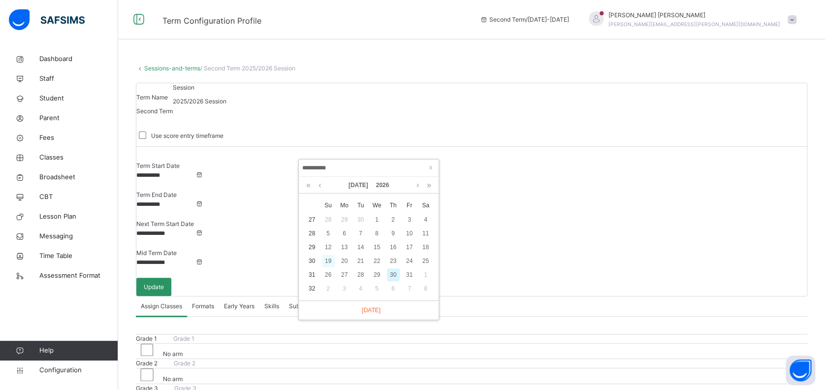
type input "**********"
click at [195, 229] on input "**********" at bounding box center [165, 233] width 59 height 9
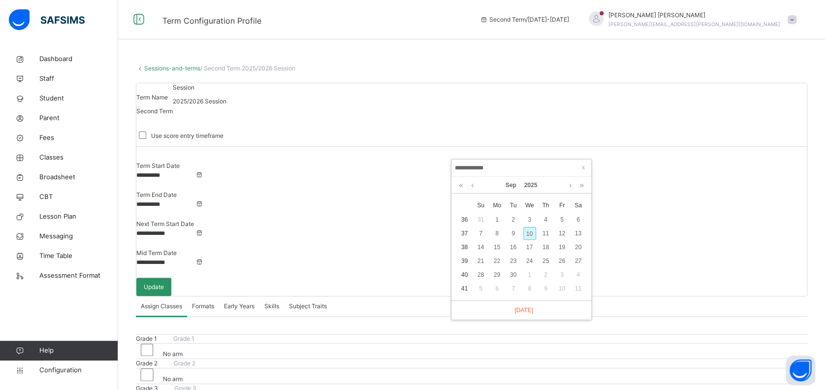
click at [516, 161] on div "**********" at bounding box center [521, 167] width 140 height 17
click at [195, 258] on input "**********" at bounding box center [165, 262] width 59 height 9
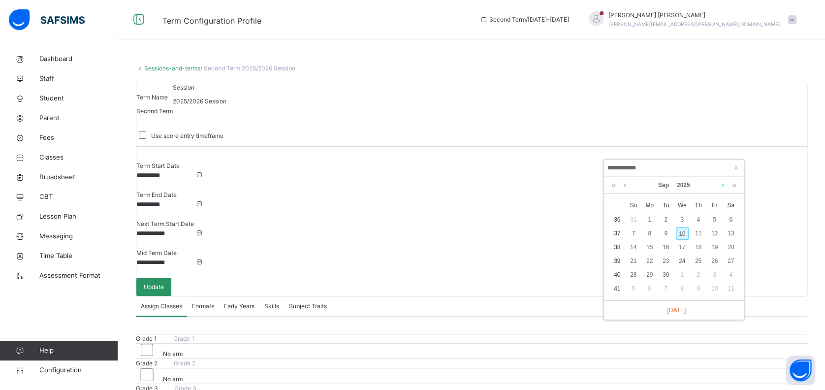
click at [618, 185] on link at bounding box center [722, 185] width 7 height 17
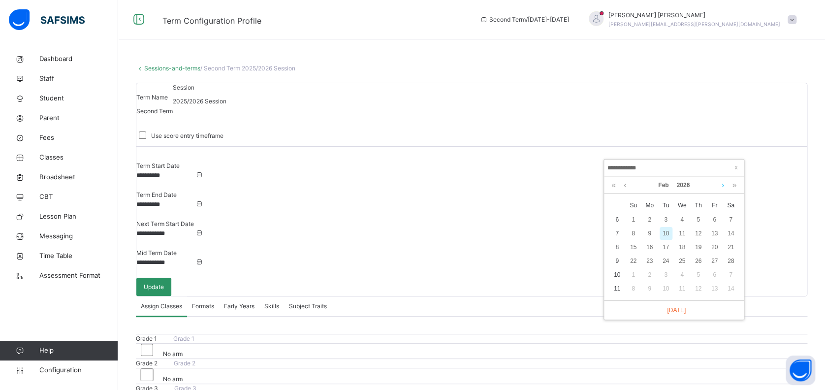
click at [618, 185] on link at bounding box center [722, 185] width 7 height 17
click at [618, 260] on div "25" at bounding box center [682, 260] width 13 height 13
type input "**********"
click at [164, 282] on span "Update" at bounding box center [154, 286] width 20 height 9
click at [157, 66] on link "Sessions-and-terms" at bounding box center [172, 67] width 56 height 7
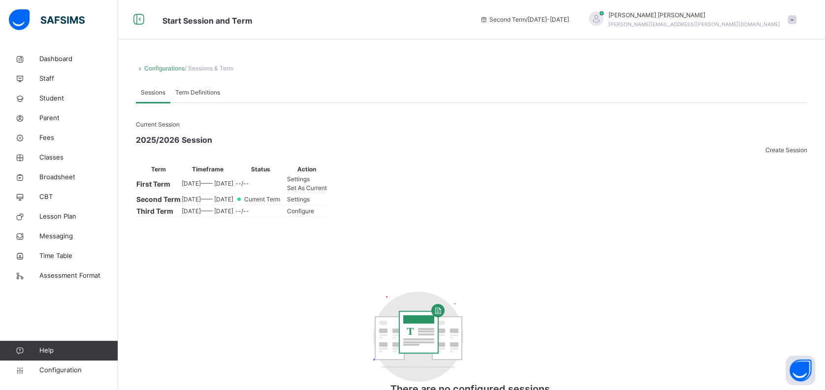
click at [327, 191] on span "Set As Current" at bounding box center [307, 187] width 40 height 7
click at [314, 215] on span "Configure" at bounding box center [300, 210] width 27 height 7
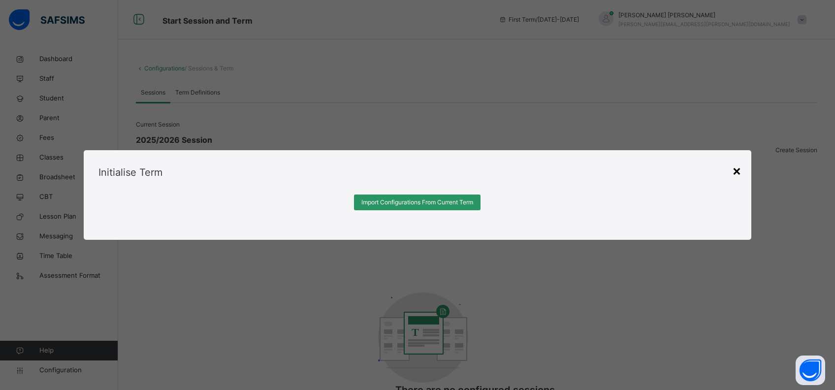
click at [618, 160] on div "×" at bounding box center [736, 170] width 9 height 21
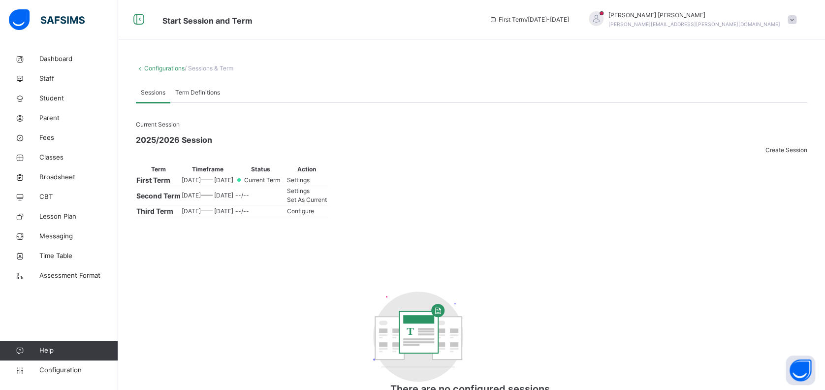
click at [181, 217] on td "Third Term" at bounding box center [158, 211] width 45 height 12
click at [187, 94] on span "Term Definitions" at bounding box center [197, 92] width 45 height 9
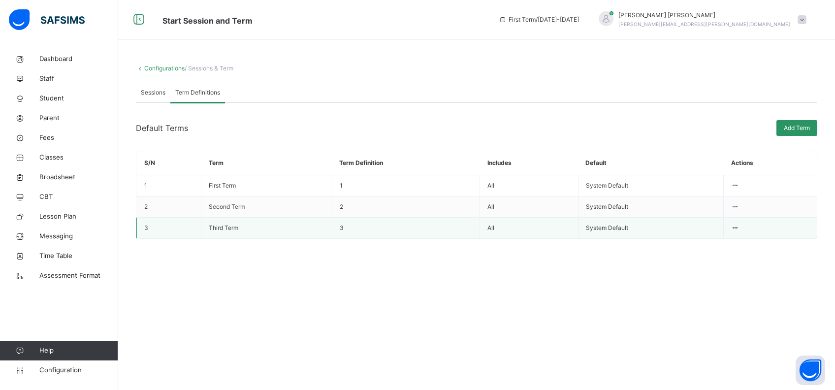
click at [268, 239] on td "Third Term" at bounding box center [266, 228] width 130 height 21
click at [618, 232] on div at bounding box center [735, 227] width 8 height 9
click at [618, 251] on div "Edit Term Name" at bounding box center [712, 247] width 43 height 10
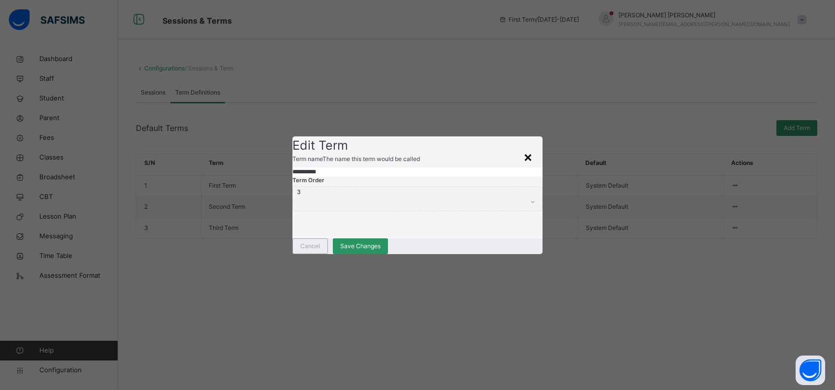
click at [532, 146] on div "×" at bounding box center [527, 156] width 9 height 21
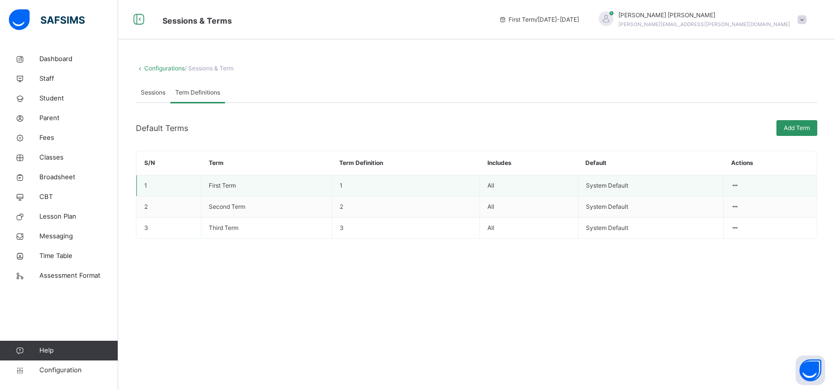
click at [247, 194] on td "First Term" at bounding box center [266, 185] width 130 height 21
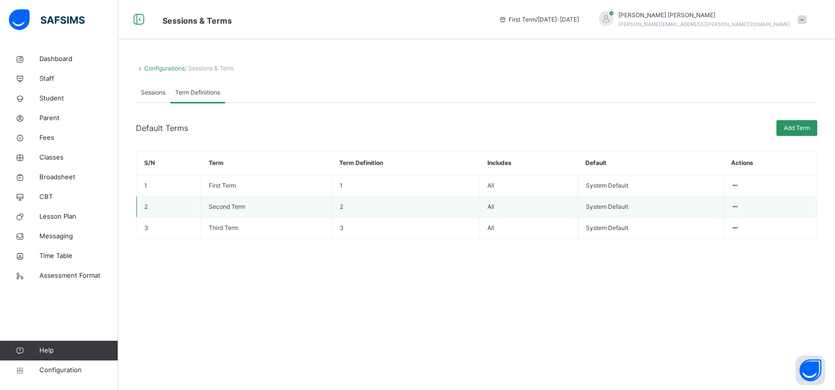
click at [252, 218] on td "Second Term" at bounding box center [266, 206] width 130 height 21
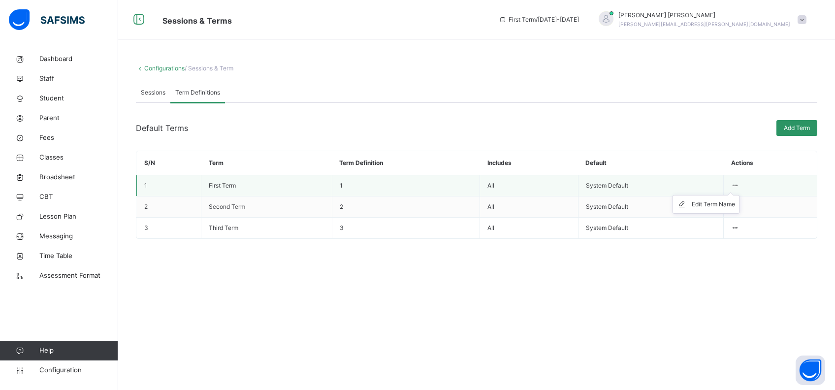
click at [618, 189] on icon at bounding box center [735, 185] width 8 height 7
click at [618, 209] on div "Edit Term Name" at bounding box center [712, 204] width 43 height 10
type input "**********"
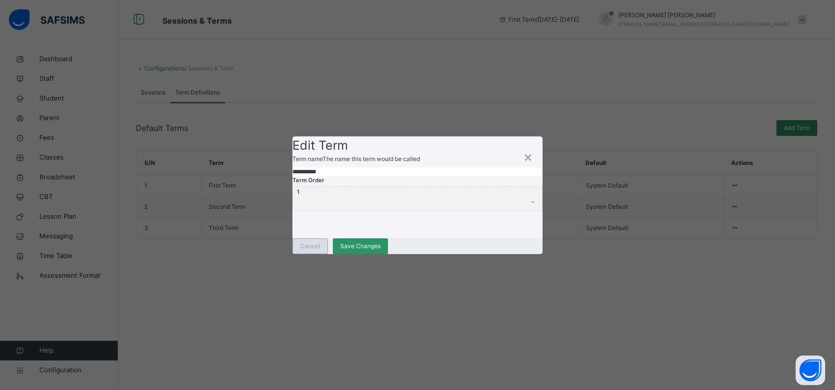
click at [320, 251] on span "Cancel" at bounding box center [310, 246] width 20 height 9
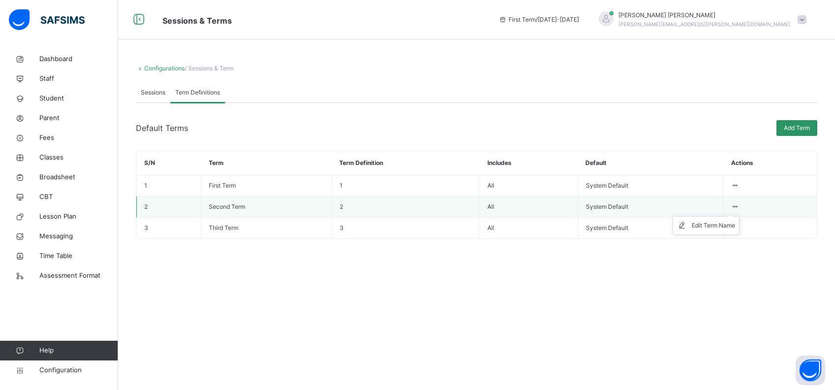
click at [618, 211] on div at bounding box center [735, 206] width 8 height 9
click at [618, 210] on icon at bounding box center [735, 206] width 8 height 7
click at [618, 235] on ul "Edit Term Name" at bounding box center [705, 225] width 67 height 19
click at [618, 230] on div "Edit Term Name" at bounding box center [712, 225] width 43 height 10
type input "**********"
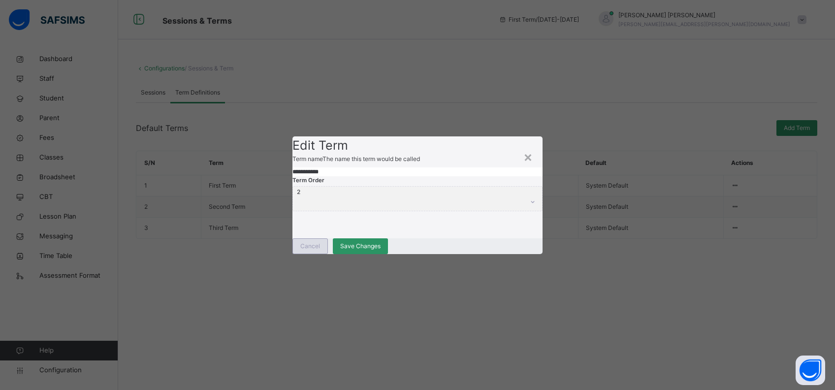
click at [320, 251] on span "Cancel" at bounding box center [310, 246] width 20 height 9
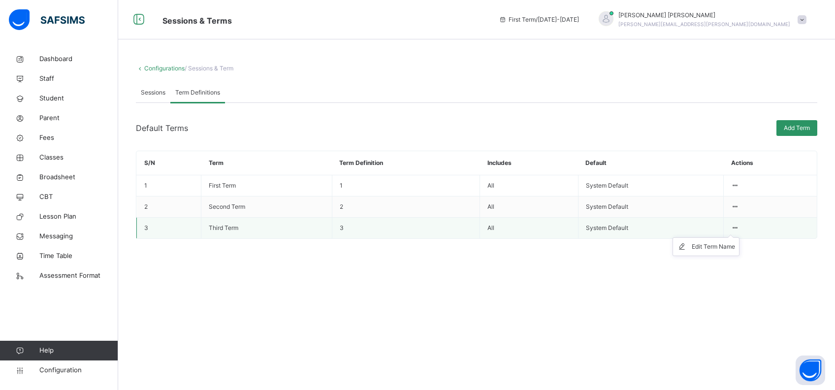
click at [618, 232] on div at bounding box center [735, 227] width 8 height 9
click at [618, 251] on div "Edit Term Name" at bounding box center [712, 247] width 43 height 10
type input "**********"
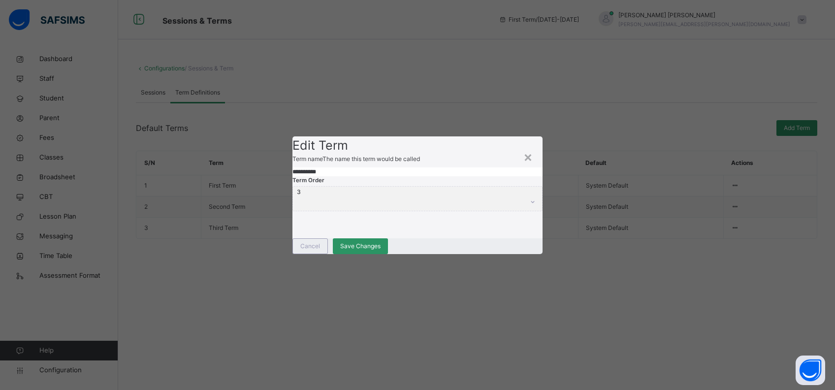
click at [496, 186] on div "Term Order 3" at bounding box center [417, 198] width 251 height 25
click at [530, 146] on div "×" at bounding box center [527, 156] width 9 height 21
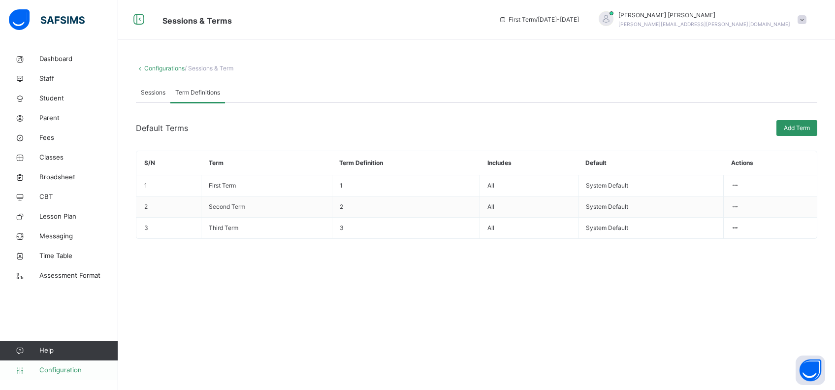
click at [55, 292] on span "Configuration" at bounding box center [78, 370] width 78 height 10
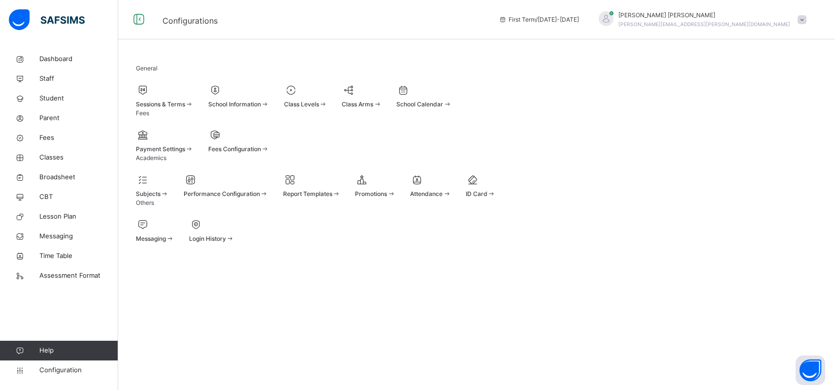
click at [451, 198] on div "Attendance" at bounding box center [430, 193] width 41 height 9
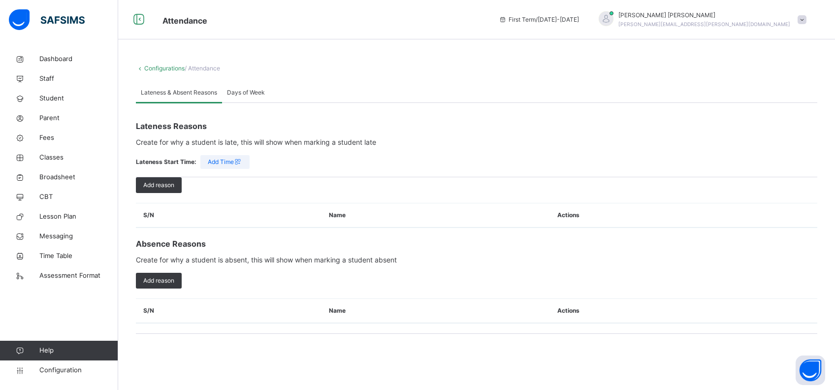
click at [224, 162] on span "Add Time" at bounding box center [225, 161] width 34 height 9
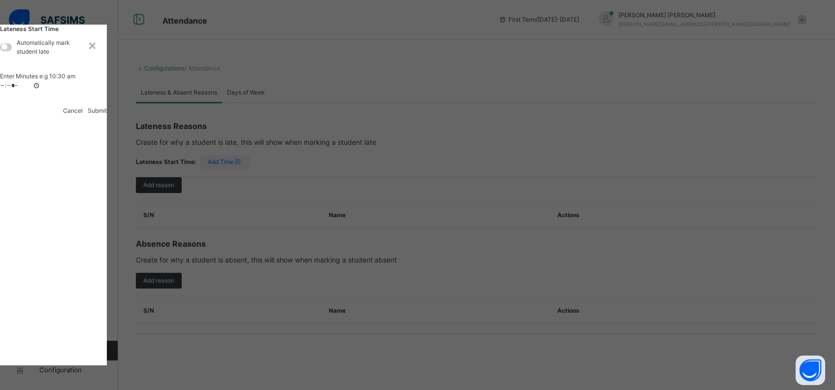
click at [107, 114] on span "Submit" at bounding box center [97, 110] width 19 height 7
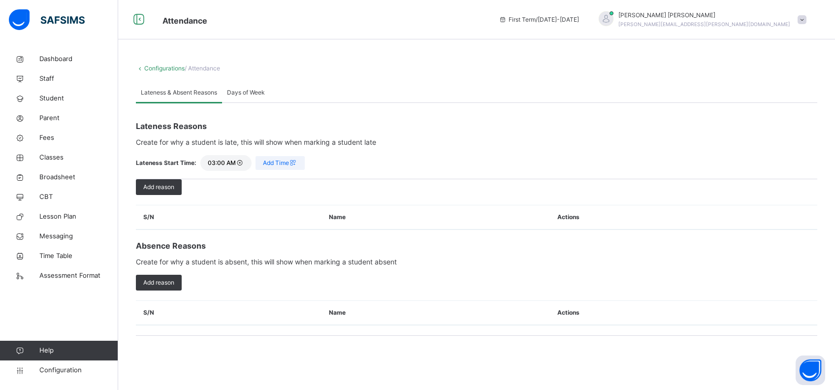
click at [225, 160] on span "03:00 AM" at bounding box center [226, 162] width 36 height 9
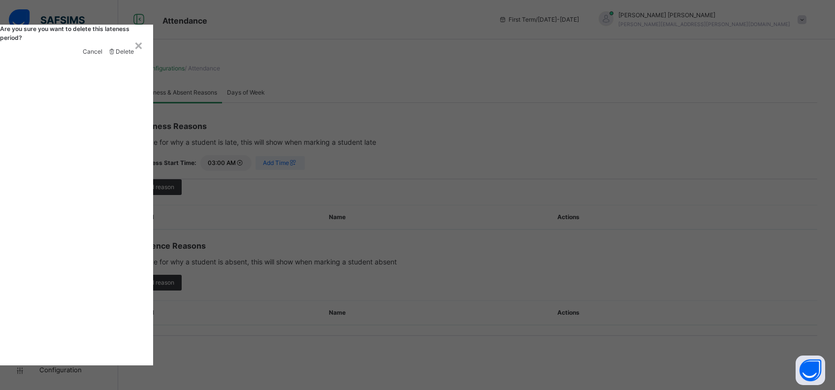
click at [134, 55] on span "Delete" at bounding box center [125, 51] width 18 height 7
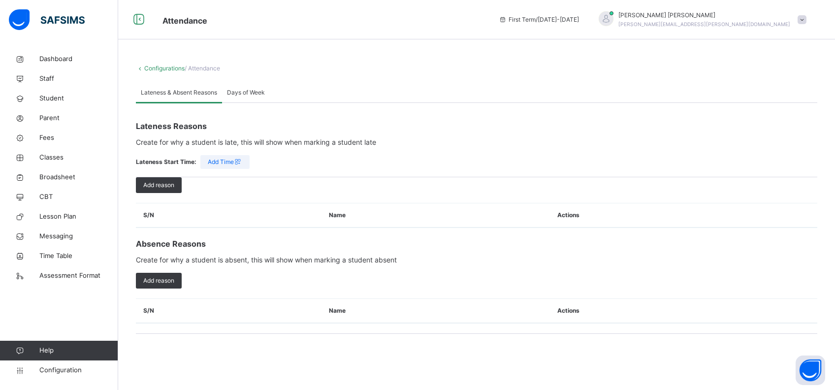
click at [219, 161] on span "Add Time" at bounding box center [225, 161] width 34 height 9
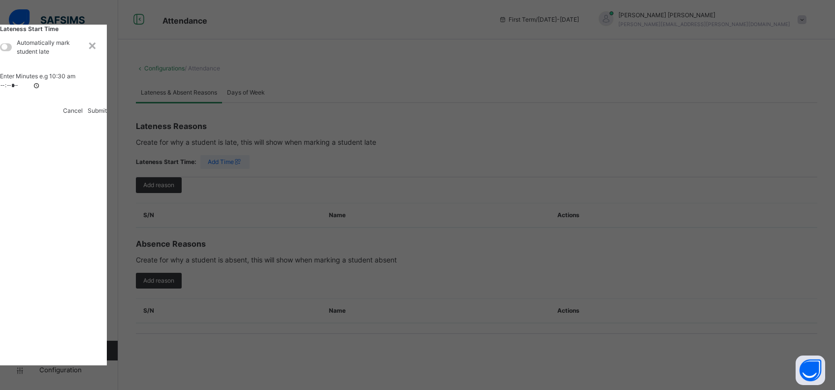
click at [41, 91] on input "time" at bounding box center [20, 86] width 41 height 10
type input "*****"
click at [107, 115] on div "Lateness Start Time Automatically mark student late Enter Minutes e.g 10:30 am …" at bounding box center [53, 70] width 107 height 91
click at [107, 114] on span "Submit" at bounding box center [97, 110] width 19 height 7
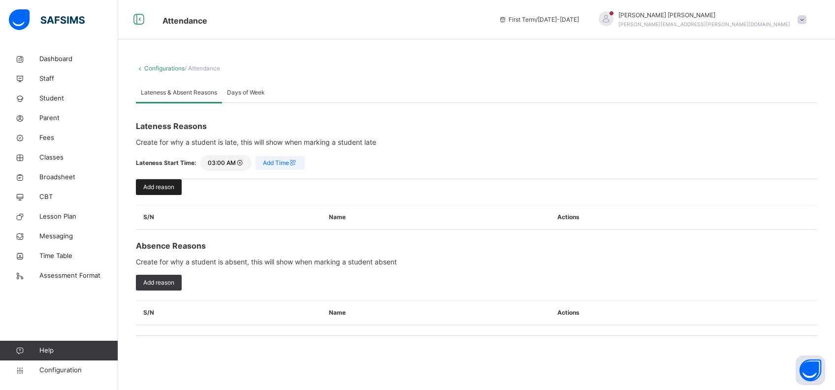
click at [157, 189] on span "Add reason" at bounding box center [158, 187] width 31 height 9
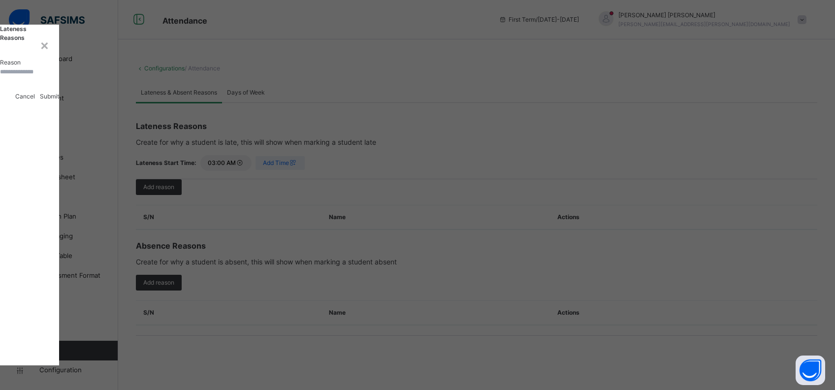
click at [59, 76] on input "text" at bounding box center [29, 71] width 59 height 9
type input "*"
type input "**********"
click at [59, 100] on span "Submit" at bounding box center [49, 96] width 19 height 7
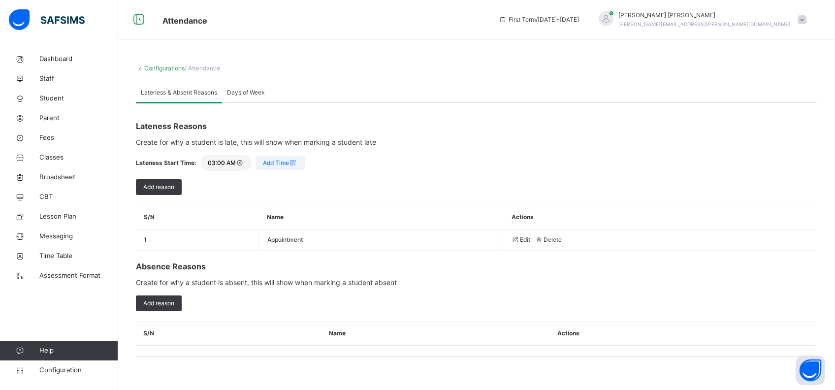
click at [260, 164] on div "Add Time" at bounding box center [279, 163] width 49 height 14
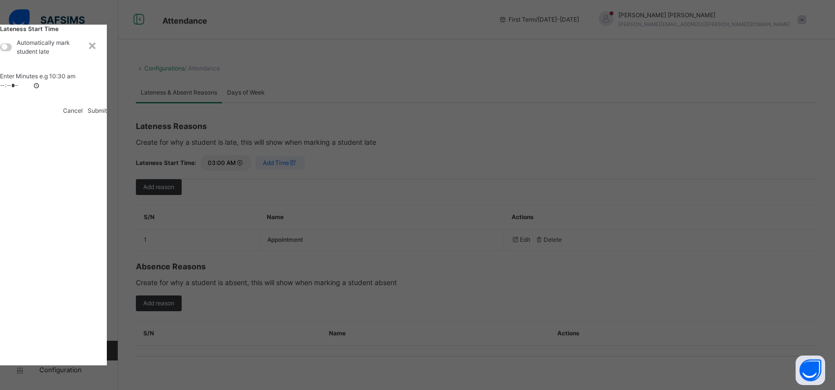
click at [12, 51] on span at bounding box center [6, 47] width 12 height 8
click at [41, 91] on input "time" at bounding box center [20, 86] width 41 height 10
type input "*****"
click at [107, 114] on span "Submit" at bounding box center [97, 110] width 19 height 7
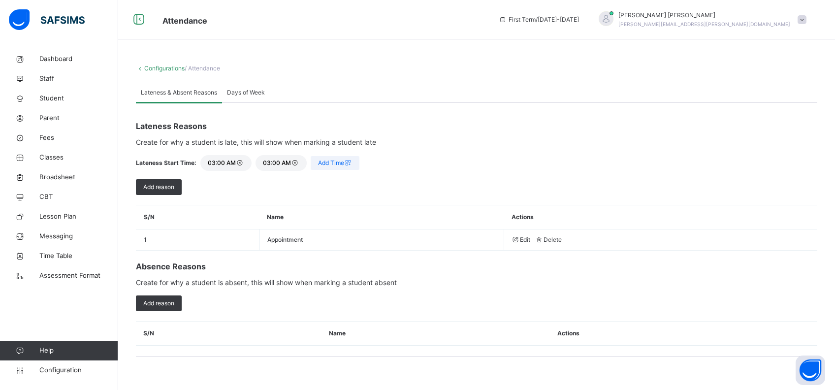
click at [213, 163] on span "03:00 AM" at bounding box center [226, 162] width 36 height 9
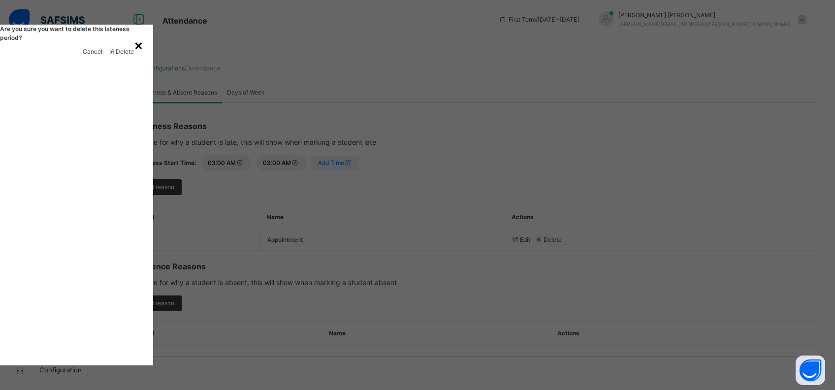
click at [143, 55] on div "×" at bounding box center [138, 44] width 9 height 21
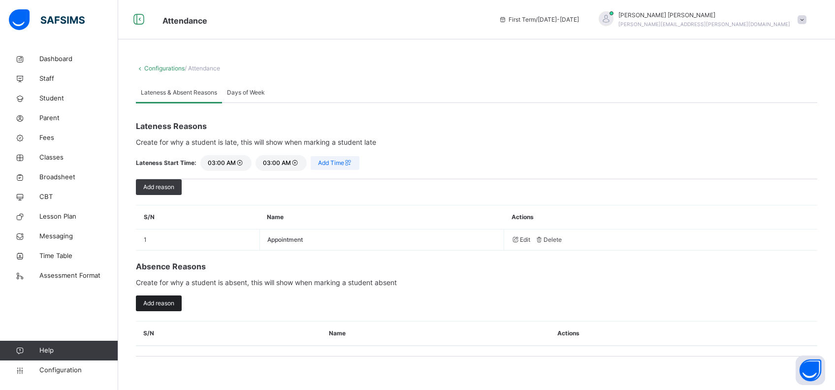
click at [166, 292] on span "Add reason" at bounding box center [158, 303] width 31 height 9
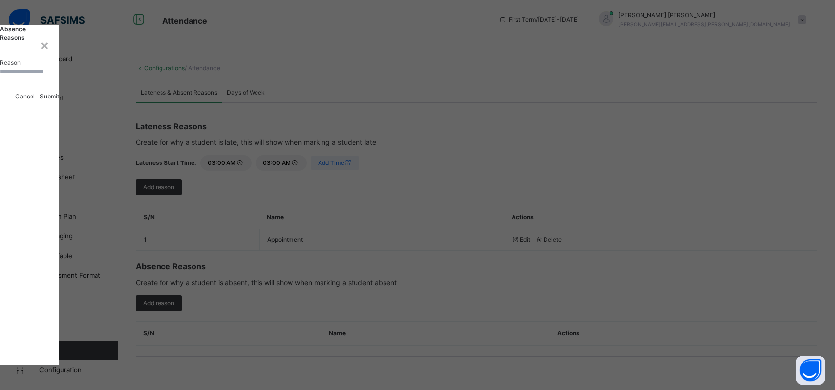
click at [59, 76] on input "text" at bounding box center [29, 71] width 59 height 9
type input "****"
click at [59, 100] on span "Submit" at bounding box center [49, 96] width 19 height 7
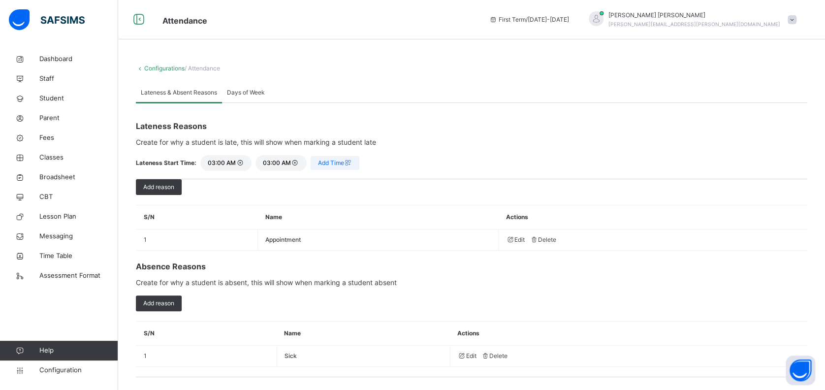
scroll to position [15, 0]
